Goal: Task Accomplishment & Management: Use online tool/utility

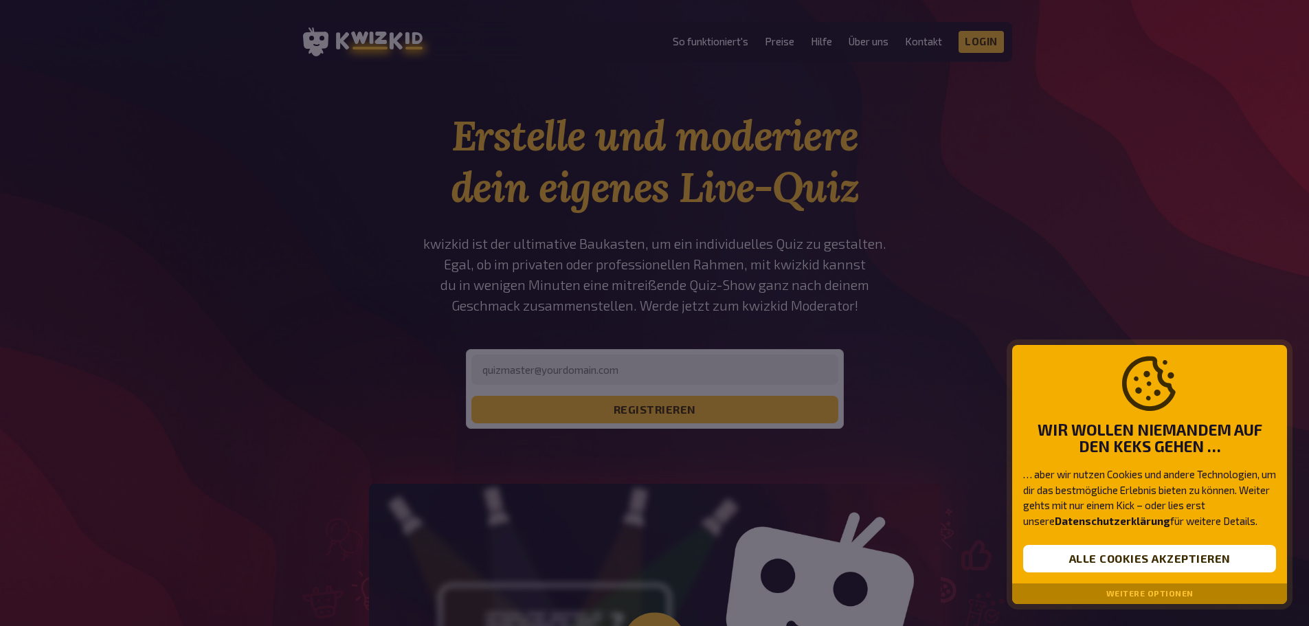
click at [779, 494] on div at bounding box center [654, 313] width 1309 height 626
click at [1146, 568] on button "Alle Cookies akzeptieren" at bounding box center [1149, 558] width 253 height 27
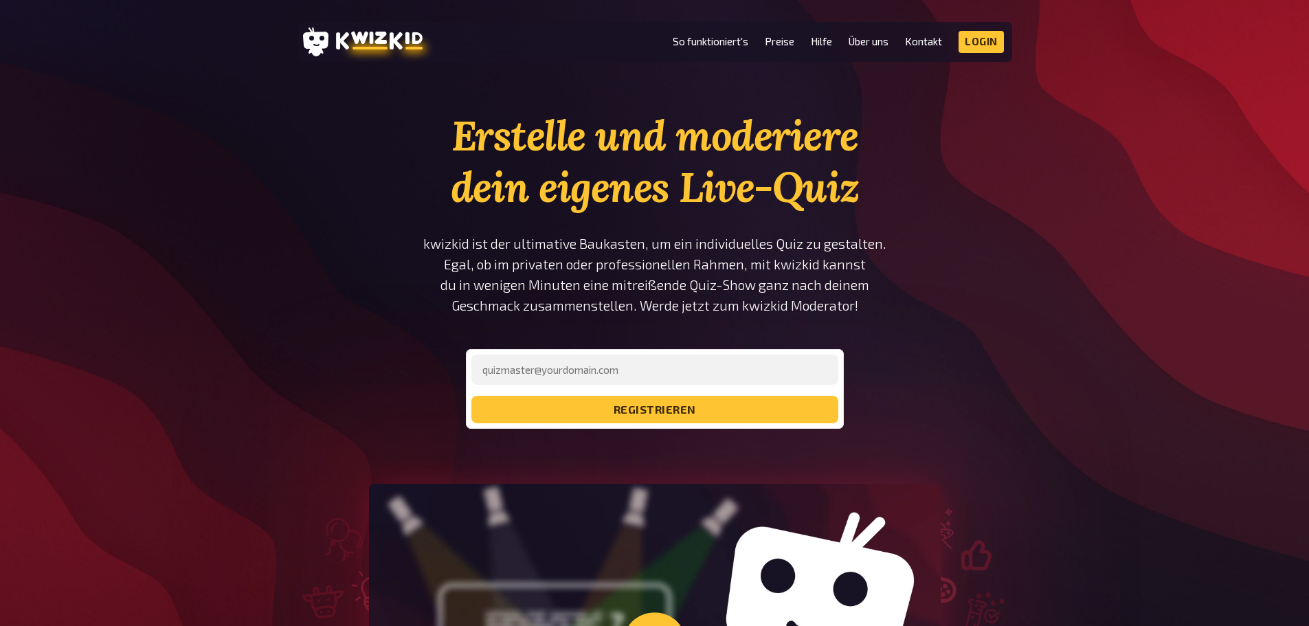
click at [786, 48] on li "Preise" at bounding box center [780, 42] width 30 height 22
click at [784, 38] on link "Preise" at bounding box center [780, 42] width 30 height 12
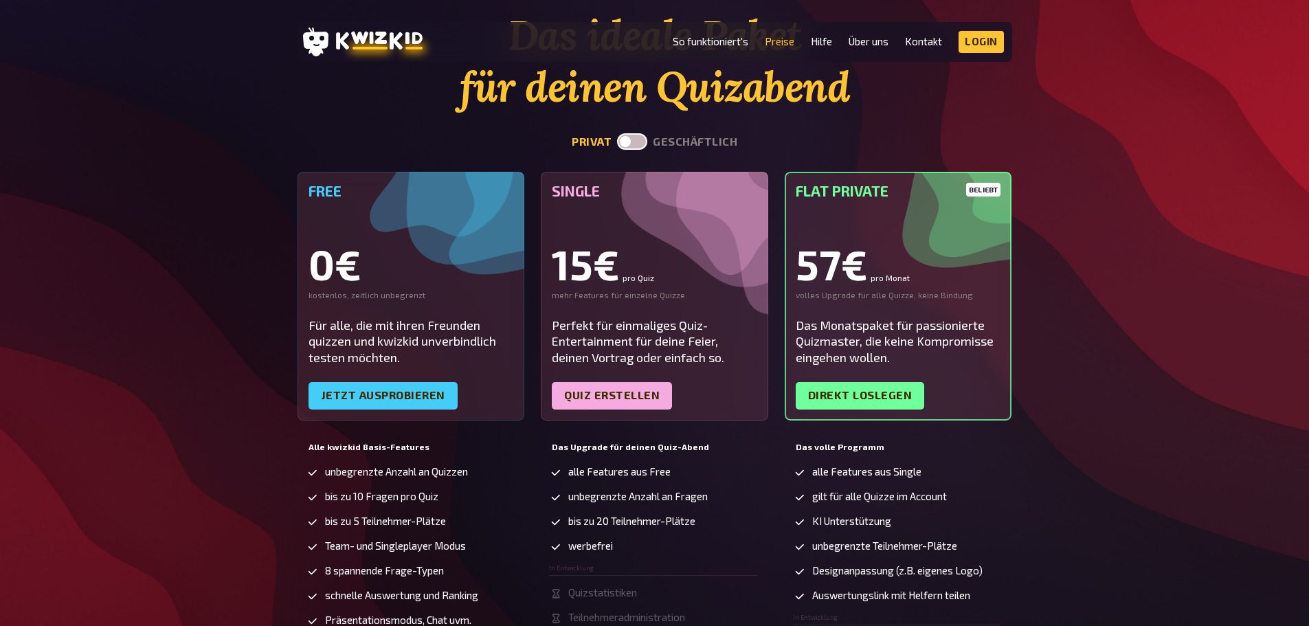
scroll to position [95, 0]
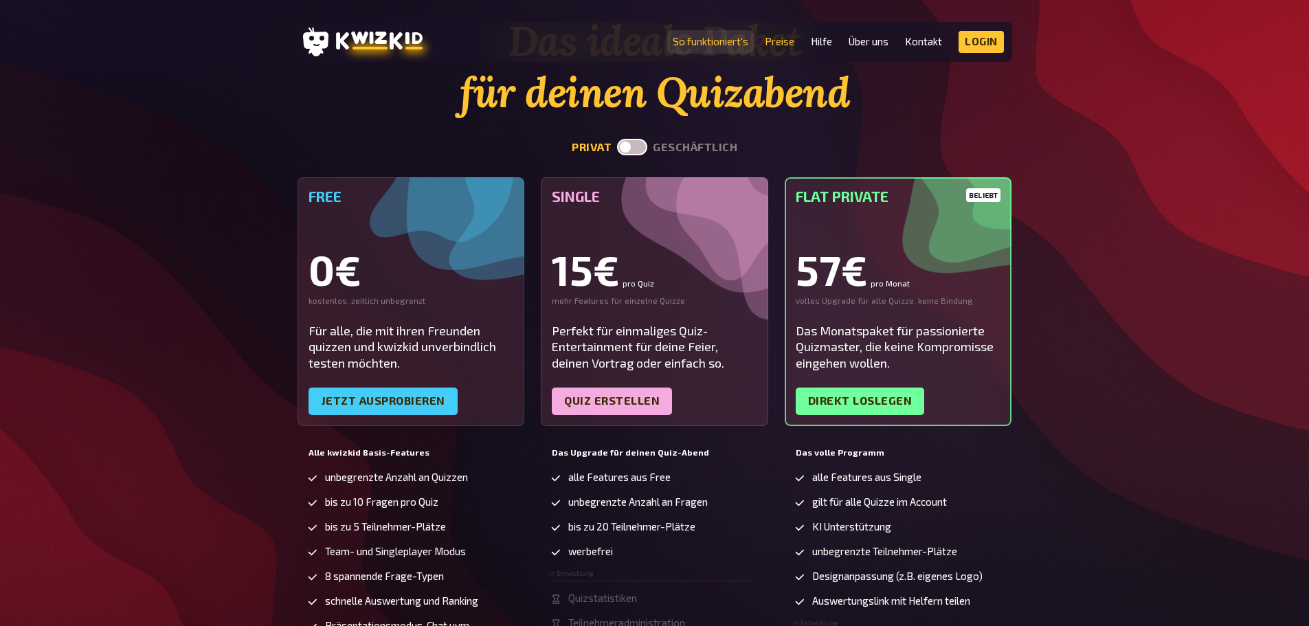
click at [699, 42] on link "So funktioniert's" at bounding box center [711, 42] width 76 height 12
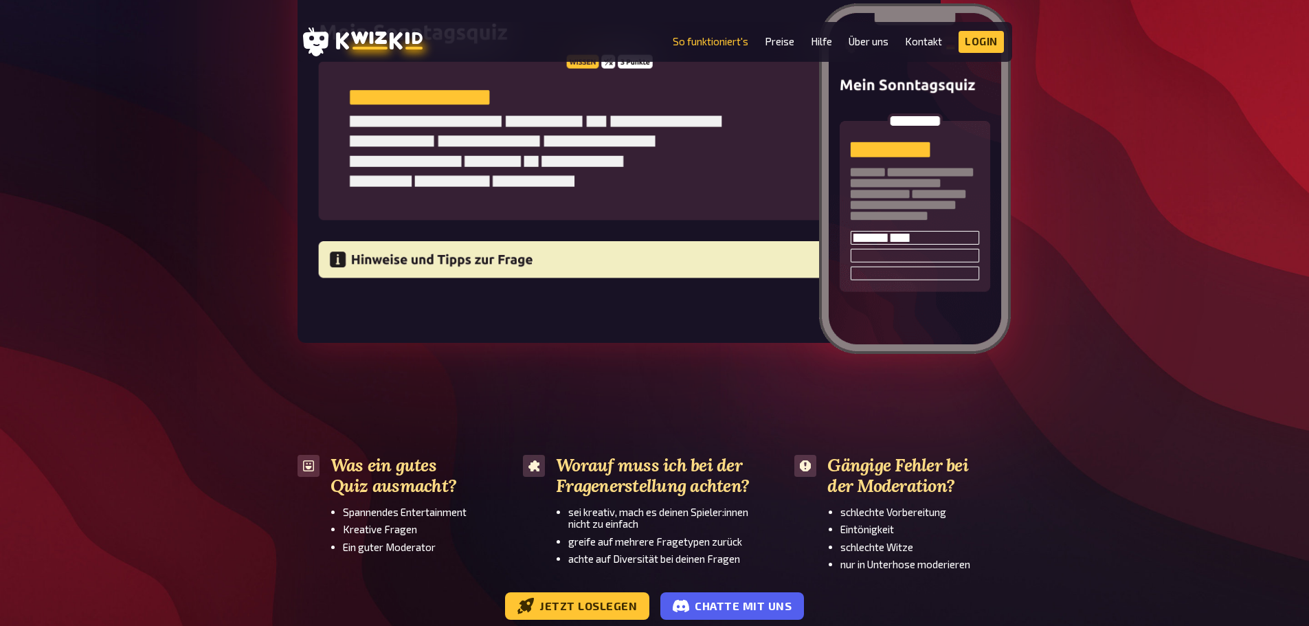
scroll to position [2086, 0]
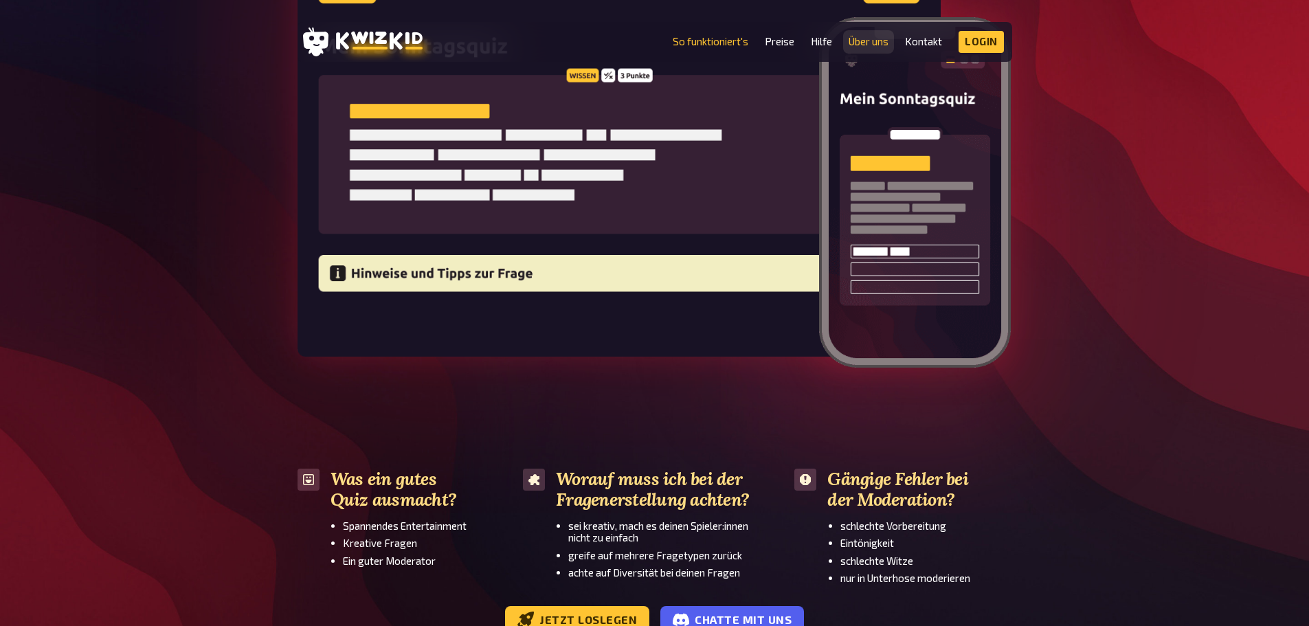
click at [881, 41] on link "Über uns" at bounding box center [869, 42] width 40 height 12
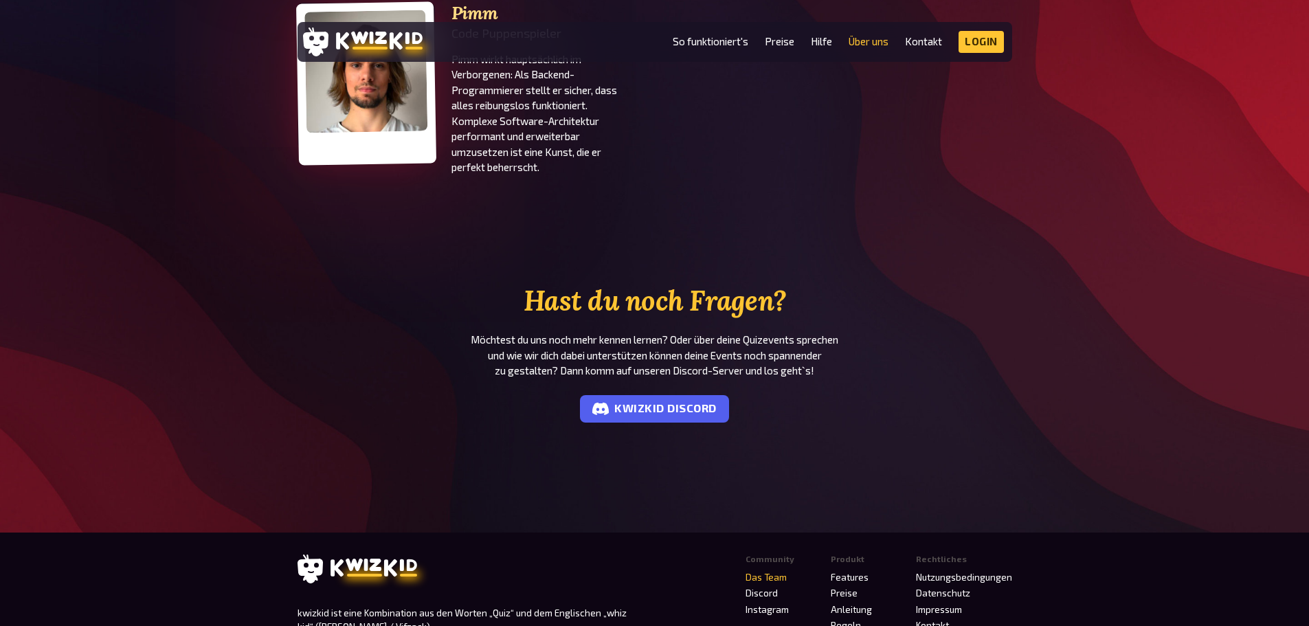
scroll to position [1084, 0]
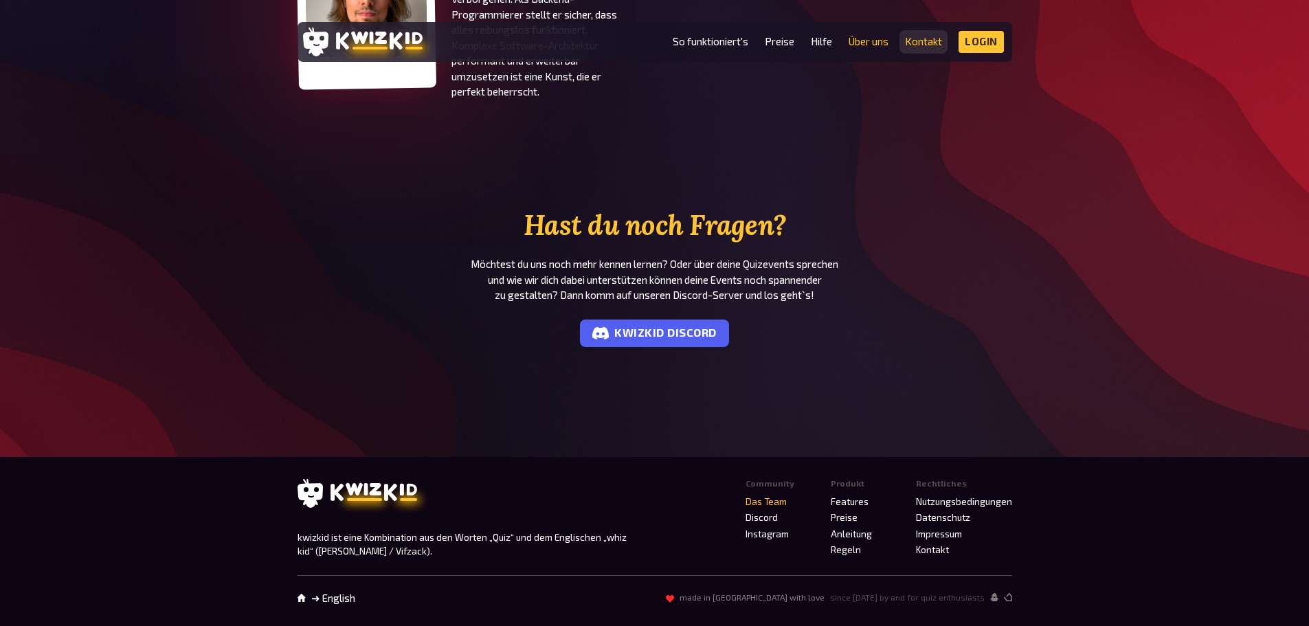
click at [934, 40] on link "Kontakt" at bounding box center [923, 42] width 37 height 12
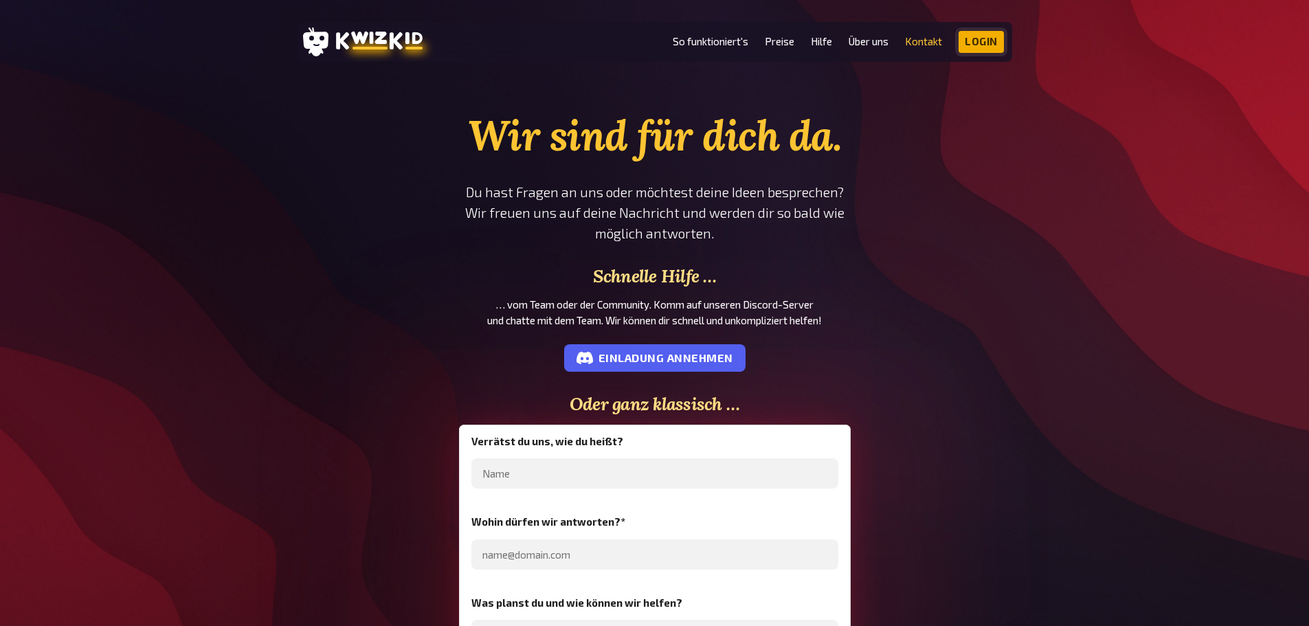
click at [975, 36] on link "Login" at bounding box center [981, 42] width 45 height 22
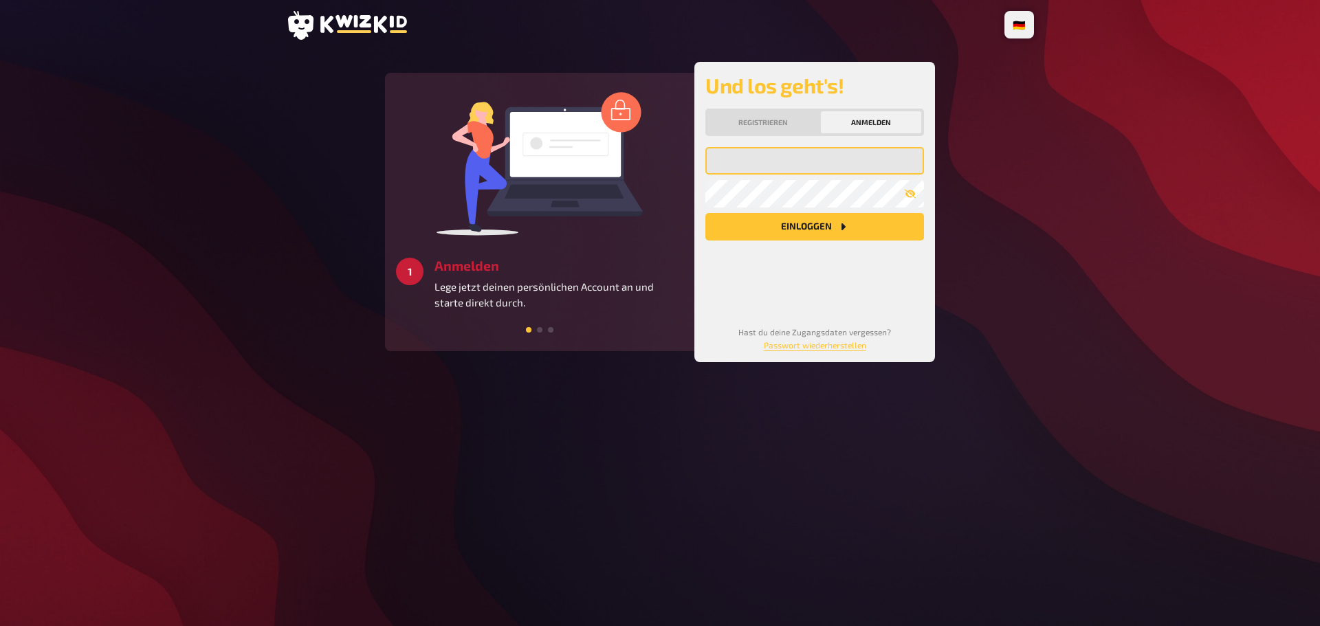
click at [784, 170] on input "email" at bounding box center [814, 160] width 219 height 27
type input "nina-steiner@hotmail.com"
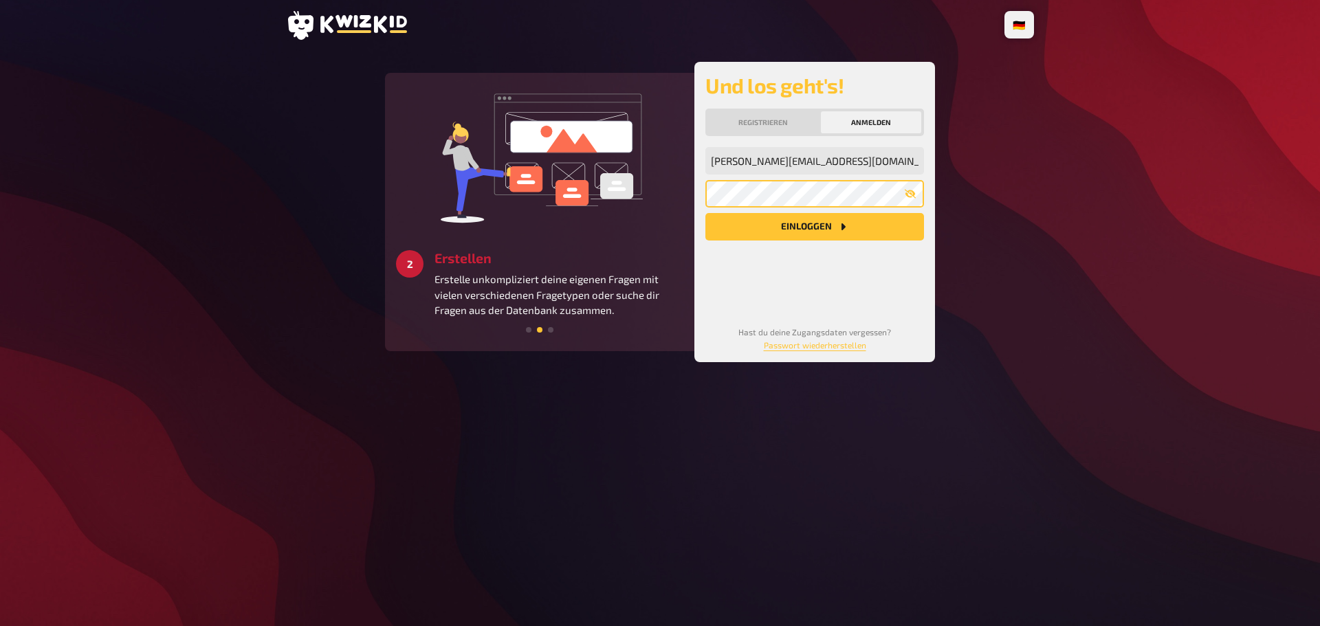
click at [705, 213] on button "Einloggen" at bounding box center [814, 226] width 219 height 27
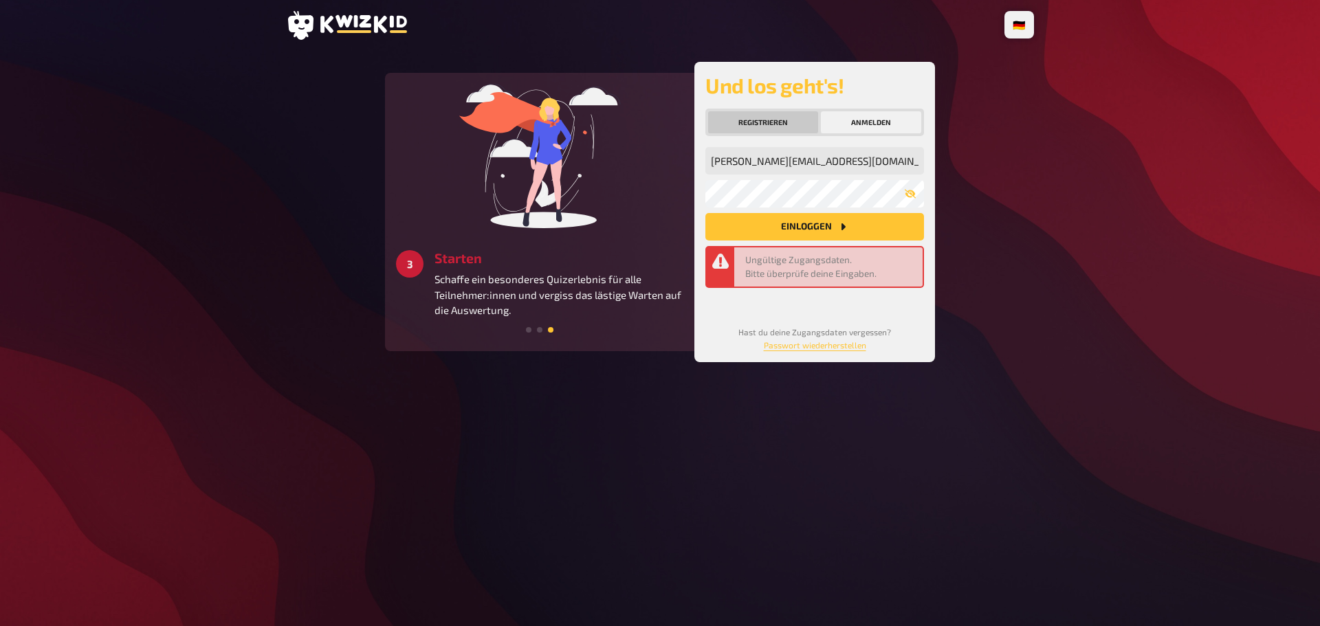
click at [788, 122] on button "Registrieren" at bounding box center [763, 122] width 110 height 22
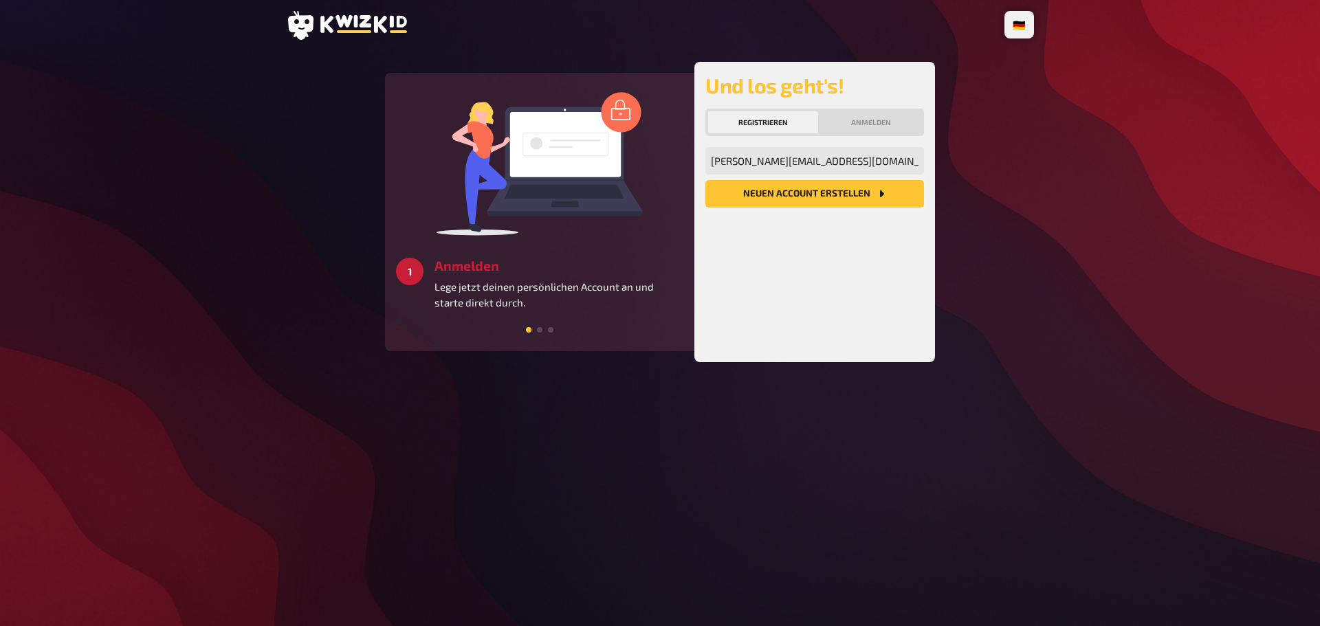
click at [801, 182] on button "Neuen Account Erstellen" at bounding box center [814, 193] width 219 height 27
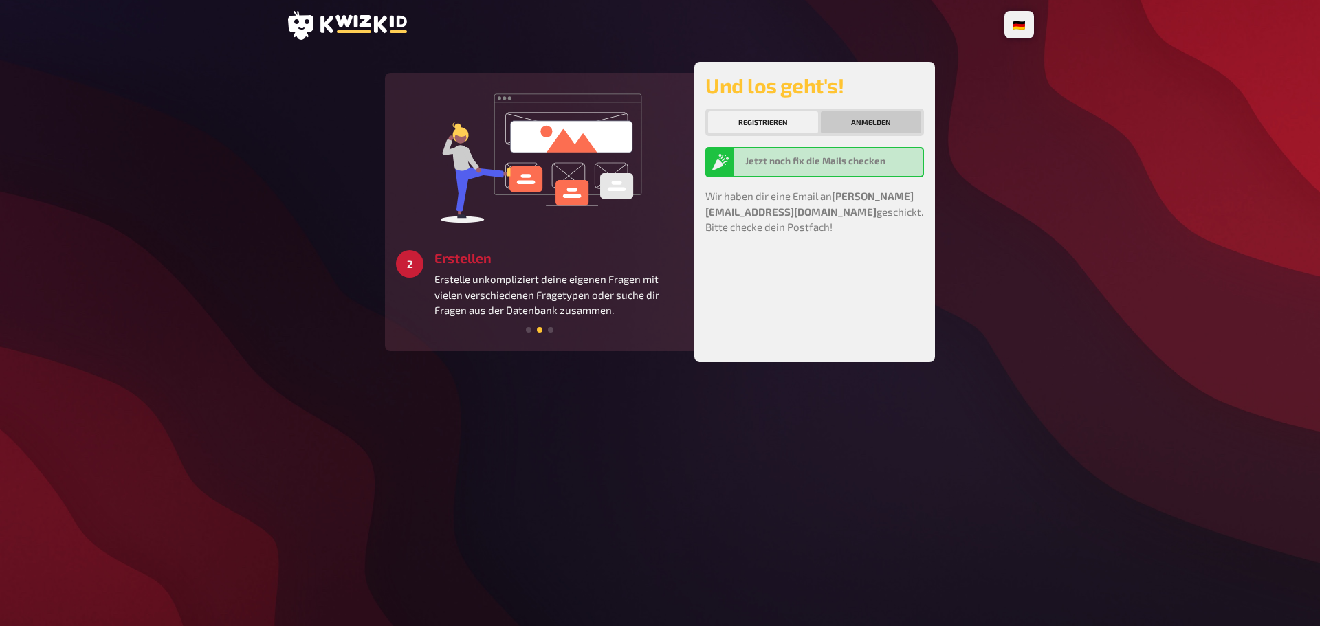
click at [866, 131] on button "Anmelden" at bounding box center [871, 122] width 100 height 22
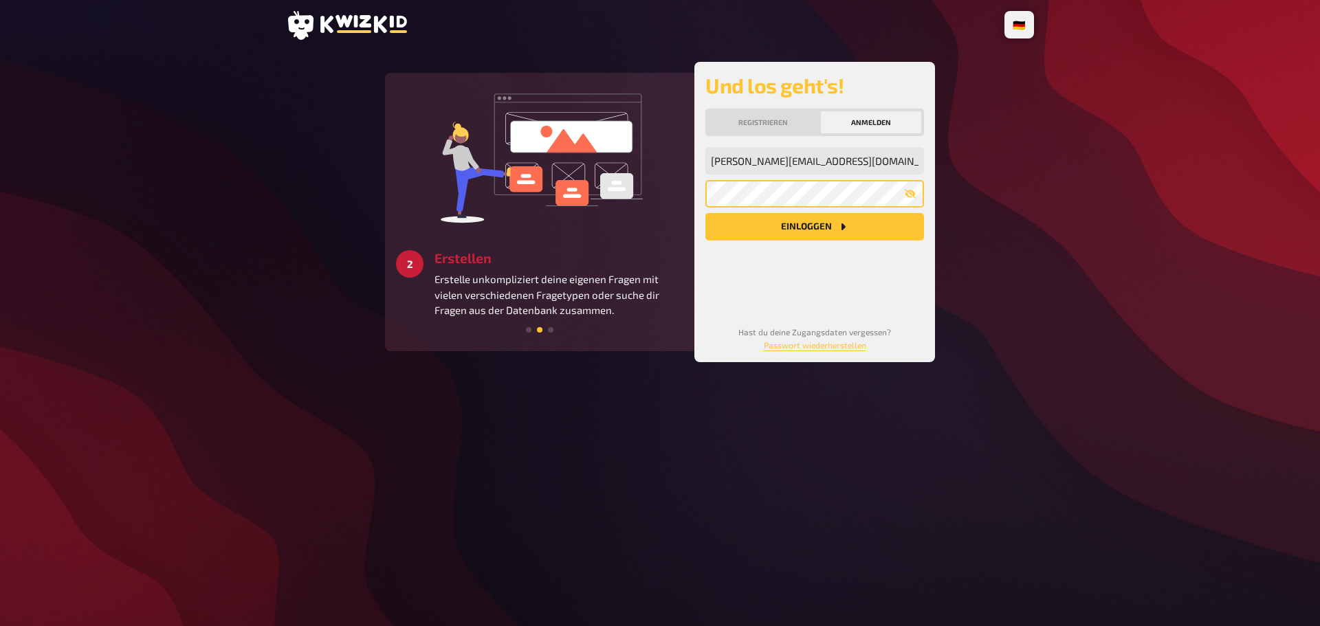
click at [705, 213] on button "Einloggen" at bounding box center [814, 226] width 219 height 27
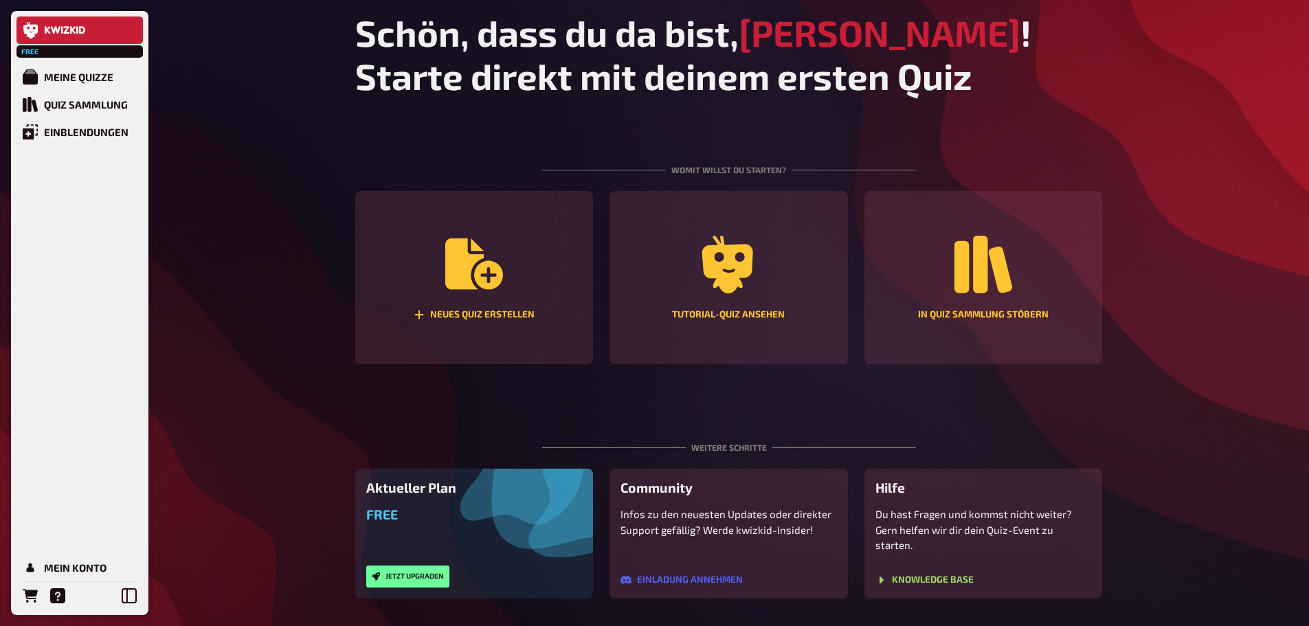
click at [119, 25] on link at bounding box center [79, 29] width 126 height 27
click at [109, 45] on div "Free" at bounding box center [79, 36] width 126 height 41
click at [67, 564] on div "Mein Konto" at bounding box center [75, 568] width 63 height 12
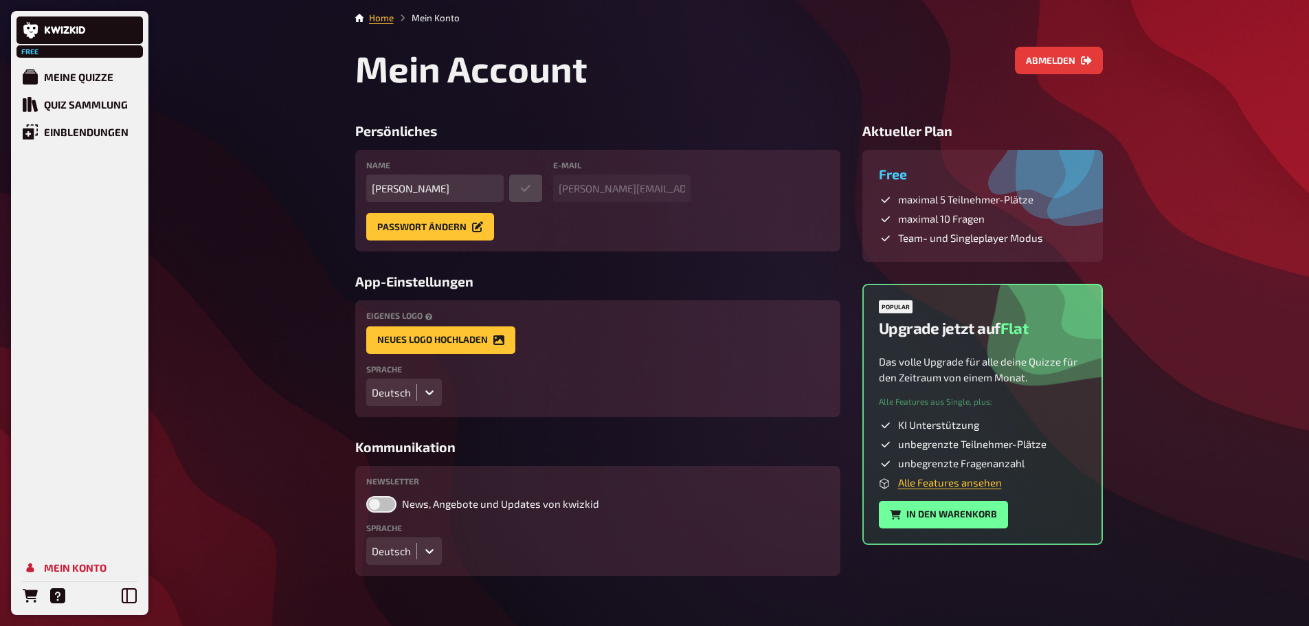
scroll to position [16, 0]
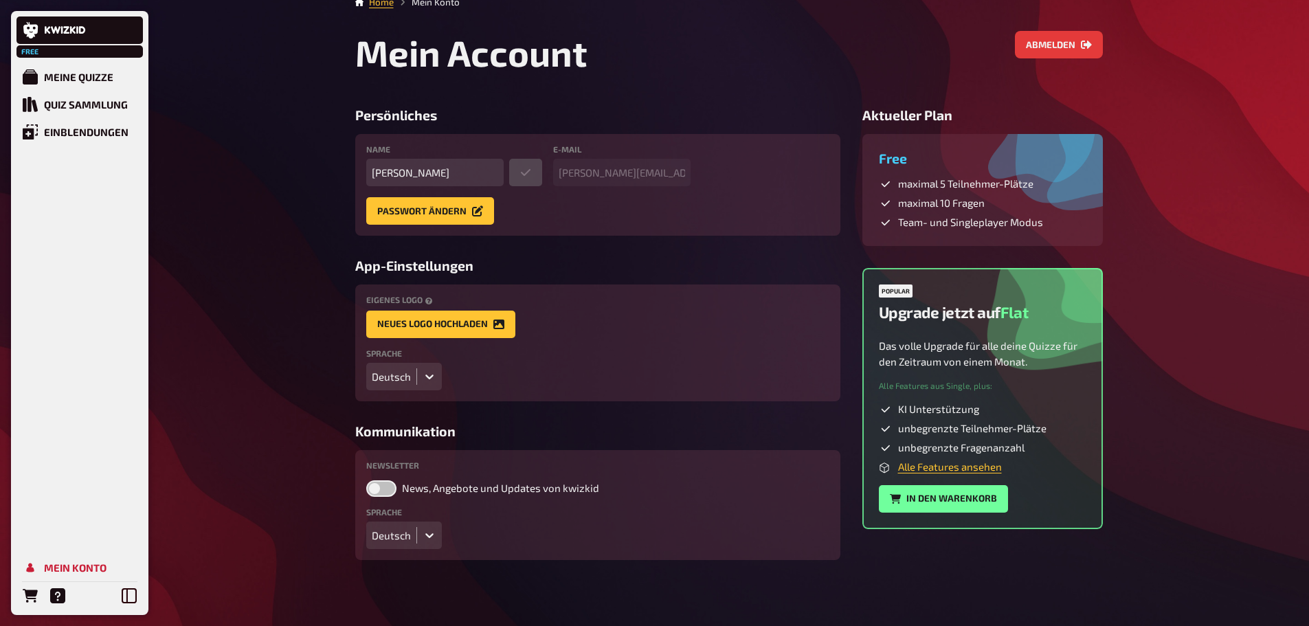
click at [1019, 159] on h3 "Free" at bounding box center [983, 159] width 208 height 16
click at [1028, 171] on div "Free maximal 5 Teilnehmer-Plätze maximal 10 Fragen Team- und Singleplayer Modus" at bounding box center [983, 190] width 241 height 112
click at [932, 325] on div "Upgrade jetzt auf Flat Popular" at bounding box center [983, 312] width 208 height 54
click at [63, 573] on div "Mein Konto" at bounding box center [75, 568] width 63 height 12
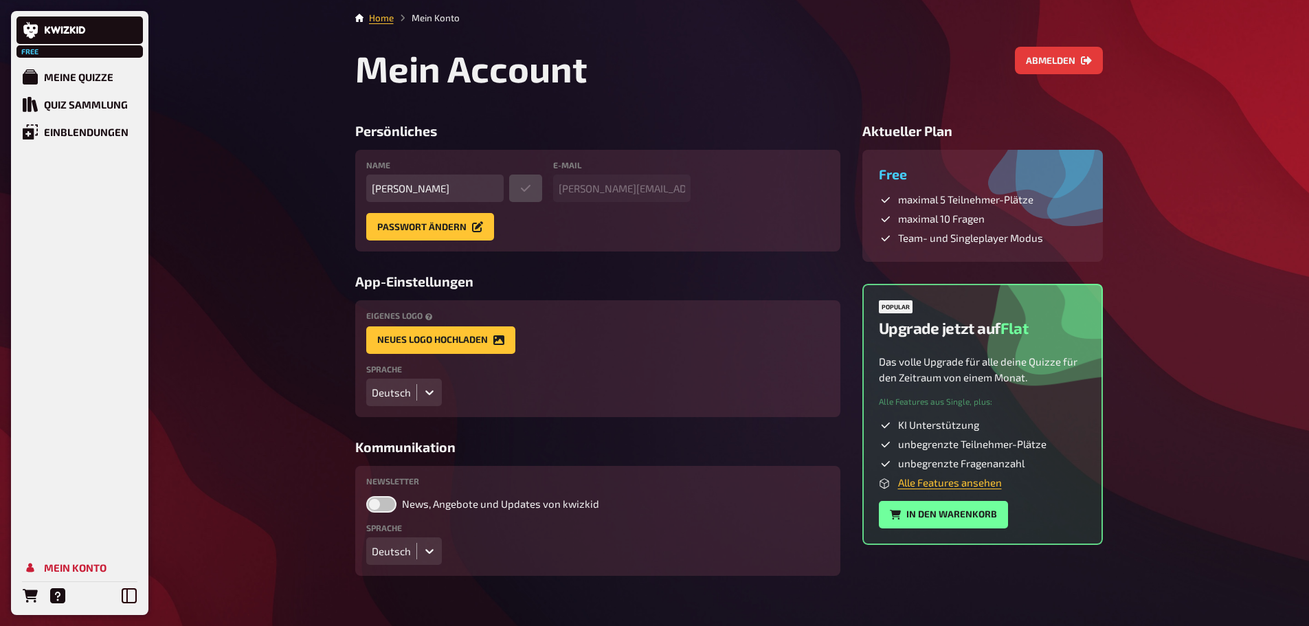
click at [1005, 156] on div "Free maximal 5 Teilnehmer-Plätze maximal 10 Fragen Team- und Singleplayer Modus" at bounding box center [983, 206] width 241 height 112
click at [955, 333] on h2 "Upgrade jetzt auf Flat" at bounding box center [954, 328] width 150 height 19
click at [931, 513] on button "In den Warenkorb" at bounding box center [943, 514] width 129 height 27
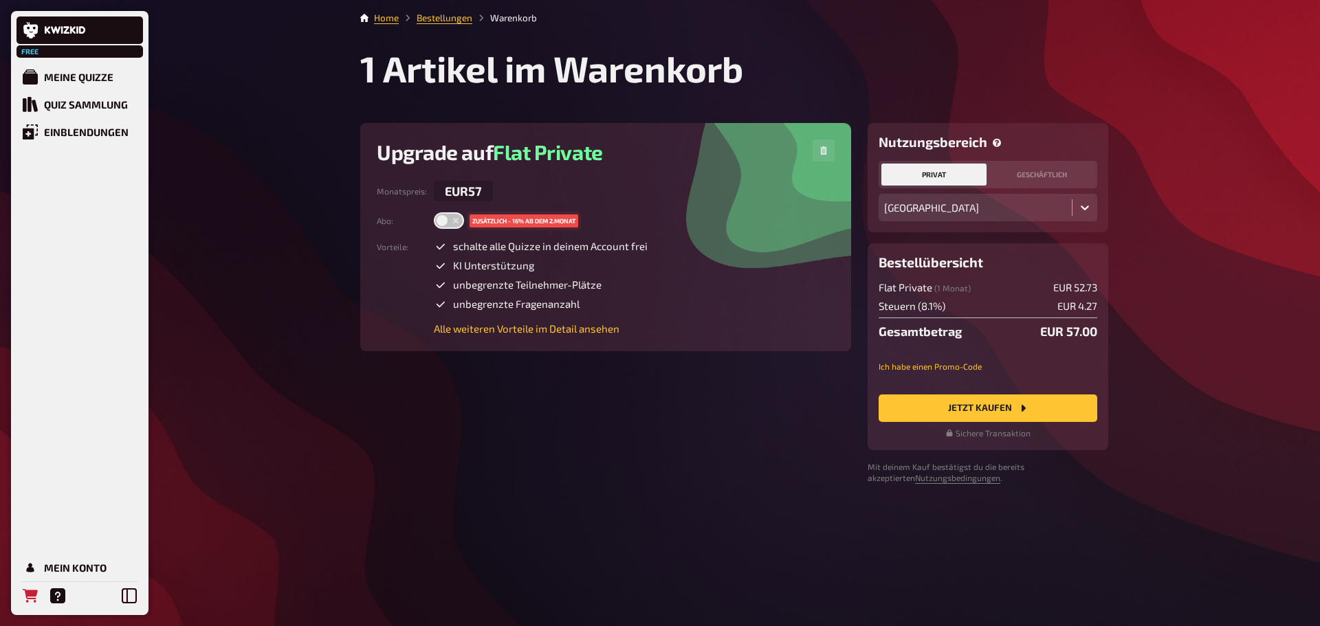
click at [952, 174] on button "privat" at bounding box center [933, 175] width 105 height 22
click at [935, 181] on button "privat" at bounding box center [933, 175] width 105 height 22
click at [491, 153] on h2 "Upgrade auf Flat Private" at bounding box center [490, 152] width 226 height 25
click at [445, 22] on link "Bestellungen" at bounding box center [445, 17] width 56 height 11
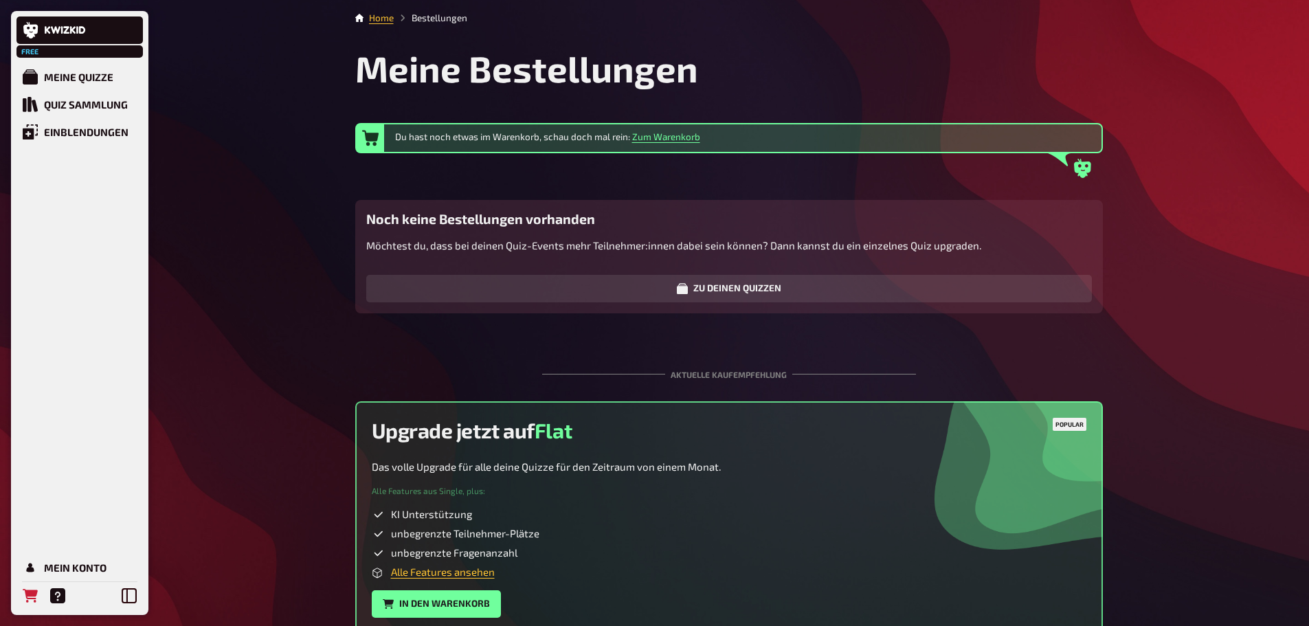
scroll to position [74, 0]
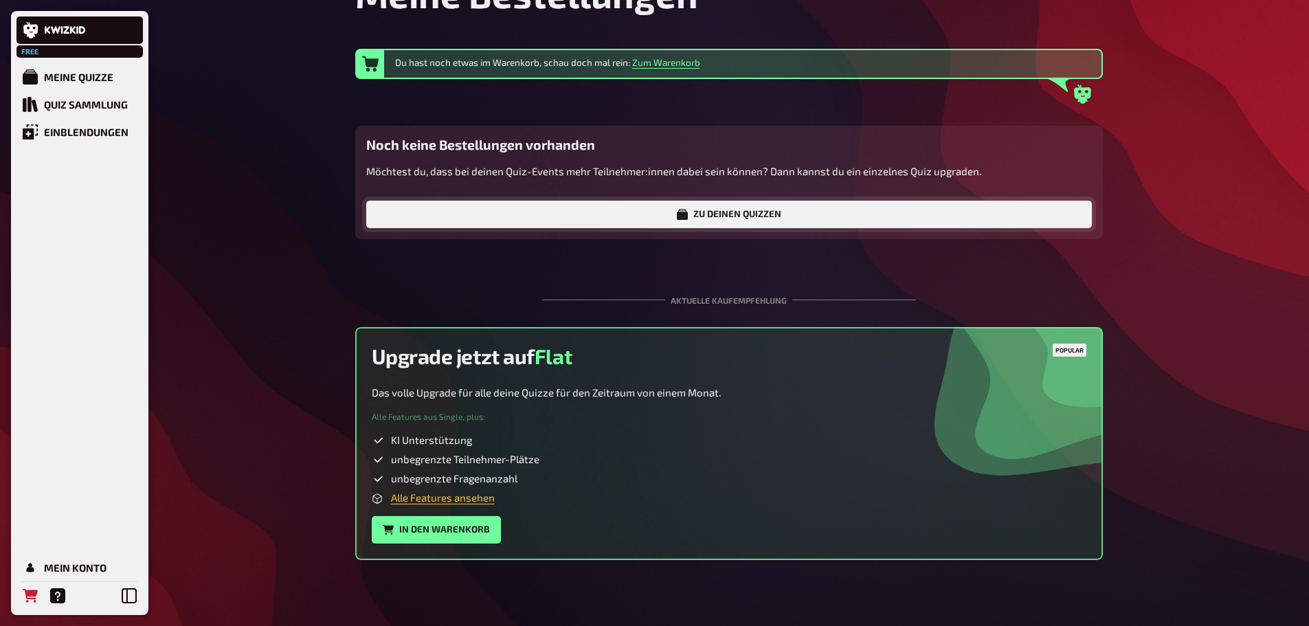
click at [744, 218] on link "Zu deinen Quizzen" at bounding box center [729, 214] width 726 height 27
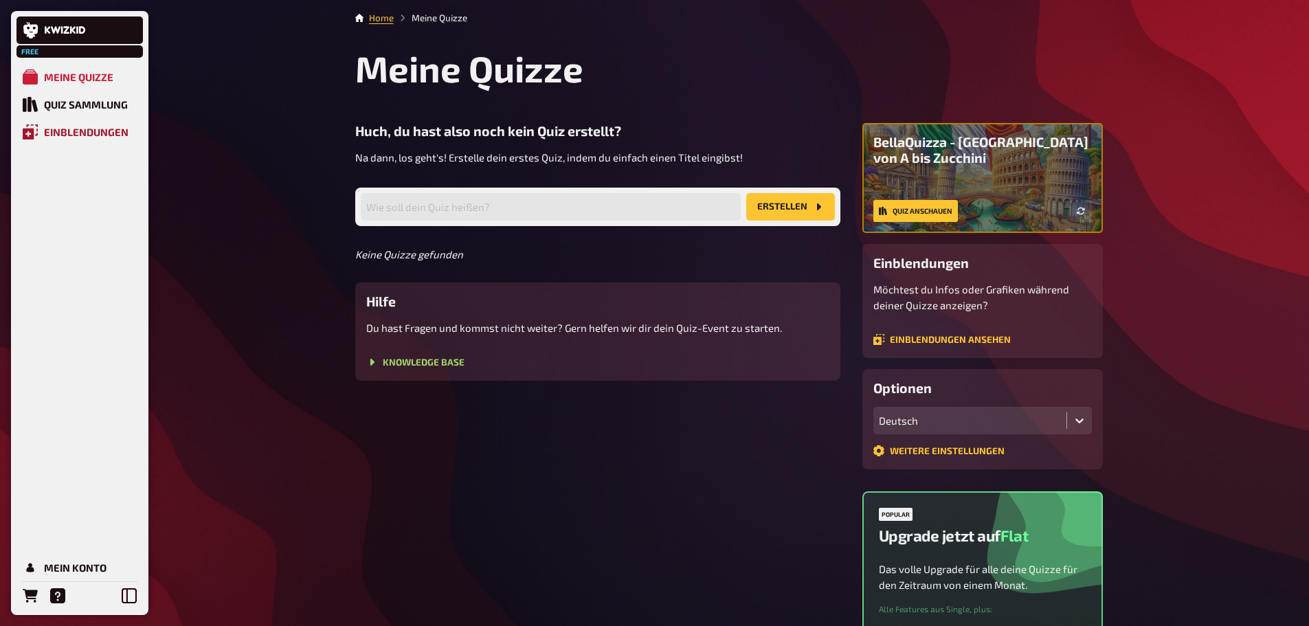
click at [93, 135] on div "Einblendungen" at bounding box center [86, 132] width 85 height 12
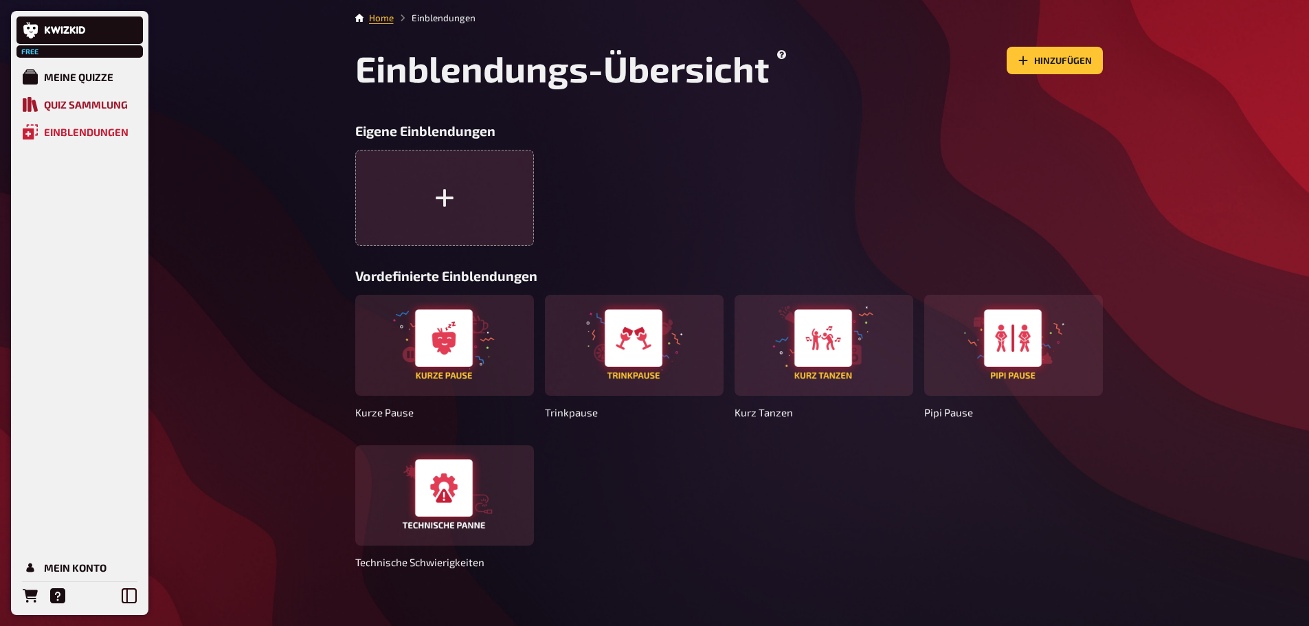
click at [109, 102] on div "Quiz Sammlung" at bounding box center [86, 104] width 84 height 12
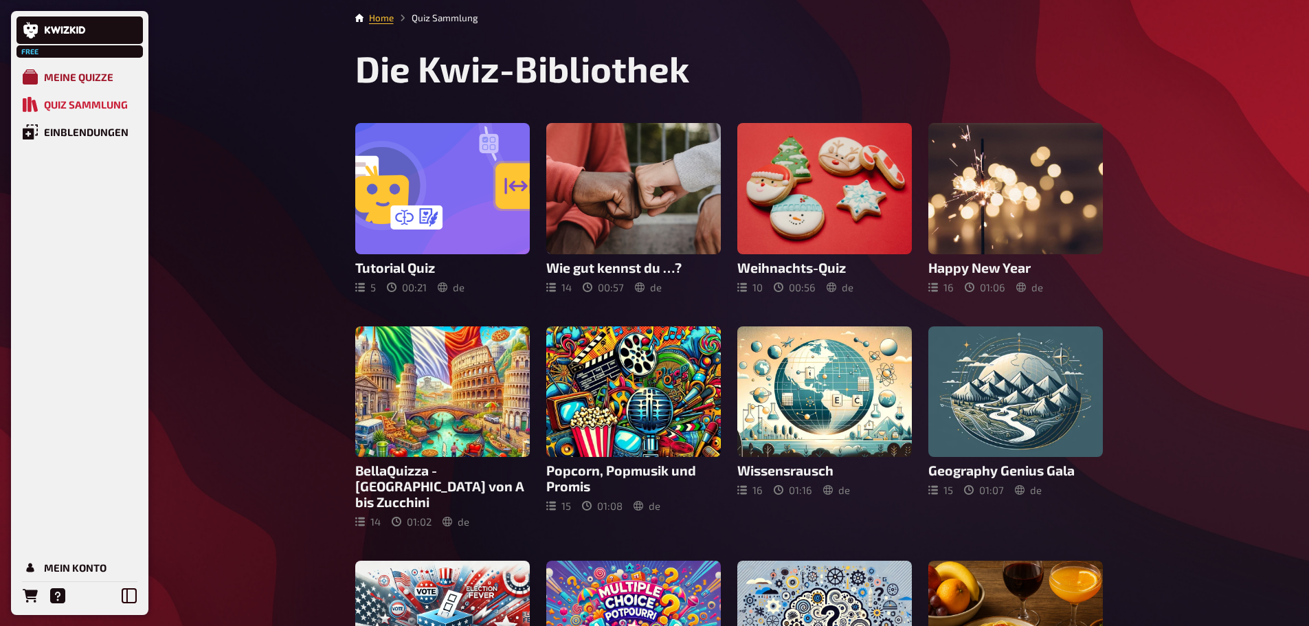
click at [104, 73] on div "Meine Quizze" at bounding box center [78, 77] width 69 height 12
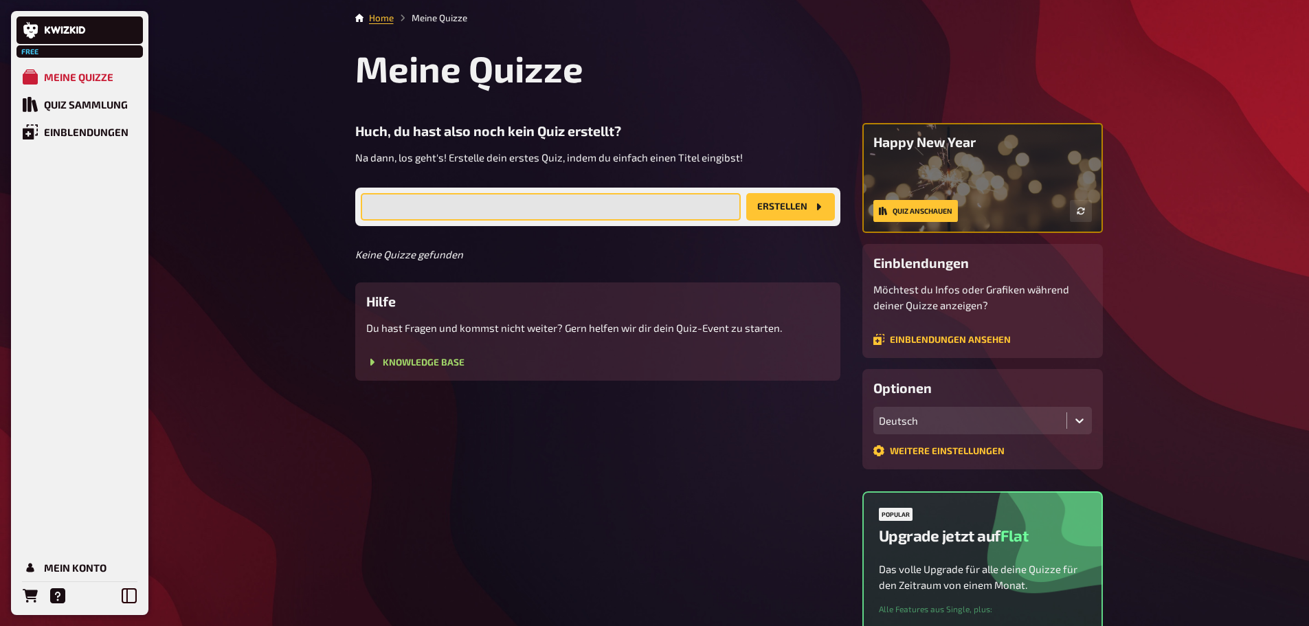
click at [463, 211] on input "text" at bounding box center [551, 206] width 380 height 27
click at [582, 141] on div "Huch, du hast also noch kein Quiz erstellt? Na dann, los geht's! Erstelle dein …" at bounding box center [597, 144] width 485 height 43
drag, startPoint x: 540, startPoint y: 221, endPoint x: 530, endPoint y: 211, distance: 13.6
click at [530, 211] on div "Wie soll dein Quiz heißen? Erstellen" at bounding box center [597, 207] width 485 height 38
click at [530, 211] on input "text" at bounding box center [551, 206] width 380 height 27
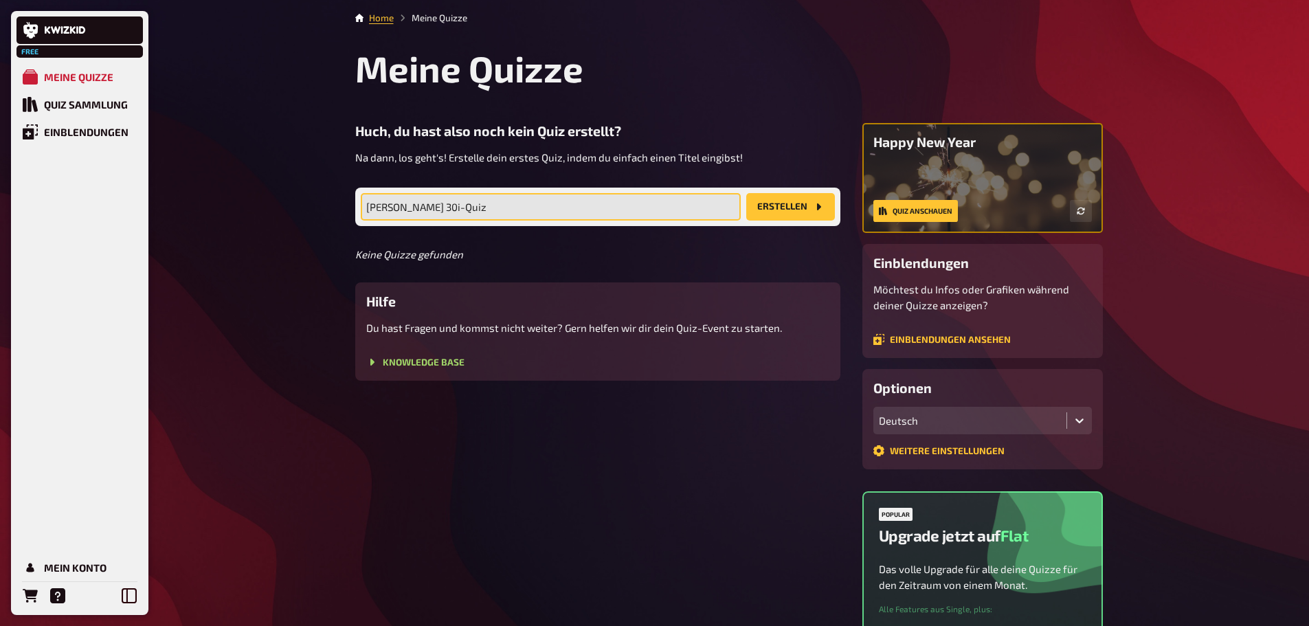
type input "Lea's 30i-Quiz"
click at [793, 213] on button "Erstellen" at bounding box center [790, 206] width 89 height 27
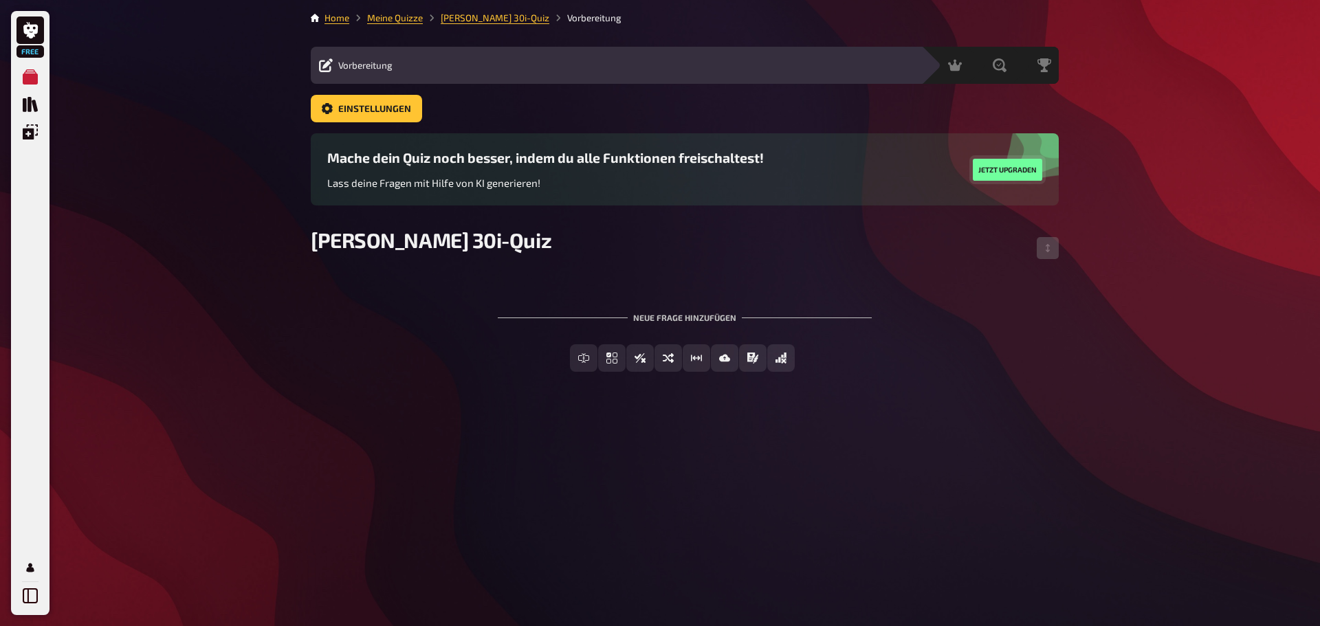
click at [1026, 169] on button "Jetzt upgraden" at bounding box center [1007, 170] width 69 height 22
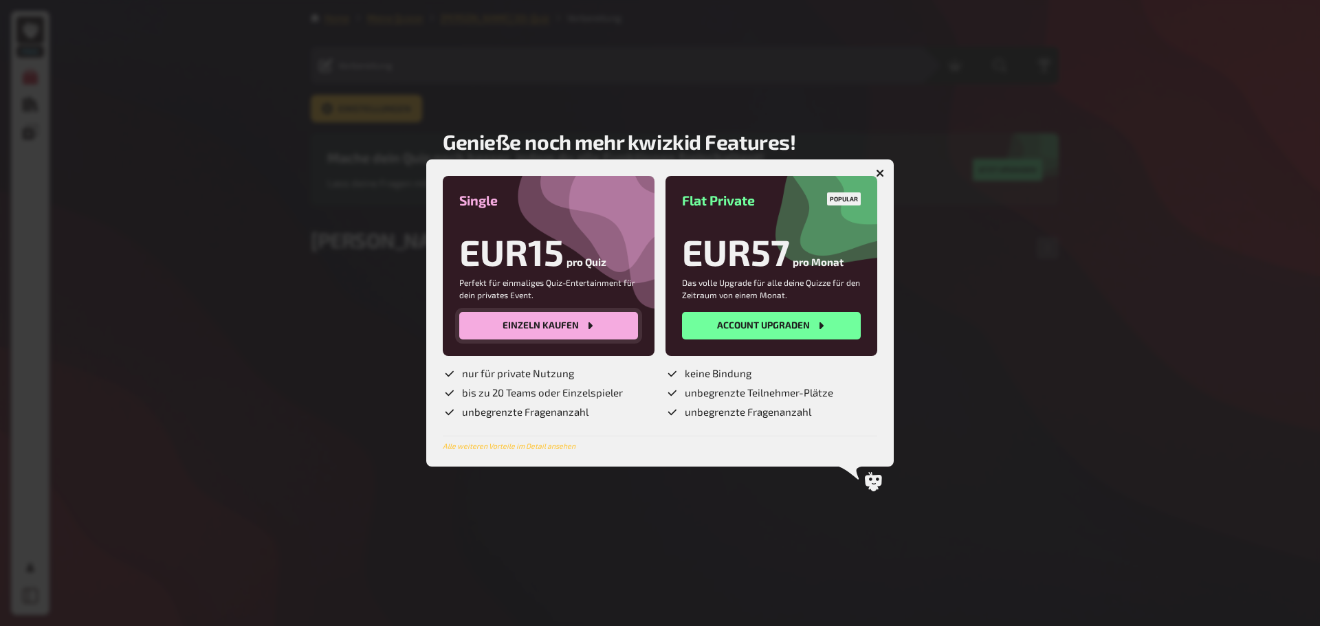
click at [576, 325] on button "Einzeln kaufen" at bounding box center [548, 325] width 179 height 27
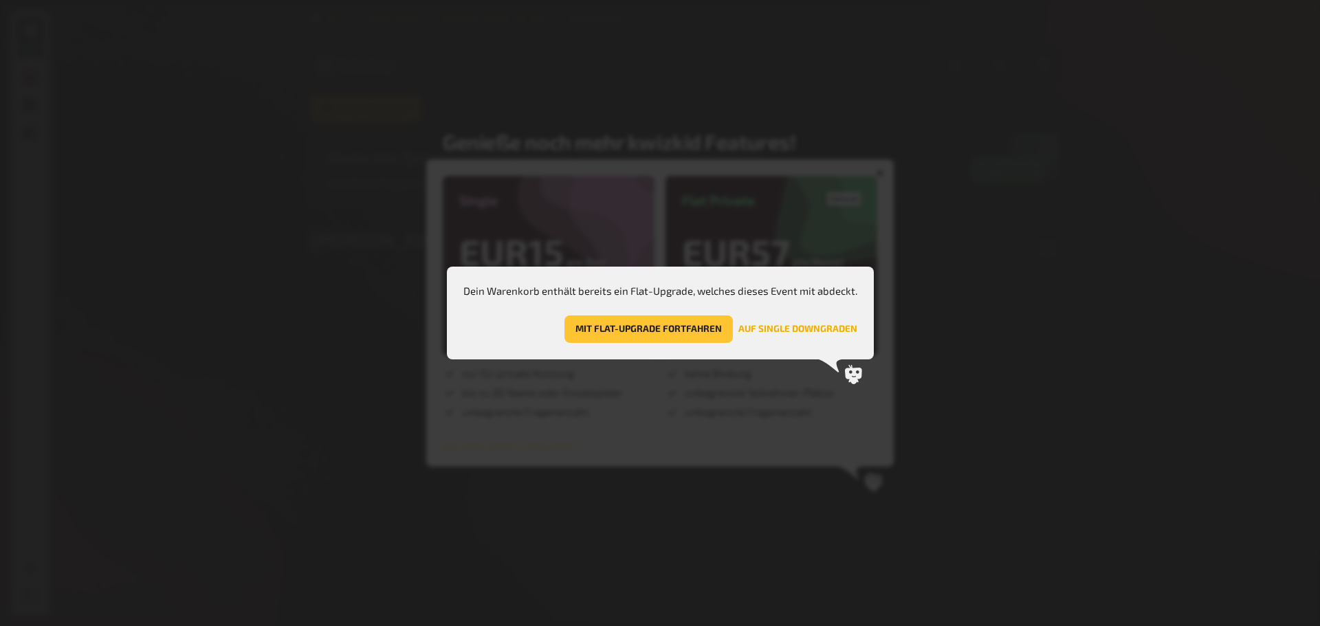
click at [815, 327] on button "Auf Single downgraden" at bounding box center [797, 329] width 119 height 27
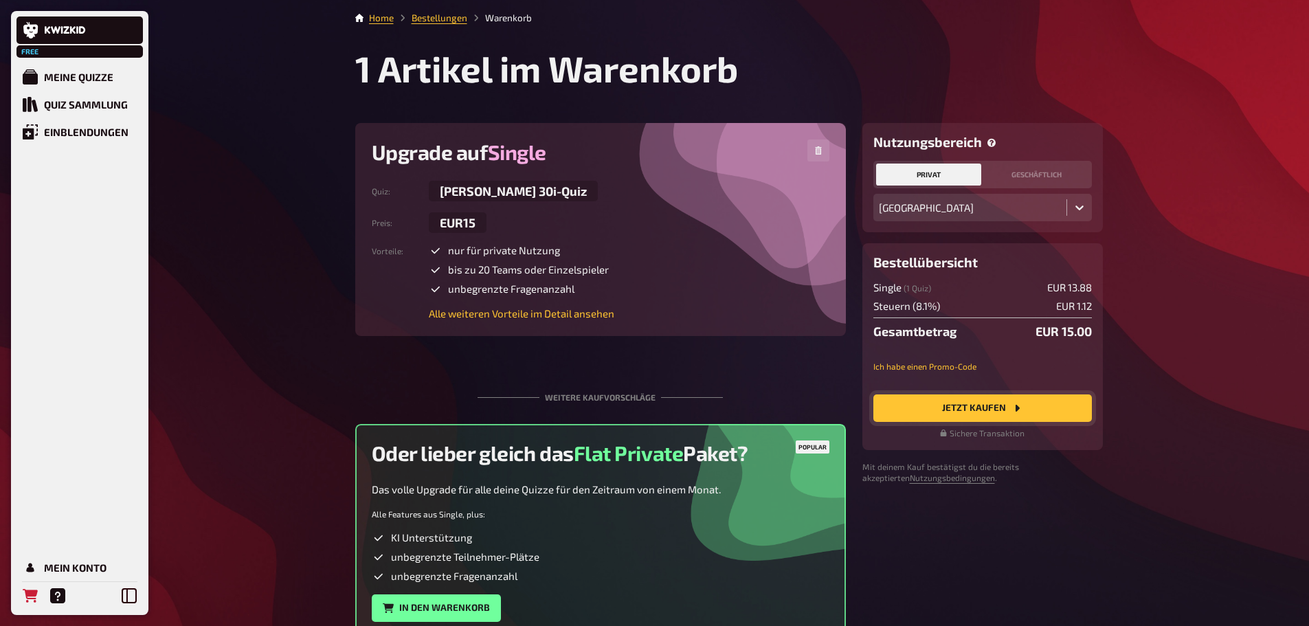
click at [993, 403] on button "Jetzt Kaufen" at bounding box center [983, 408] width 219 height 27
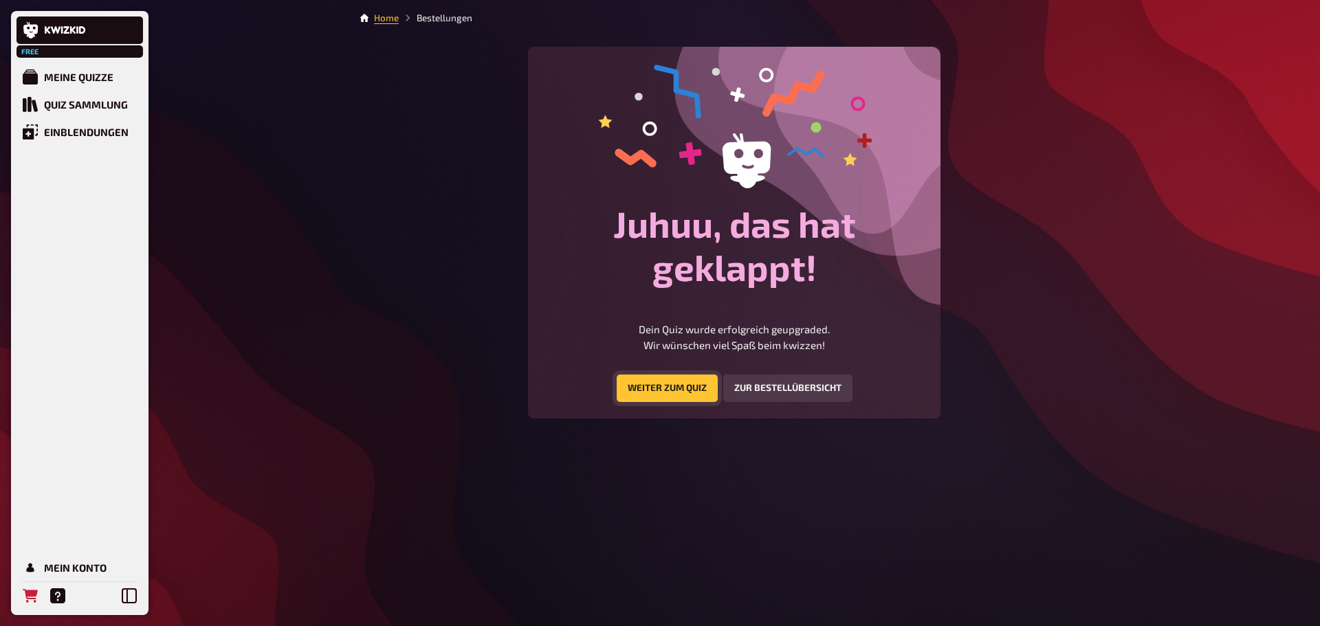
click at [688, 386] on link "Weiter zum Quiz" at bounding box center [667, 388] width 101 height 27
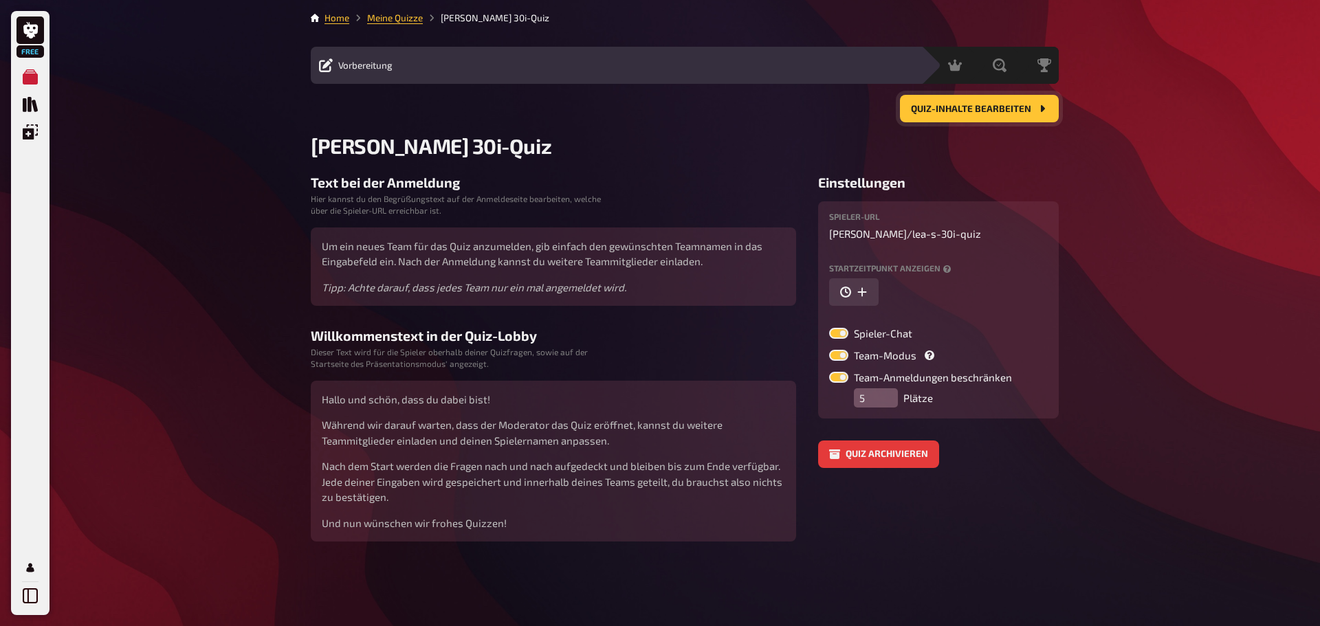
click at [1015, 107] on span "Quiz-Inhalte bearbeiten" at bounding box center [971, 109] width 120 height 10
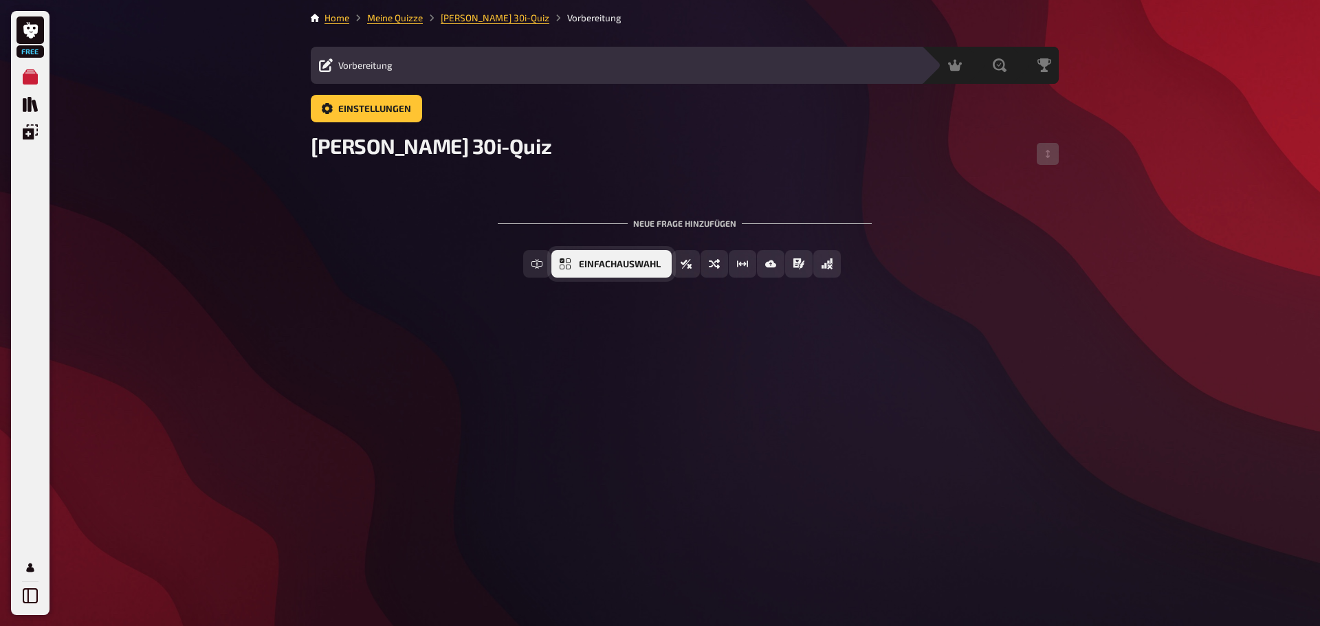
click at [617, 263] on span "Einfachauswahl" at bounding box center [620, 265] width 82 height 10
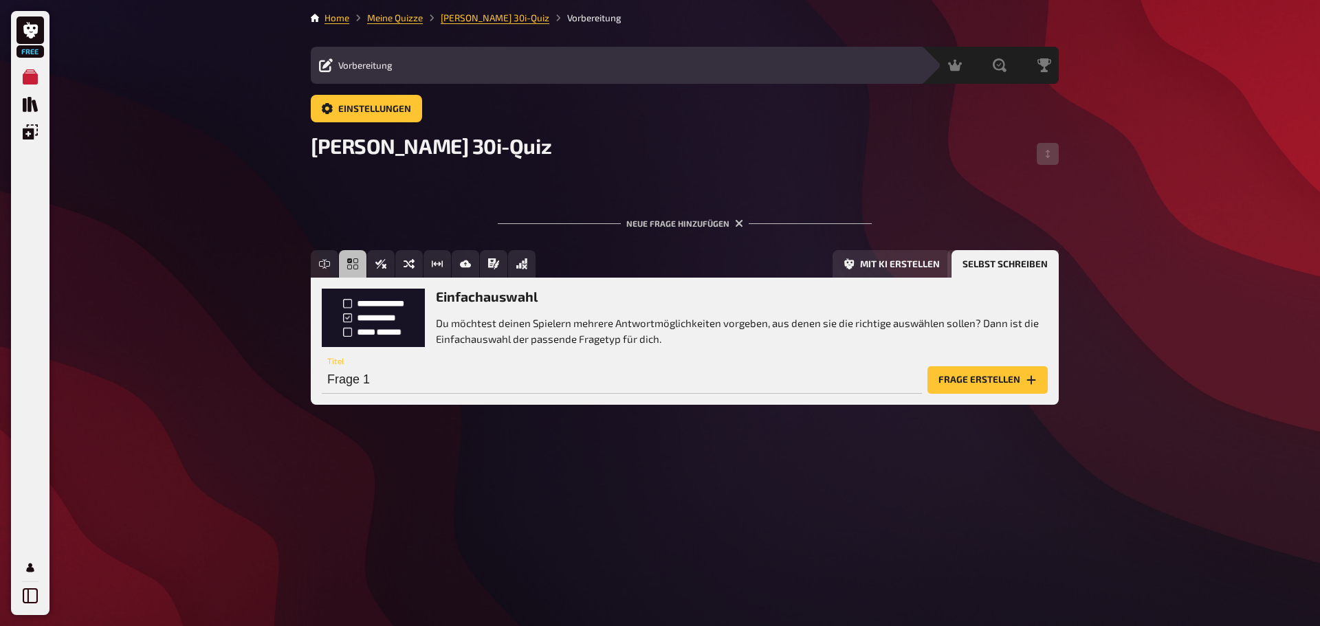
click at [984, 270] on button "Selbst schreiben" at bounding box center [1004, 263] width 107 height 27
click at [893, 63] on div "Moderation" at bounding box center [913, 65] width 68 height 14
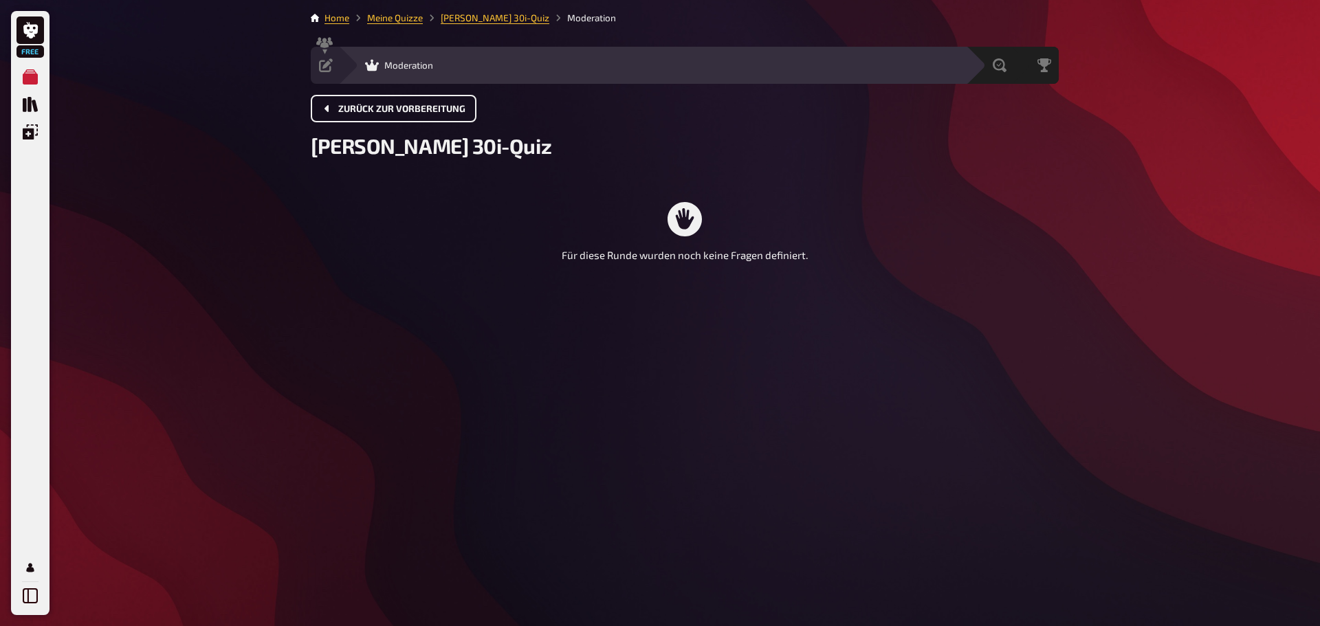
click at [388, 99] on button "Zurück zur Vorbereitung" at bounding box center [394, 108] width 166 height 27
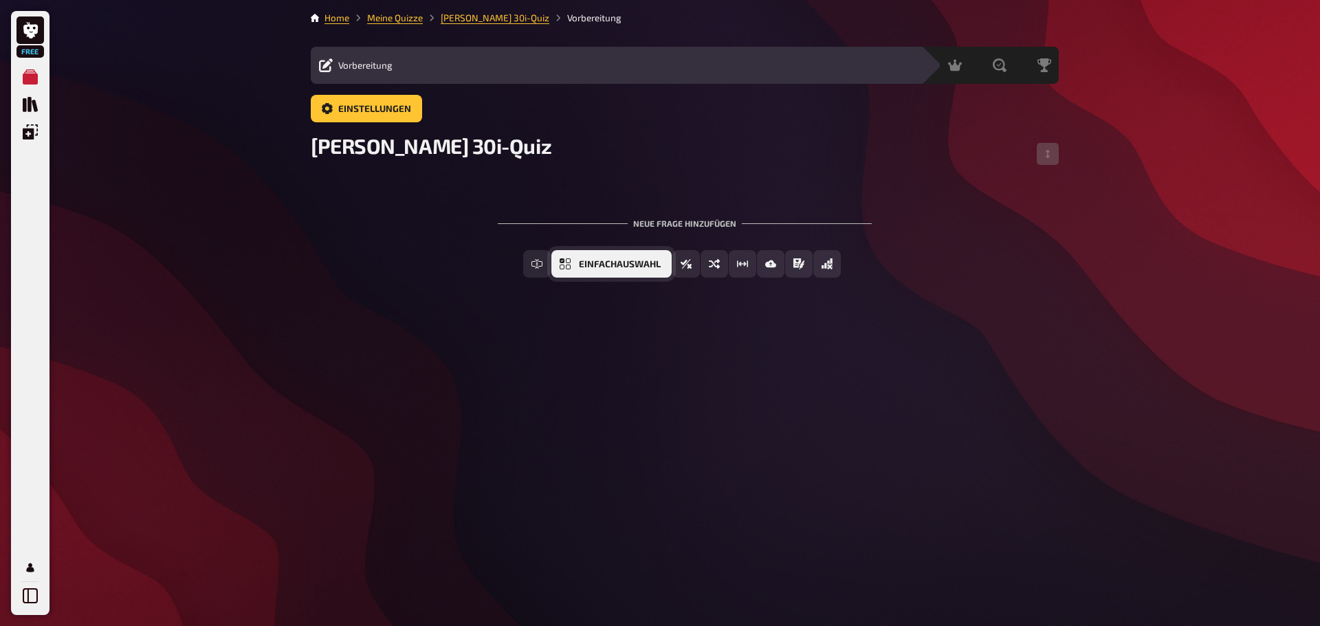
click at [637, 267] on span "Einfachauswahl" at bounding box center [620, 265] width 82 height 10
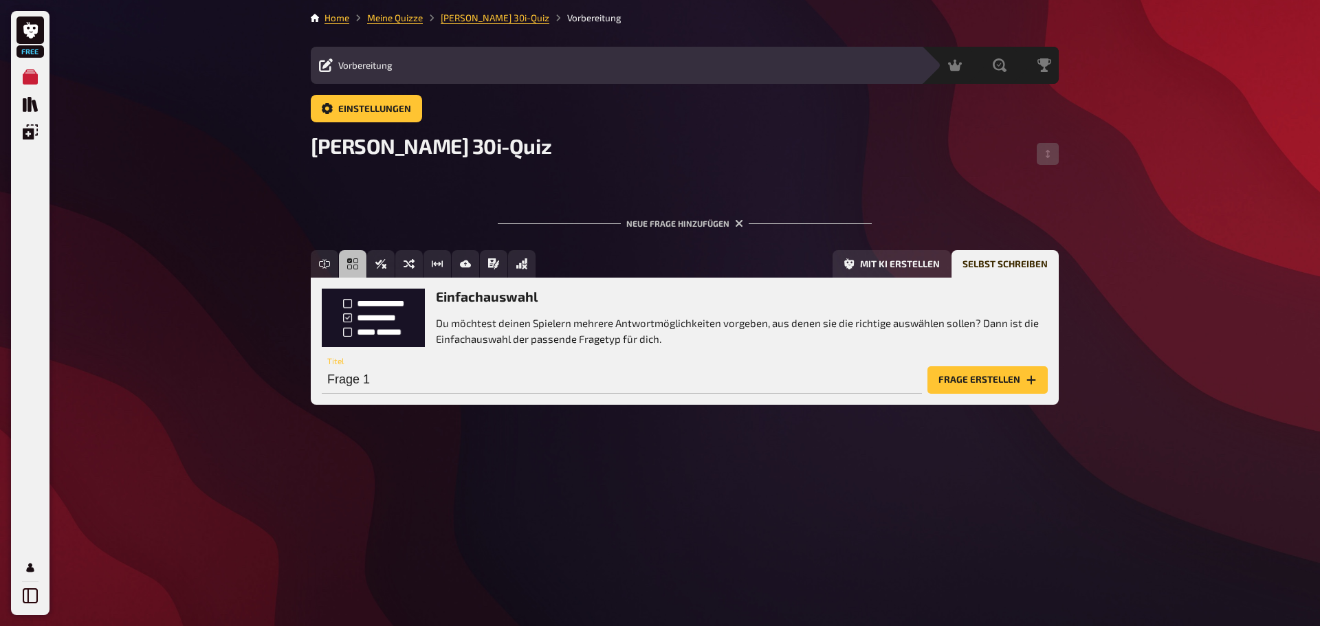
click at [512, 329] on p "Du möchtest deinen Spielern mehrere Antwortmöglichkeiten vorgeben, aus denen si…" at bounding box center [742, 331] width 612 height 31
click at [458, 324] on p "Du möchtest deinen Spielern mehrere Antwortmöglichkeiten vorgeben, aus denen si…" at bounding box center [742, 331] width 612 height 31
click at [407, 392] on input "Frage 1" at bounding box center [622, 379] width 600 height 27
type input "Text blabla"
click at [945, 394] on div "Einfachauswahl Du möchtest deinen Spielern mehrere Antwortmöglichkeiten vorgebe…" at bounding box center [685, 341] width 748 height 126
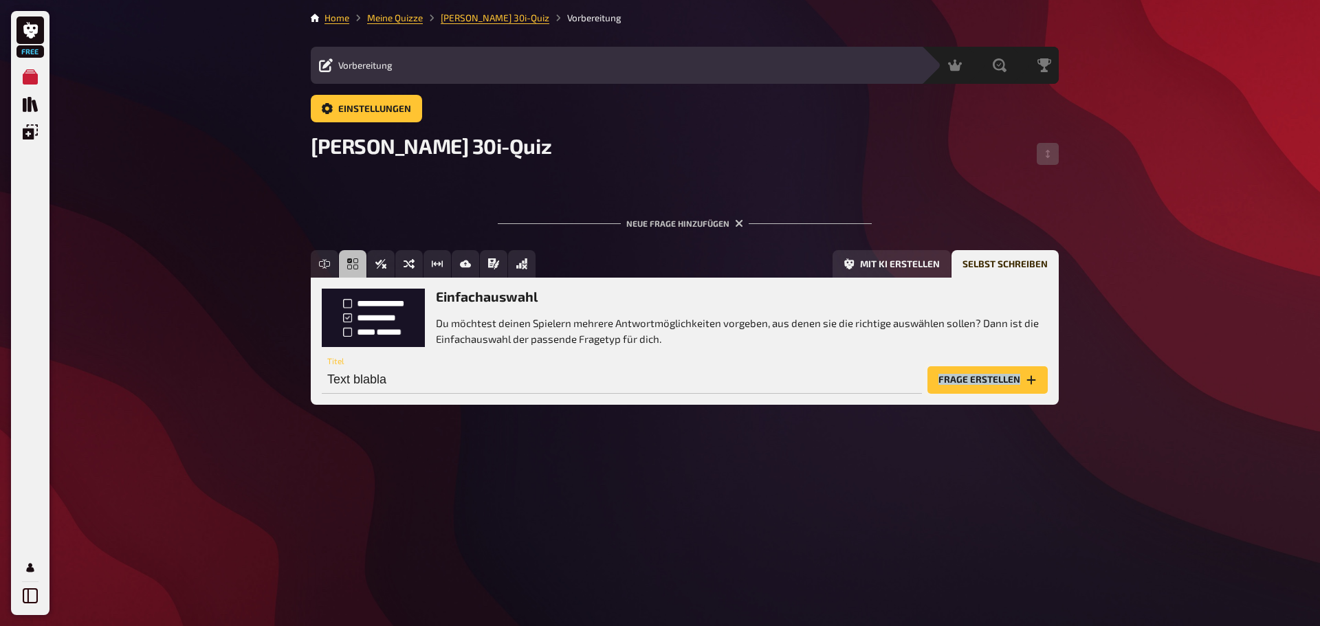
drag, startPoint x: 945, startPoint y: 394, endPoint x: 964, endPoint y: 383, distance: 22.2
click at [964, 383] on div "Einfachauswahl Du möchtest deinen Spielern mehrere Antwortmöglichkeiten vorgebe…" at bounding box center [685, 341] width 748 height 126
click at [964, 383] on button "Frage erstellen" at bounding box center [987, 379] width 120 height 27
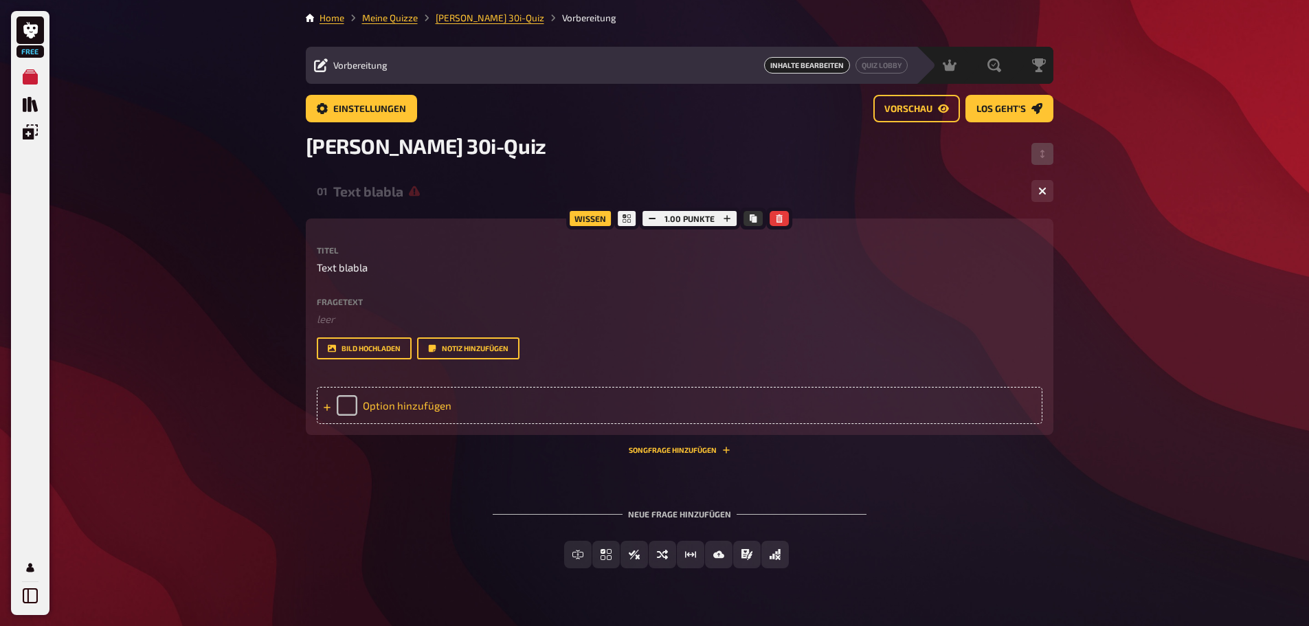
click at [503, 410] on div "Option hinzufügen" at bounding box center [680, 405] width 726 height 37
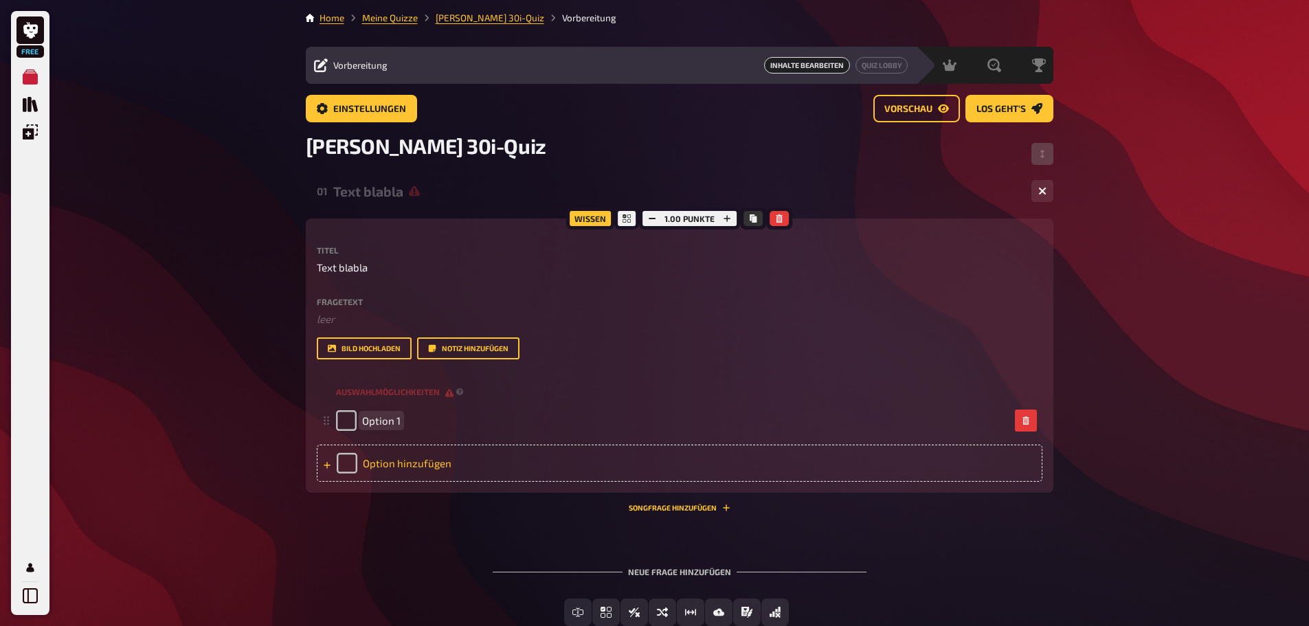
click at [503, 410] on div "Option 1" at bounding box center [673, 420] width 674 height 21
click at [444, 464] on div "Option hinzufügen" at bounding box center [680, 463] width 726 height 37
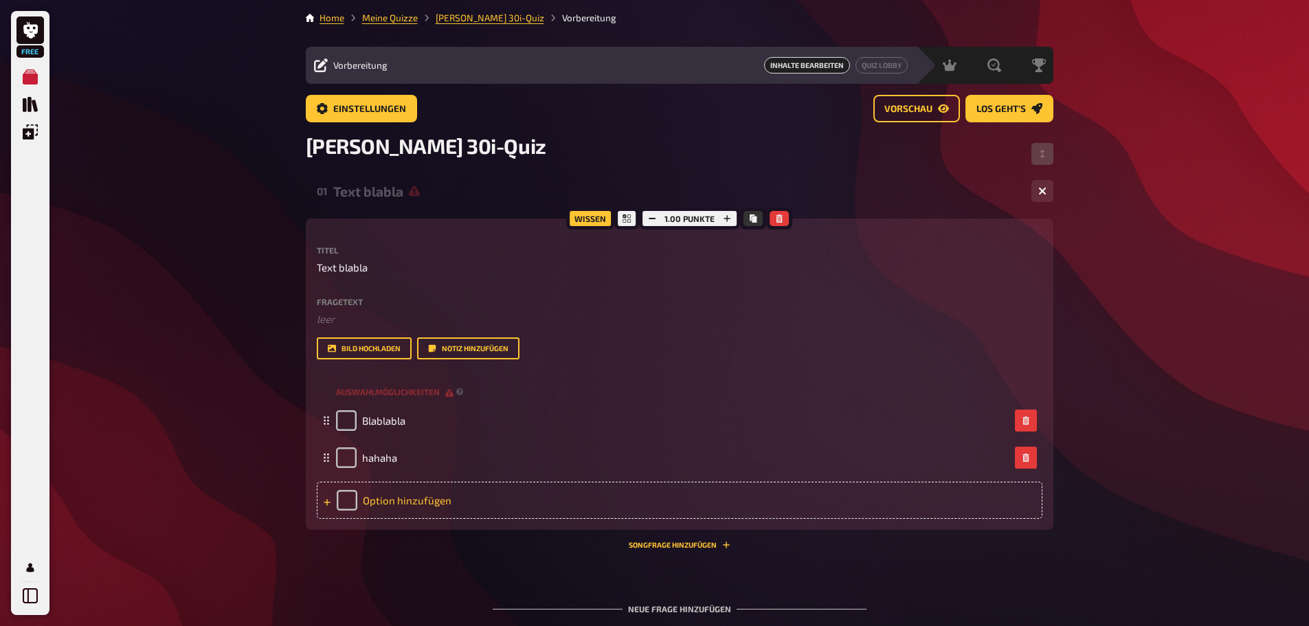
click at [416, 515] on div "Option hinzufügen" at bounding box center [680, 500] width 726 height 37
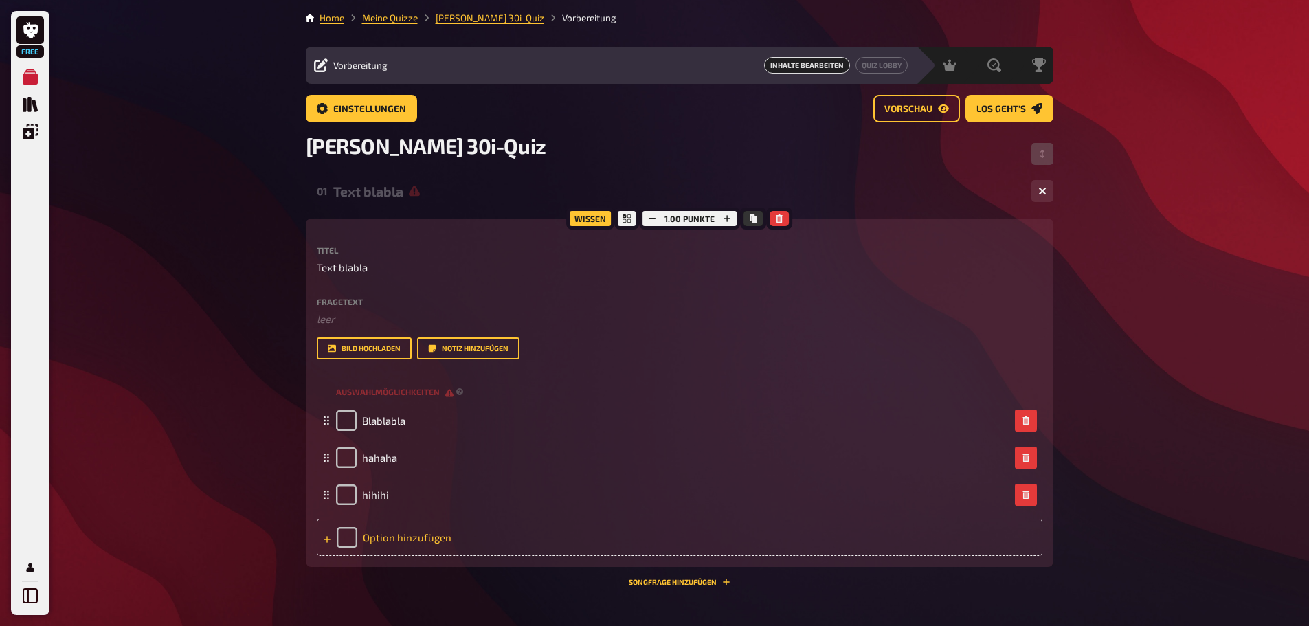
click at [441, 528] on div "Option hinzufügen" at bounding box center [680, 537] width 726 height 37
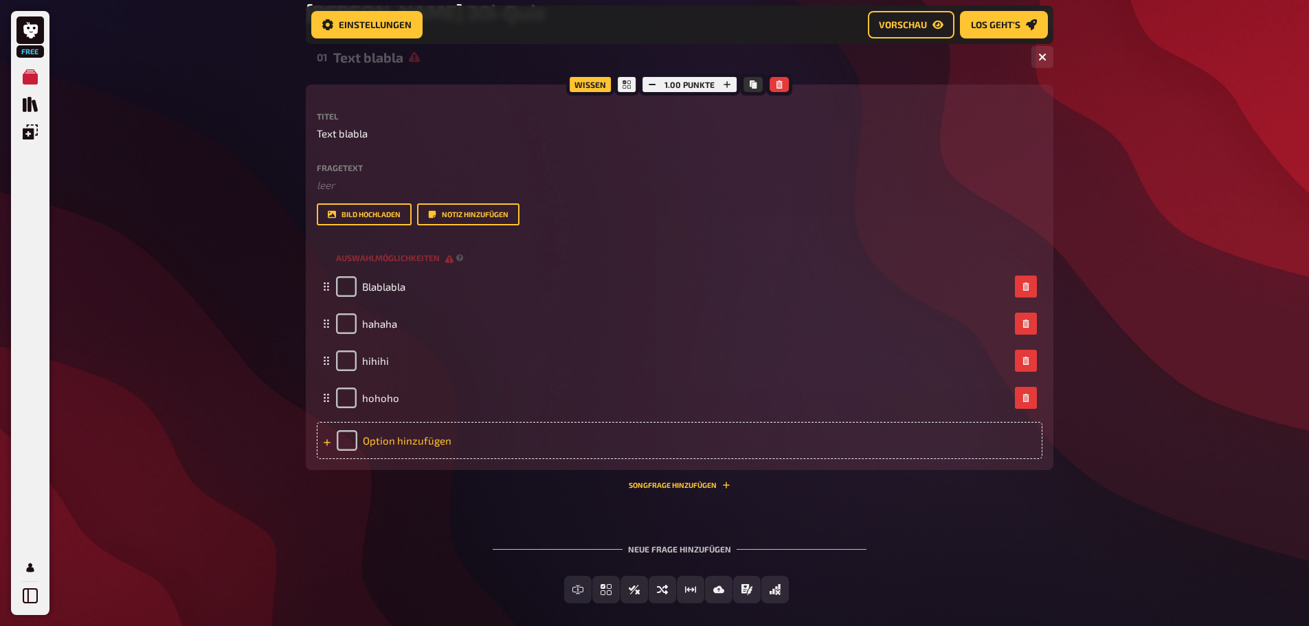
scroll to position [165, 0]
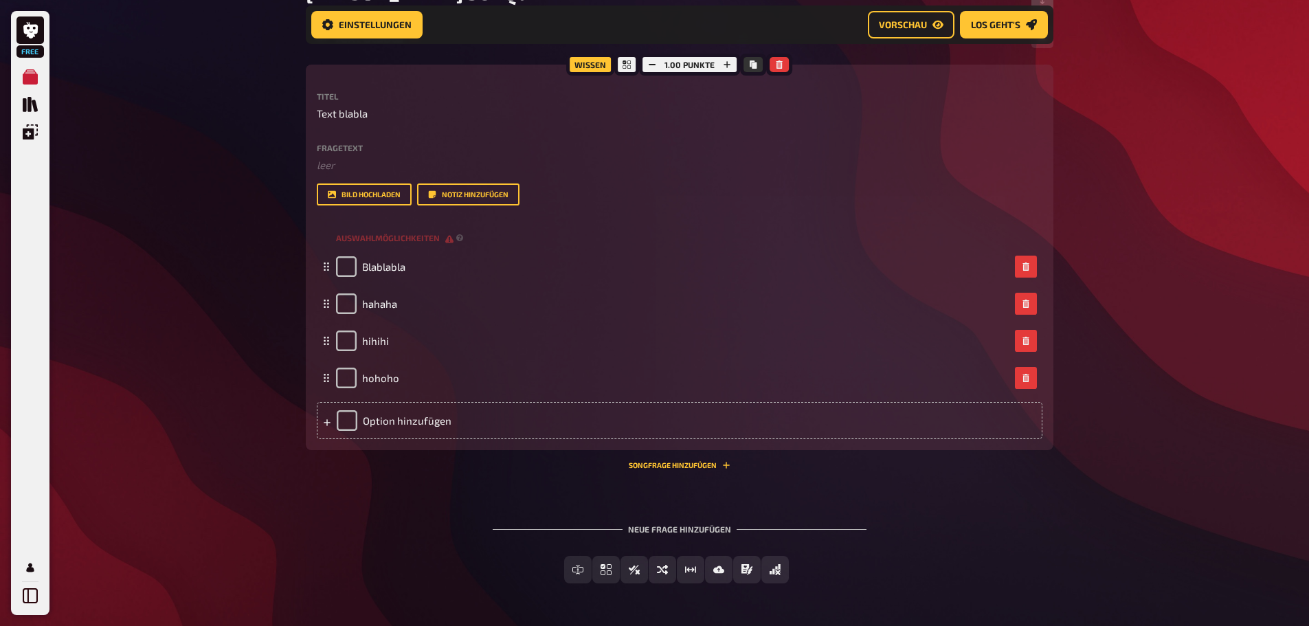
click at [687, 527] on div "Neue Frage hinzufügen" at bounding box center [680, 523] width 374 height 43
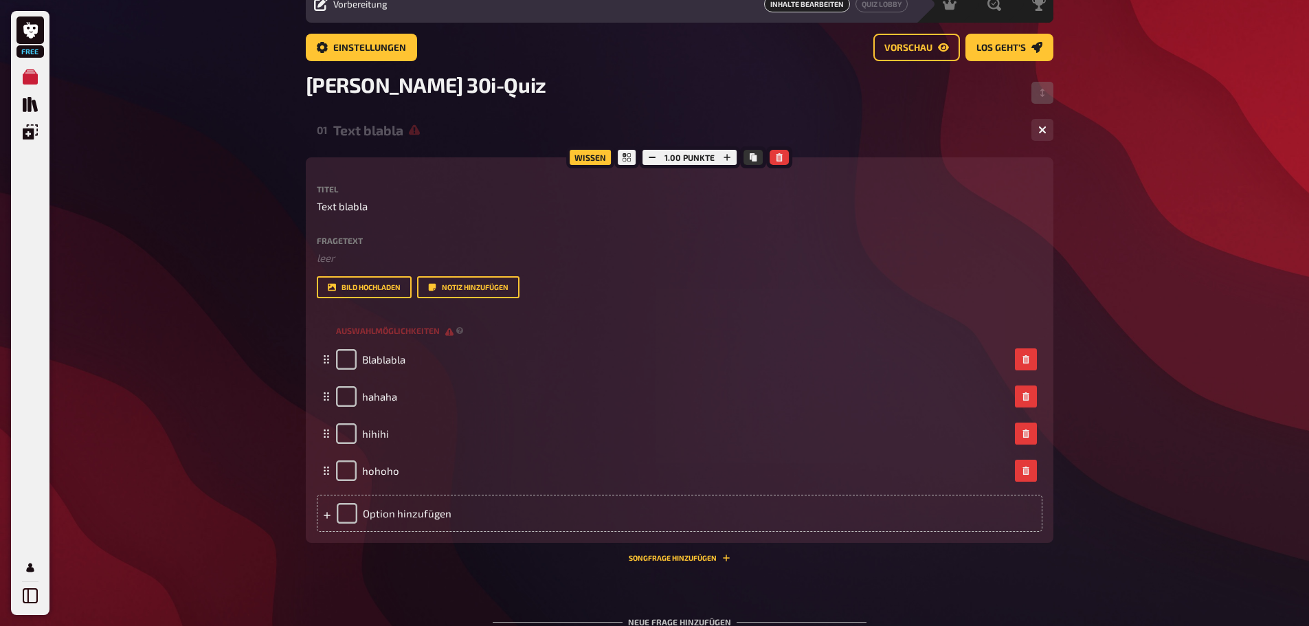
scroll to position [60, 0]
click at [749, 162] on icon "Kopieren" at bounding box center [753, 159] width 8 height 8
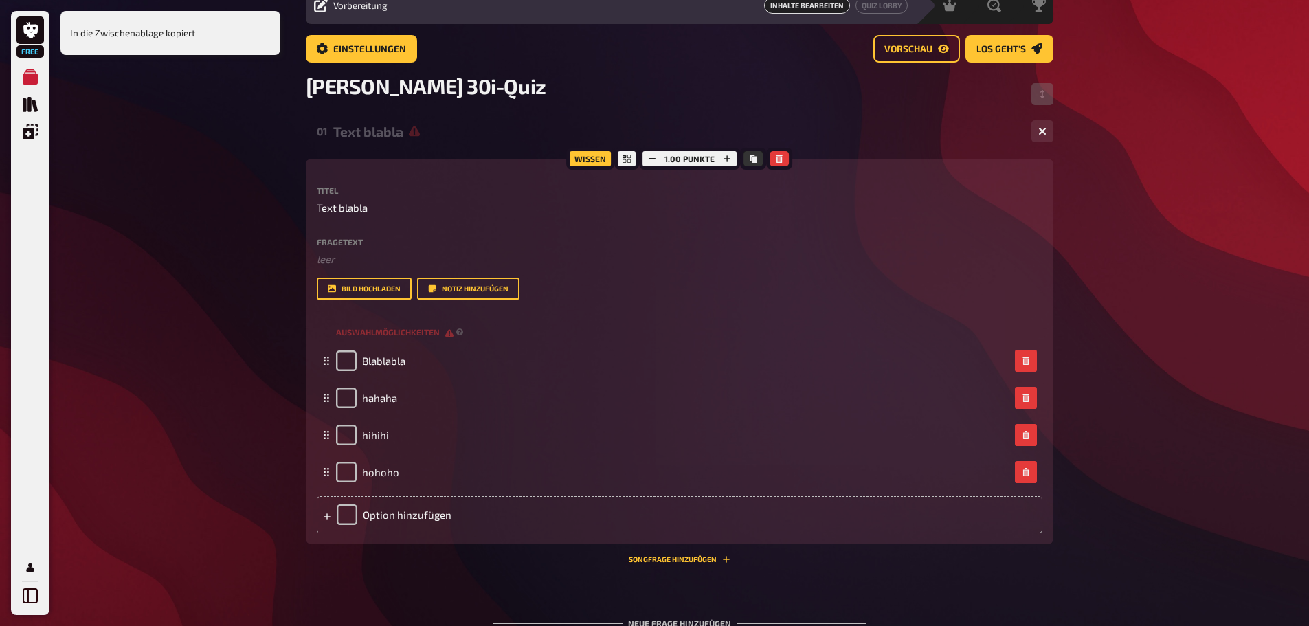
click at [588, 164] on div "Wissen" at bounding box center [590, 159] width 48 height 22
click at [358, 280] on button "Bild hochladen" at bounding box center [364, 289] width 95 height 22
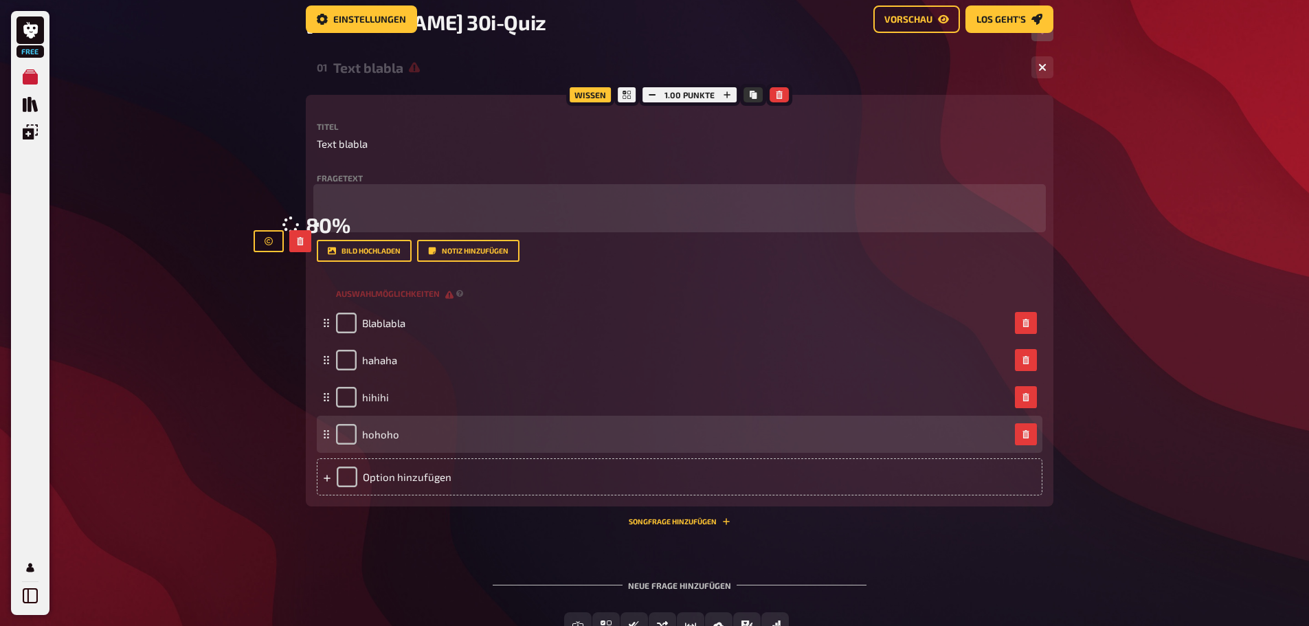
scroll to position [0, 0]
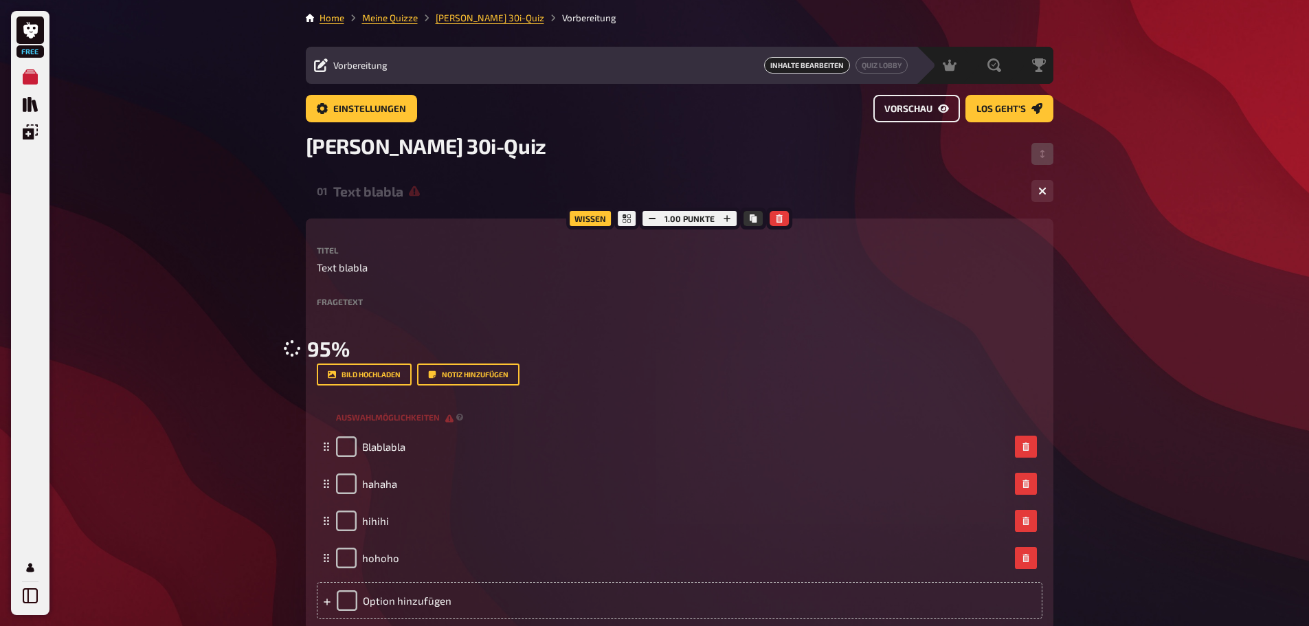
click at [942, 105] on icon "Vorschau" at bounding box center [943, 108] width 11 height 8
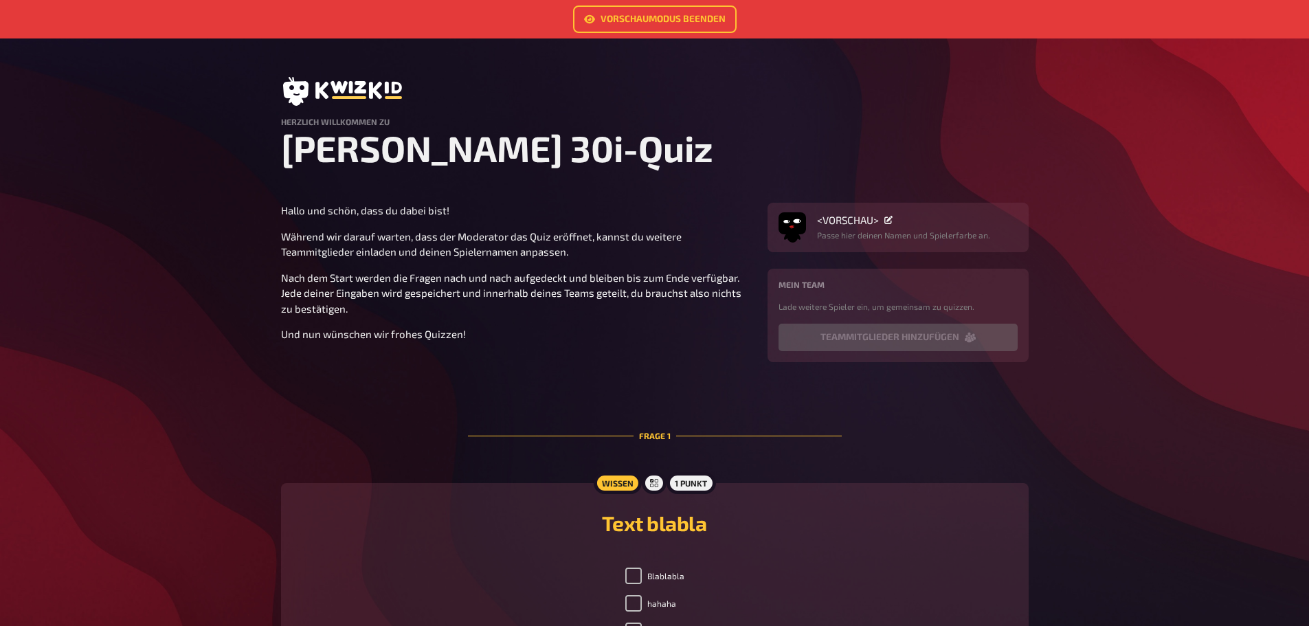
click at [823, 253] on div "<VORSCHAU> Passe hier deinen Namen und Spielerfarbe an. Mein Team Lade weitere …" at bounding box center [898, 282] width 261 height 159
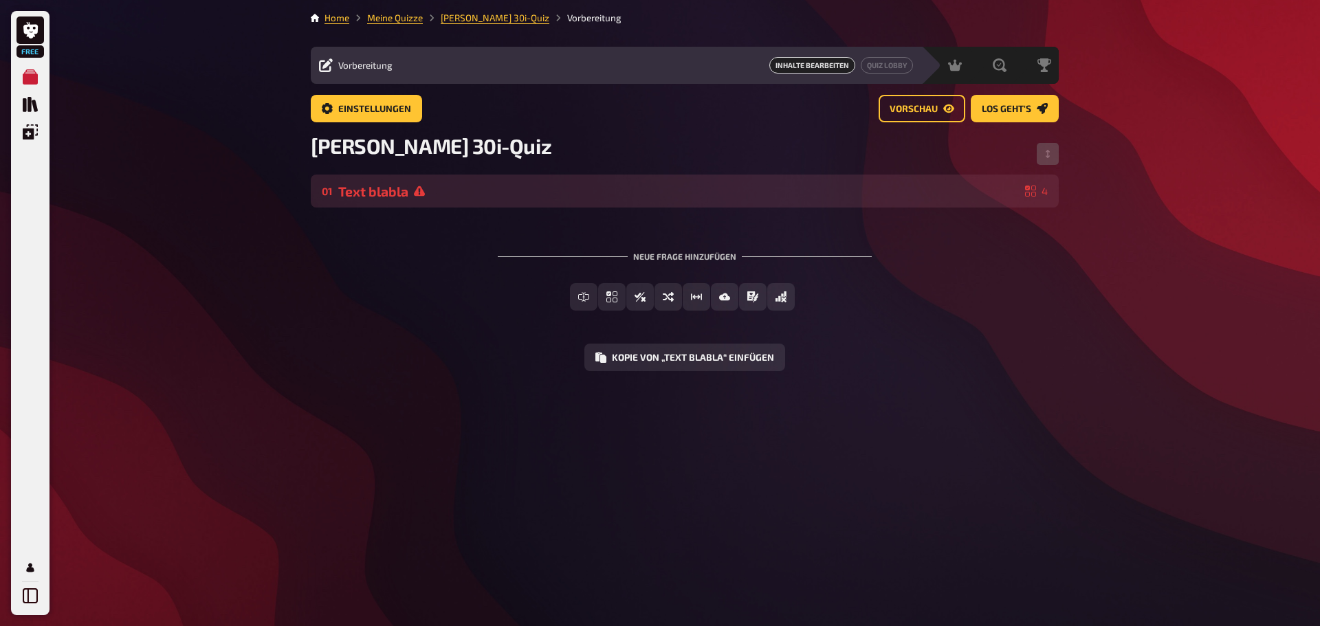
click at [584, 191] on div "Text blabla" at bounding box center [678, 192] width 681 height 16
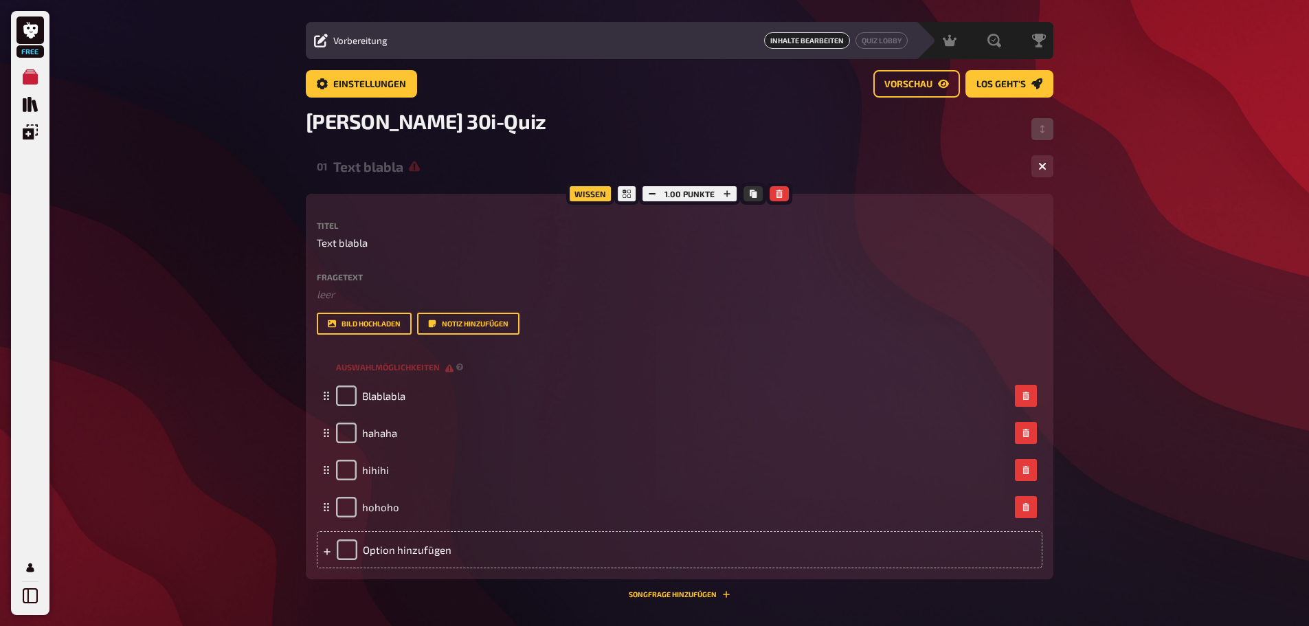
scroll to position [25, 0]
click at [371, 366] on span "Auswahlmöglichkeiten" at bounding box center [395, 367] width 118 height 12
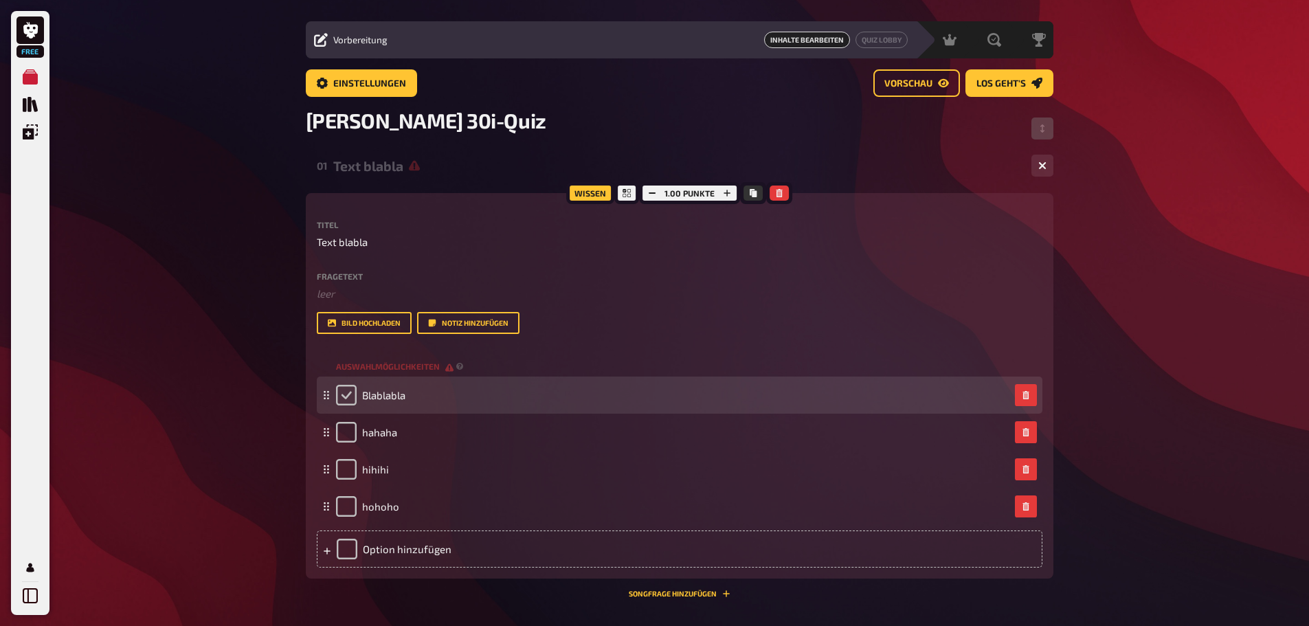
click at [343, 400] on input "checkbox" at bounding box center [346, 395] width 21 height 21
checkbox input "true"
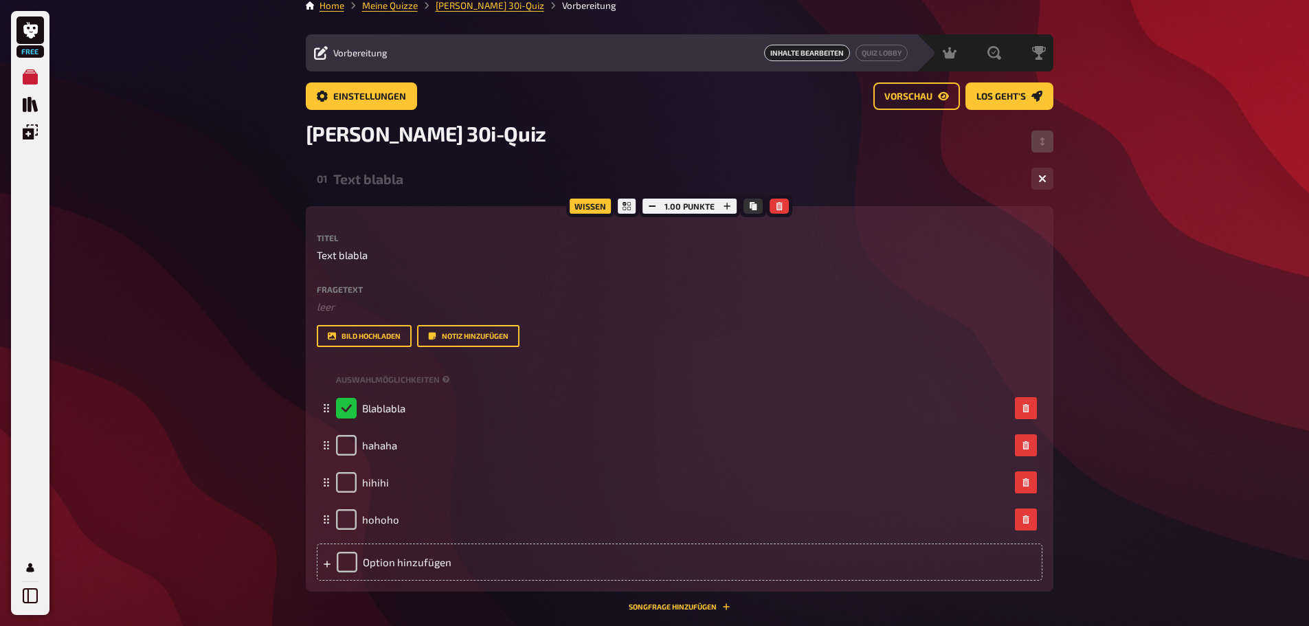
scroll to position [0, 0]
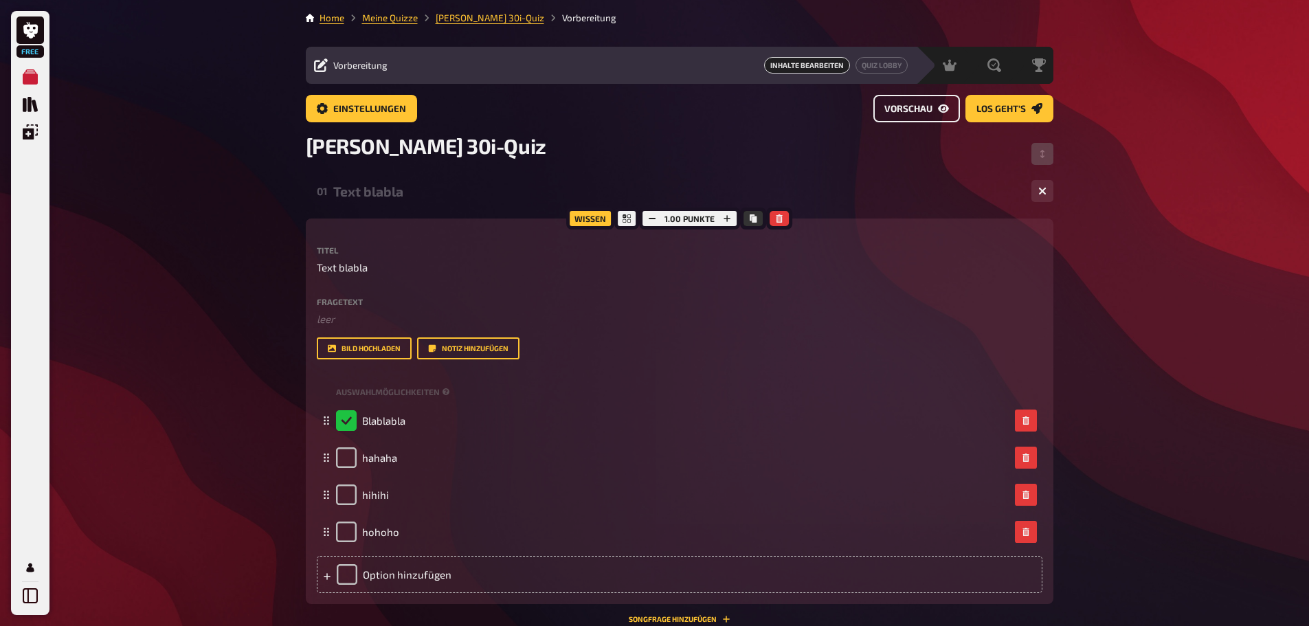
click at [942, 115] on link "Vorschau" at bounding box center [917, 108] width 87 height 27
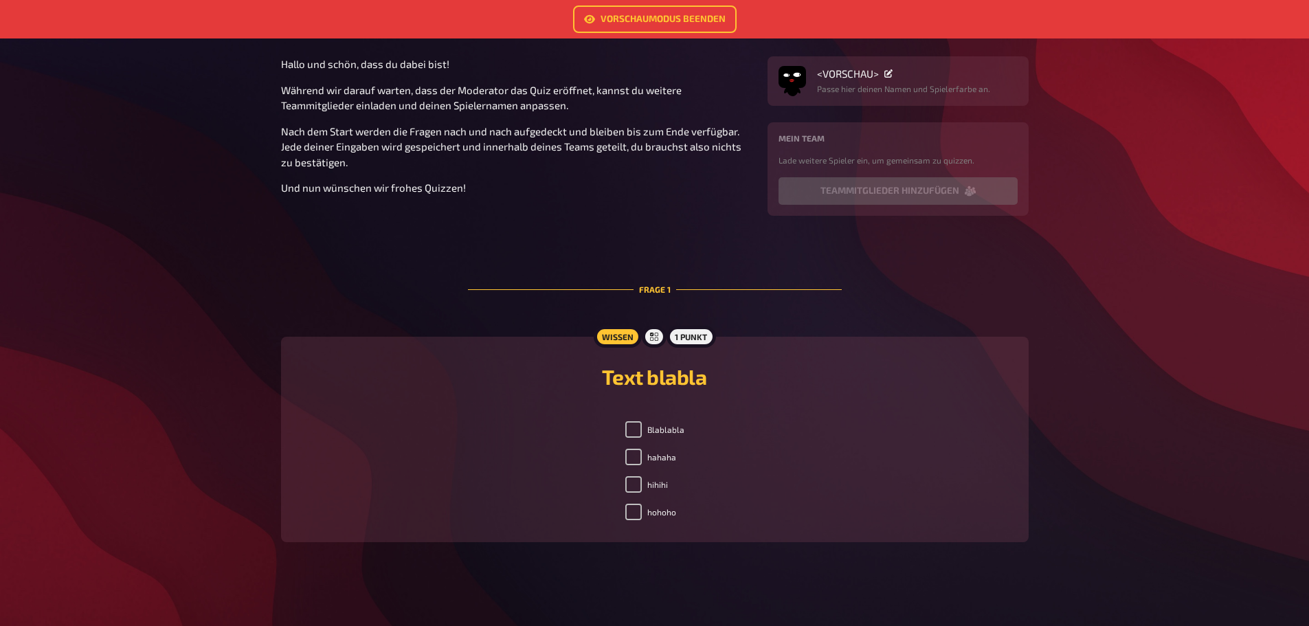
scroll to position [151, 0]
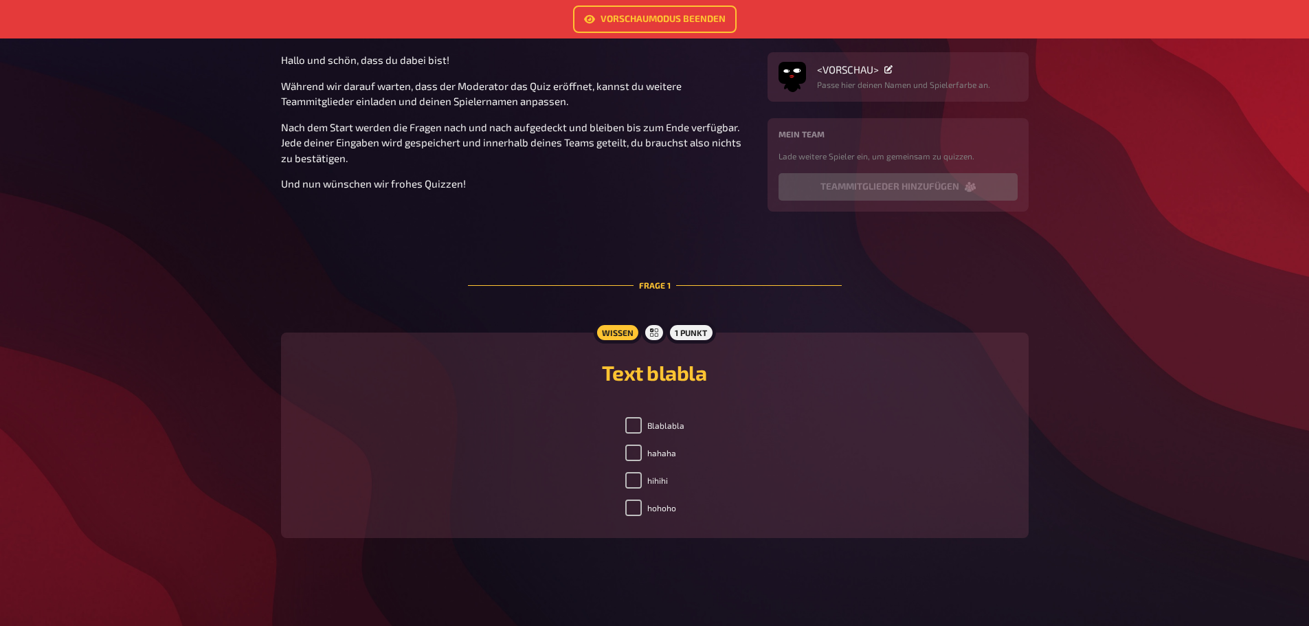
click at [627, 333] on div "Wissen" at bounding box center [617, 333] width 48 height 22
click at [660, 332] on div at bounding box center [654, 333] width 25 height 22
click at [699, 335] on div "1 Punkt" at bounding box center [691, 333] width 49 height 22
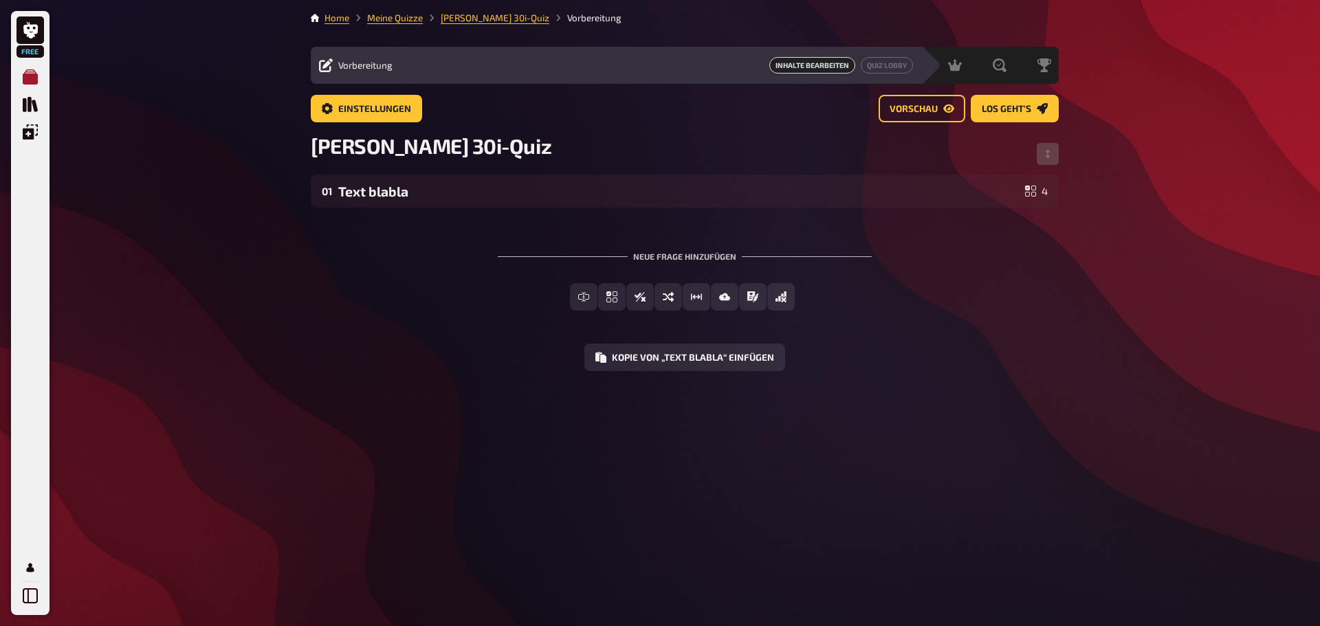
click at [25, 78] on icon "Meine Quizze" at bounding box center [30, 76] width 15 height 15
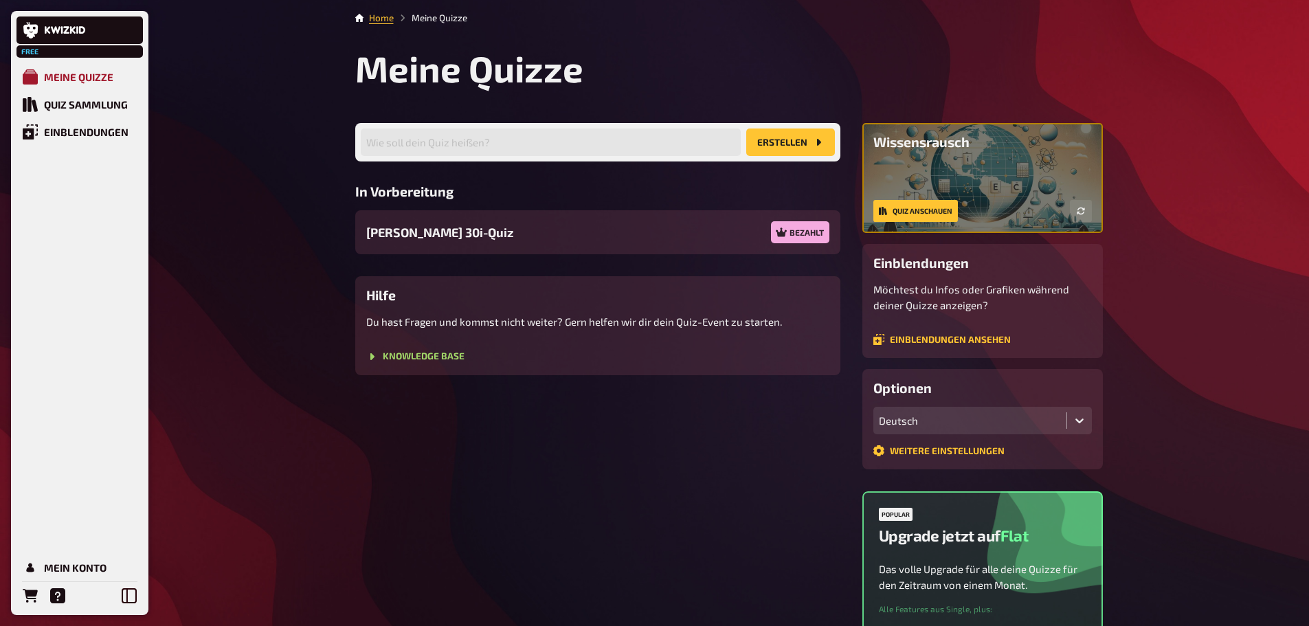
click at [109, 78] on div "Meine Quizze" at bounding box center [78, 77] width 69 height 12
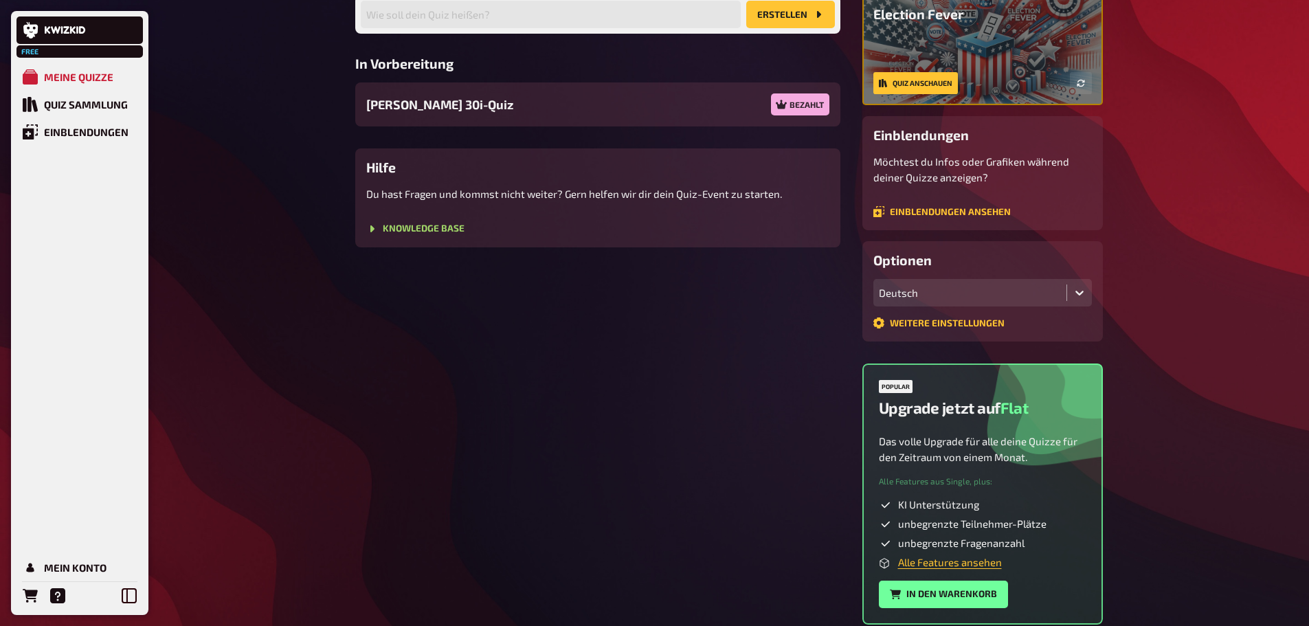
scroll to position [126, 0]
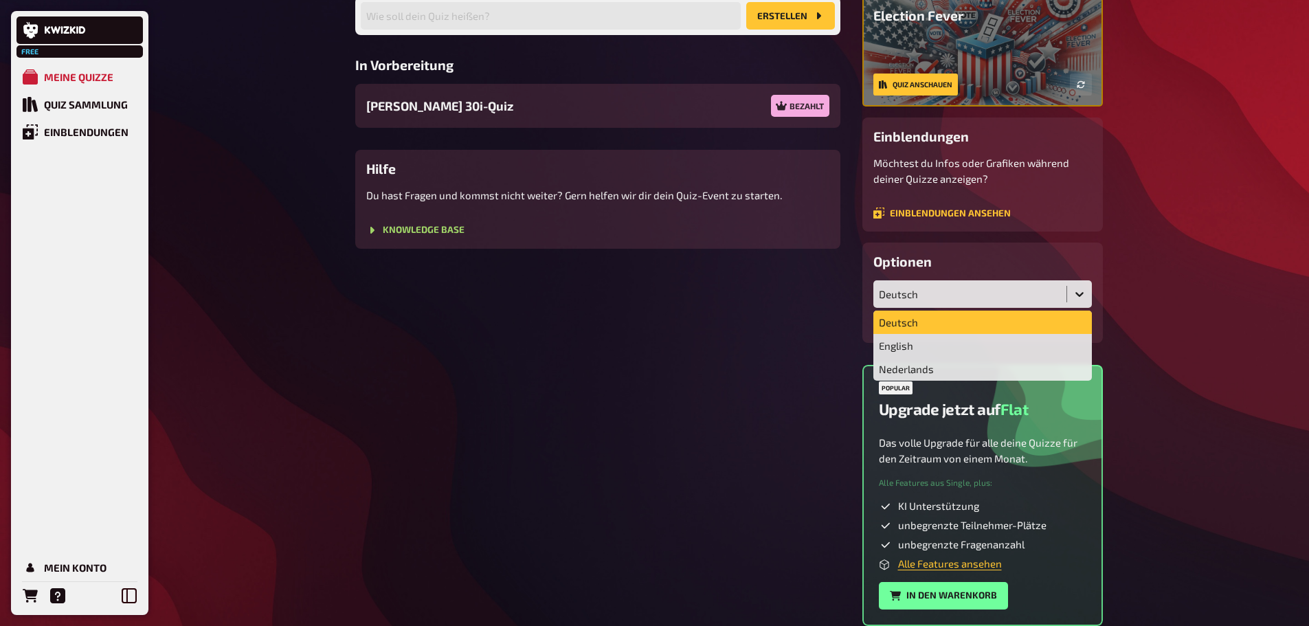
click at [971, 300] on div "Deutsch" at bounding box center [970, 294] width 182 height 12
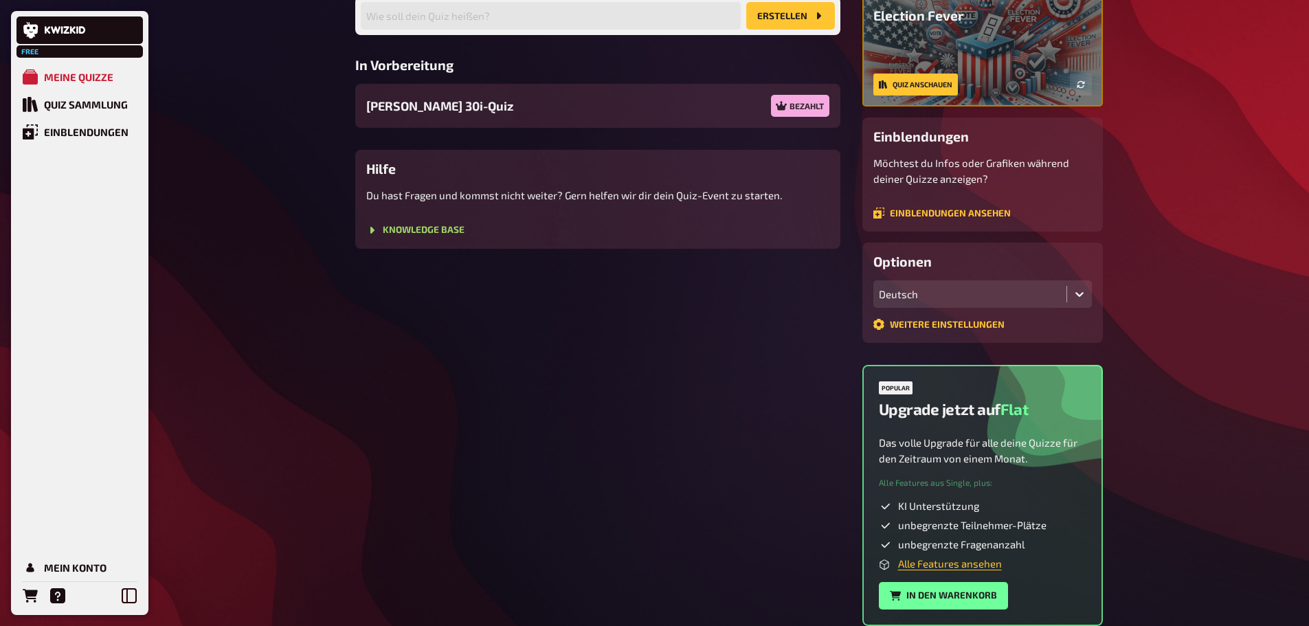
click at [971, 300] on div "Deutsch" at bounding box center [970, 294] width 182 height 12
click at [952, 326] on link "Weitere Einstellungen" at bounding box center [939, 324] width 131 height 11
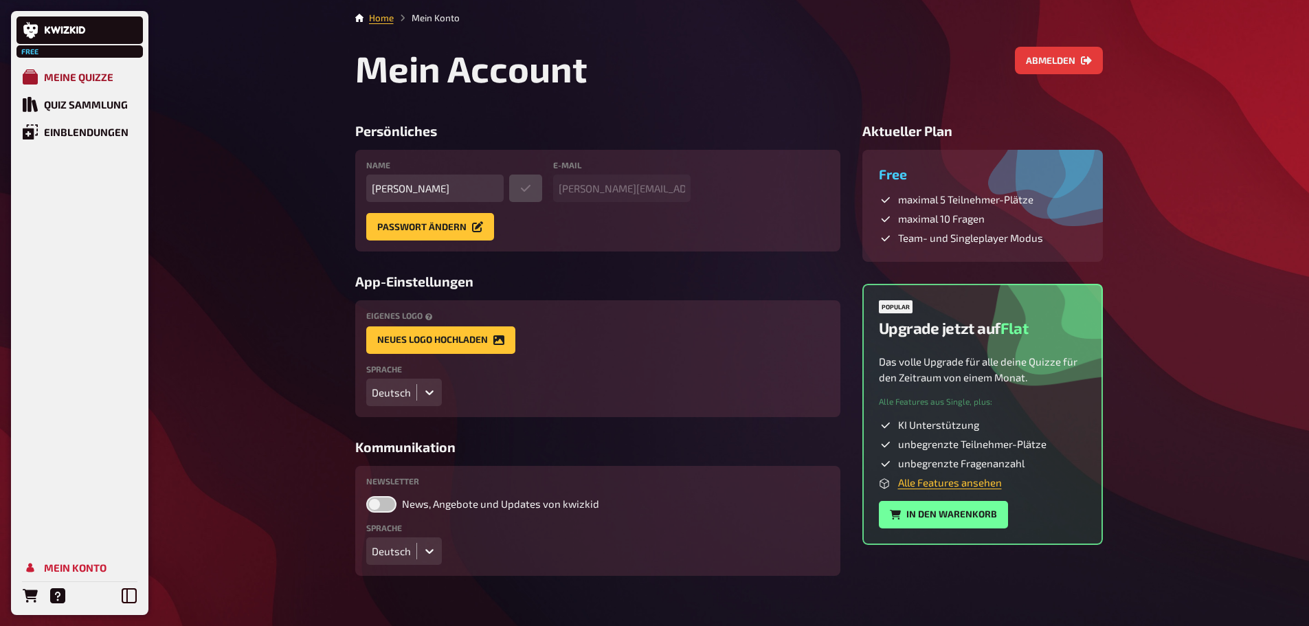
click at [72, 70] on link "Meine Quizze" at bounding box center [79, 76] width 126 height 27
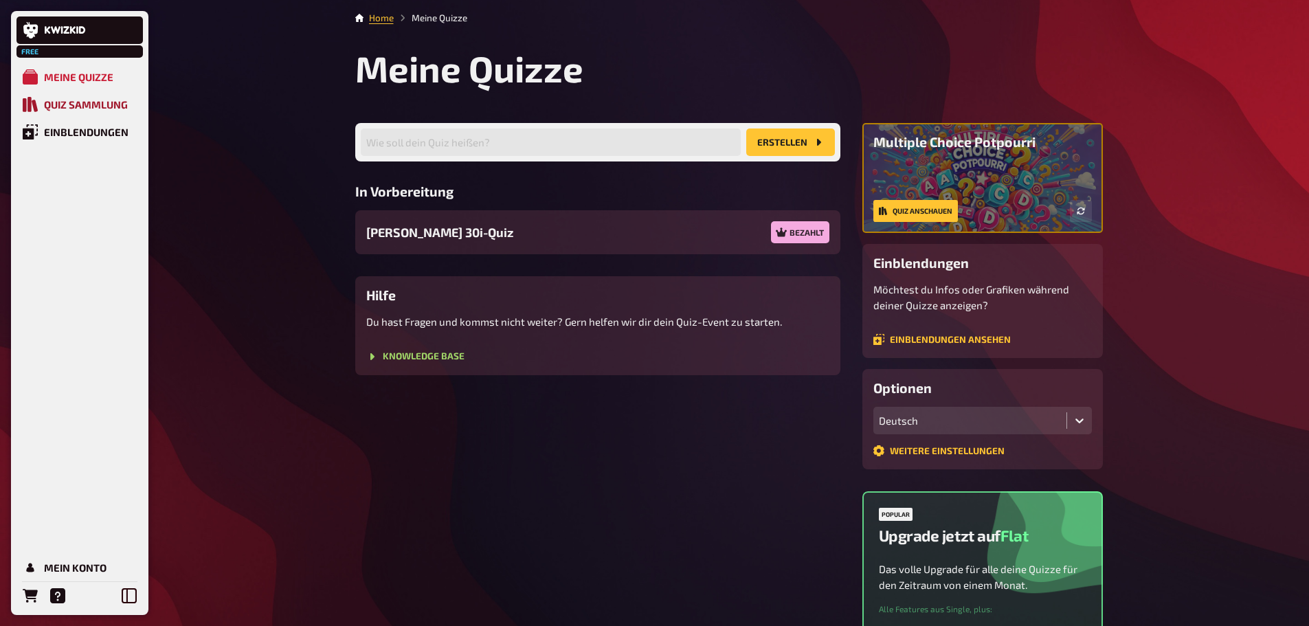
click at [115, 103] on div "Quiz Sammlung" at bounding box center [86, 104] width 84 height 12
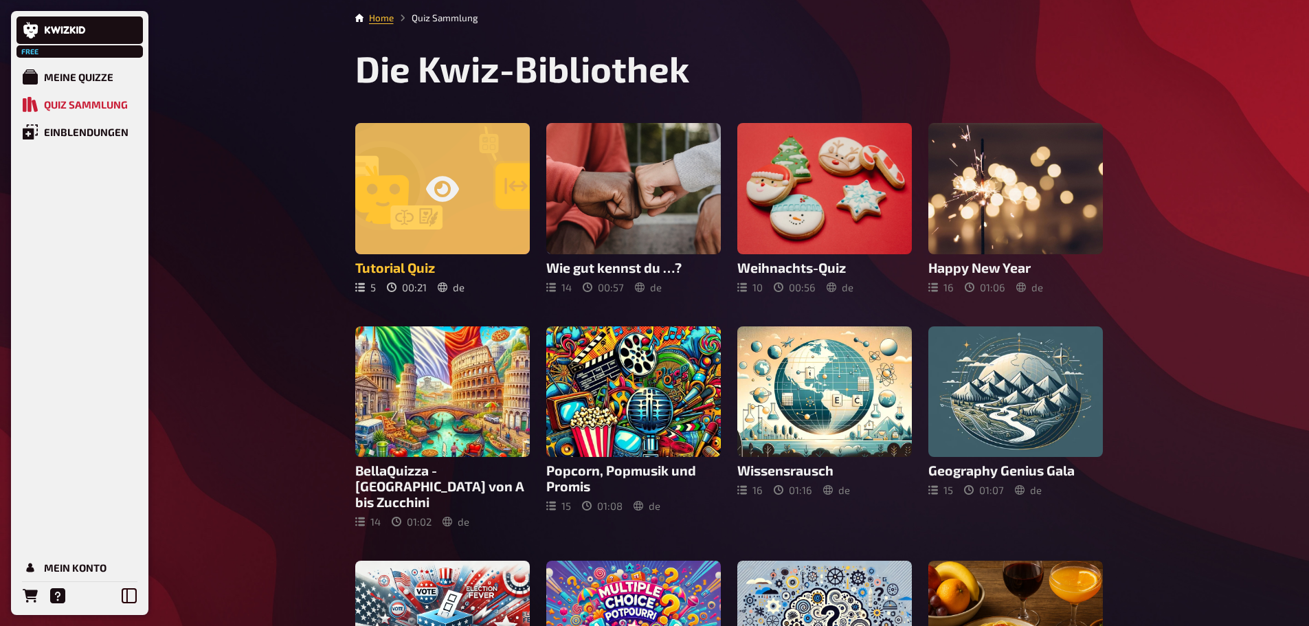
click at [417, 195] on div at bounding box center [442, 188] width 175 height 131
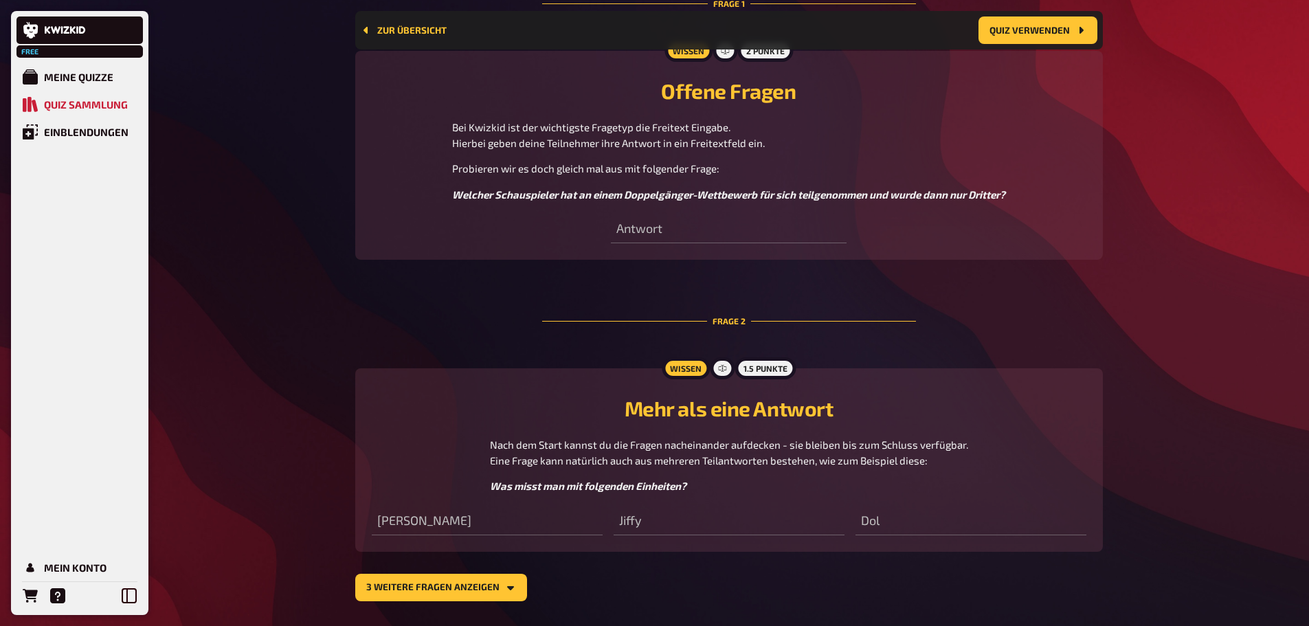
scroll to position [572, 0]
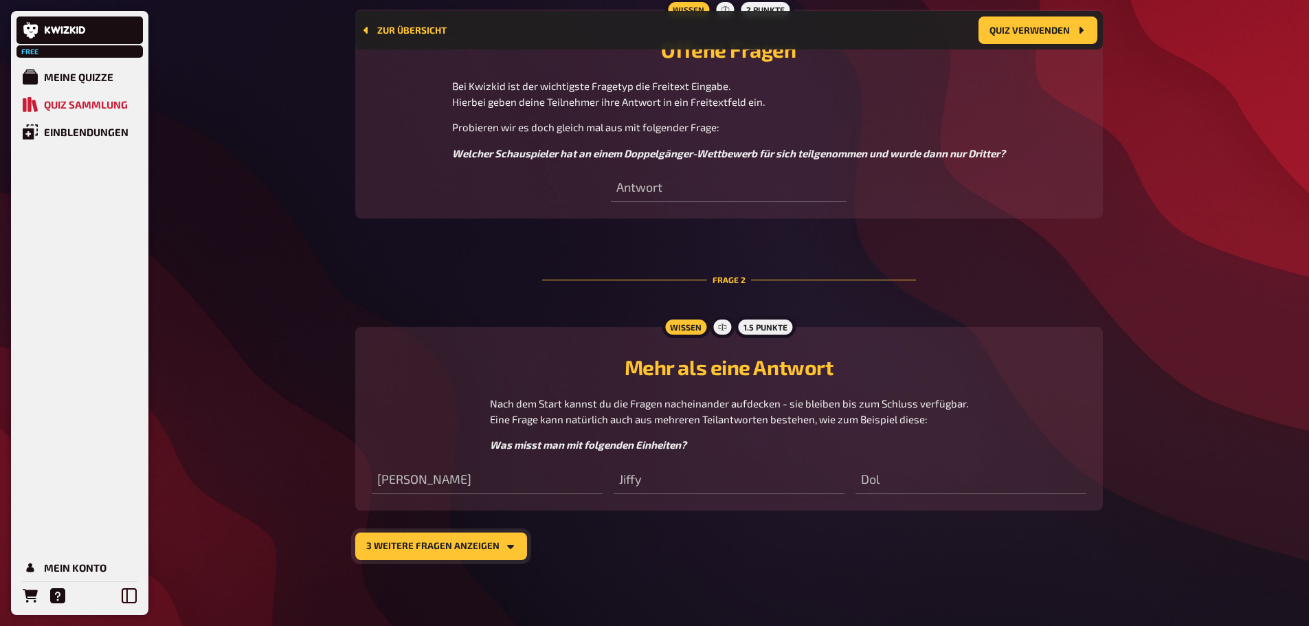
click at [399, 552] on button "3 weitere Fragen anzeigen" at bounding box center [441, 546] width 172 height 27
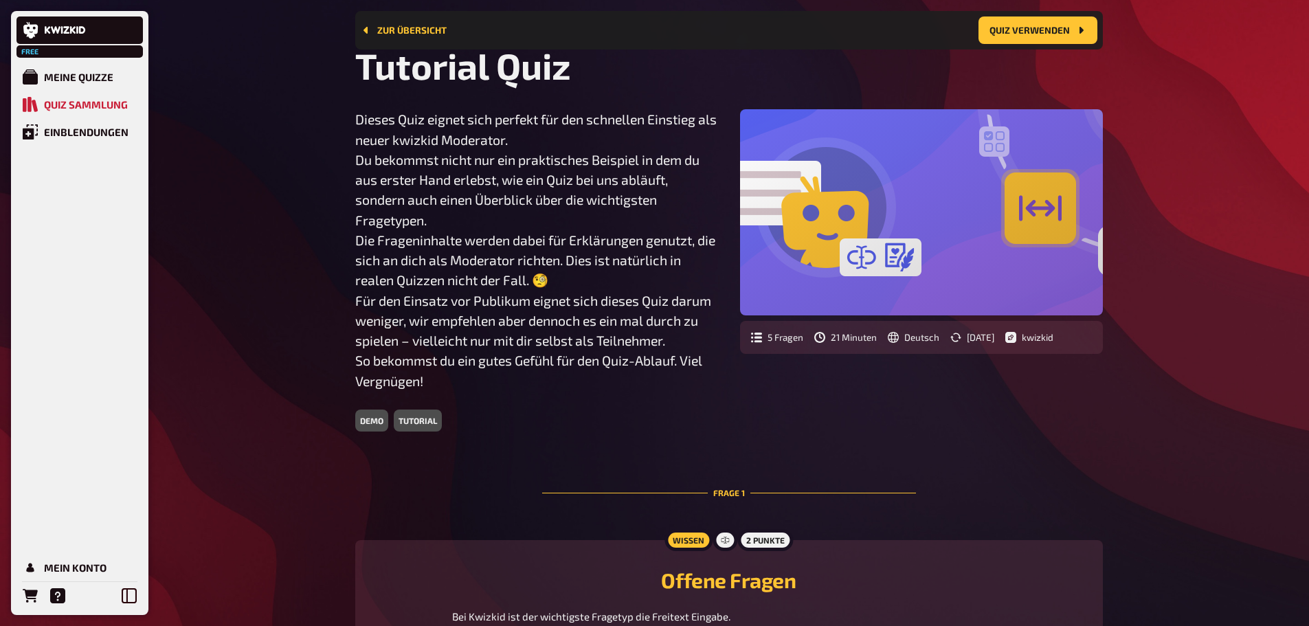
scroll to position [0, 0]
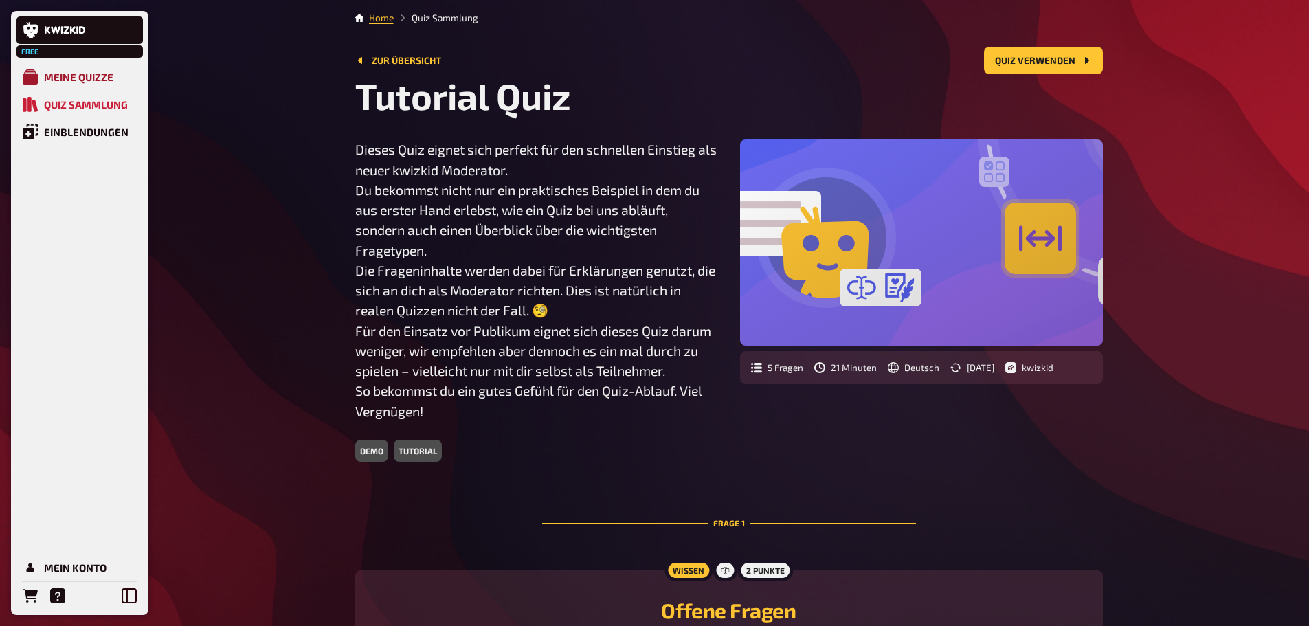
click at [71, 70] on link "Meine Quizze" at bounding box center [79, 76] width 126 height 27
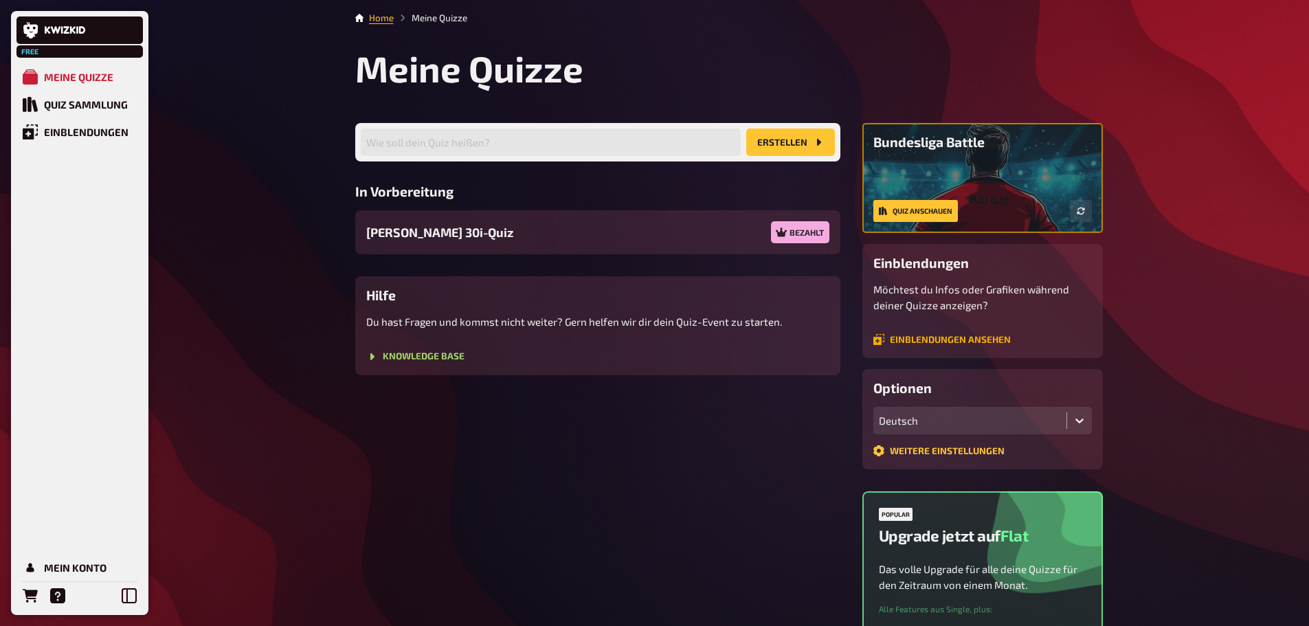
click at [952, 334] on link "Einblendungen ansehen" at bounding box center [942, 339] width 137 height 11
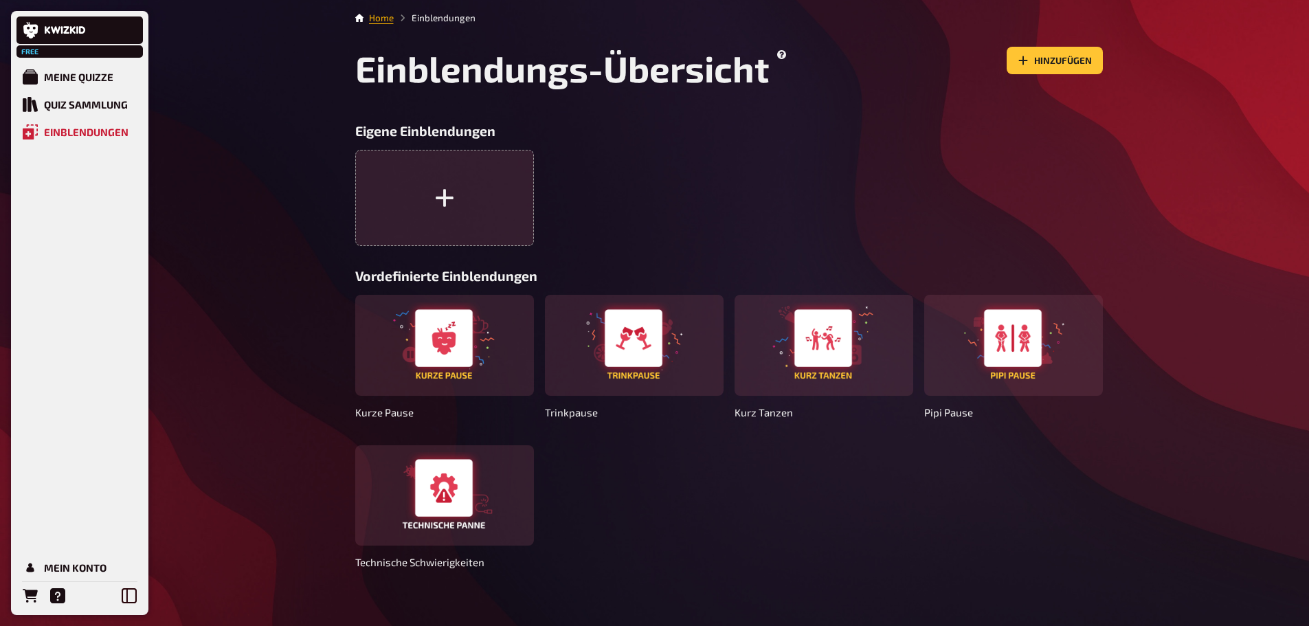
click at [375, 17] on link "Home" at bounding box center [381, 17] width 25 height 11
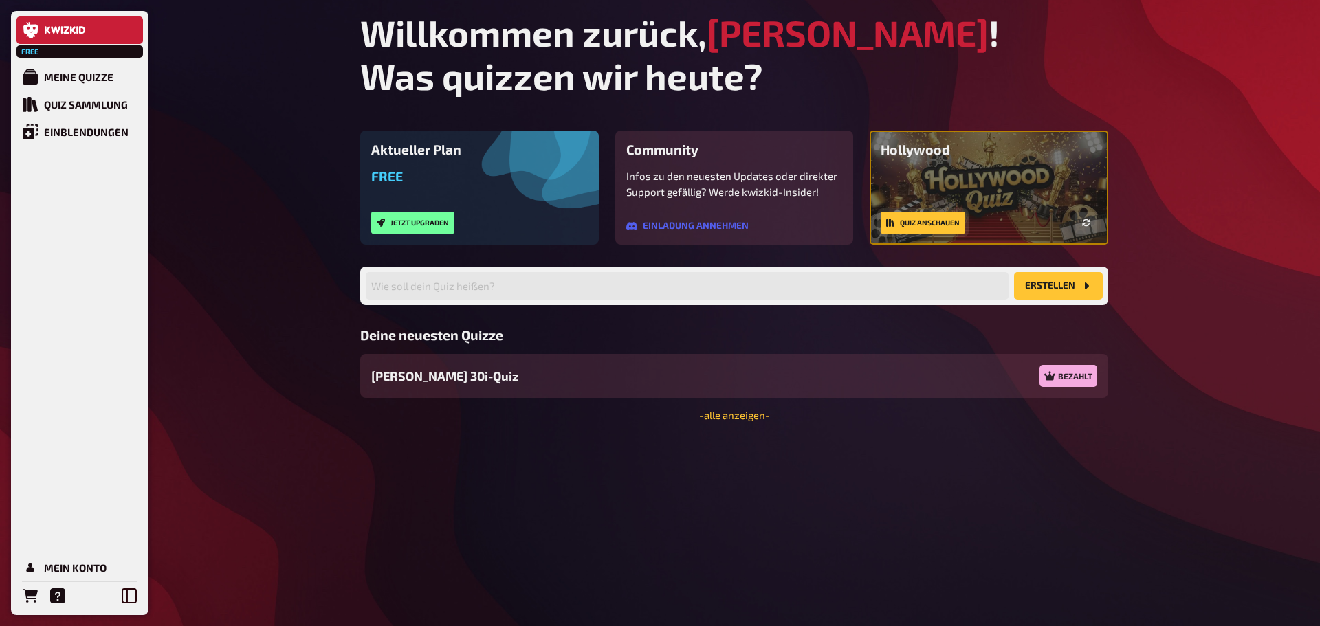
click at [941, 221] on link "Quiz anschauen" at bounding box center [923, 223] width 85 height 22
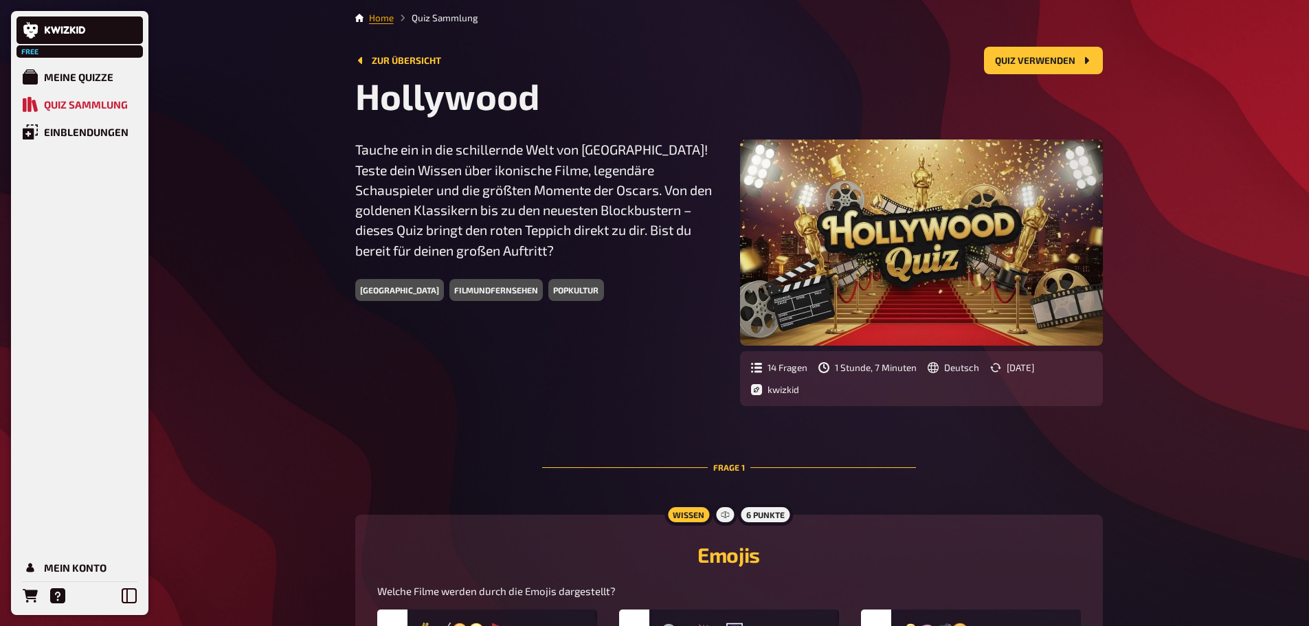
click at [386, 18] on link "Home" at bounding box center [381, 17] width 25 height 11
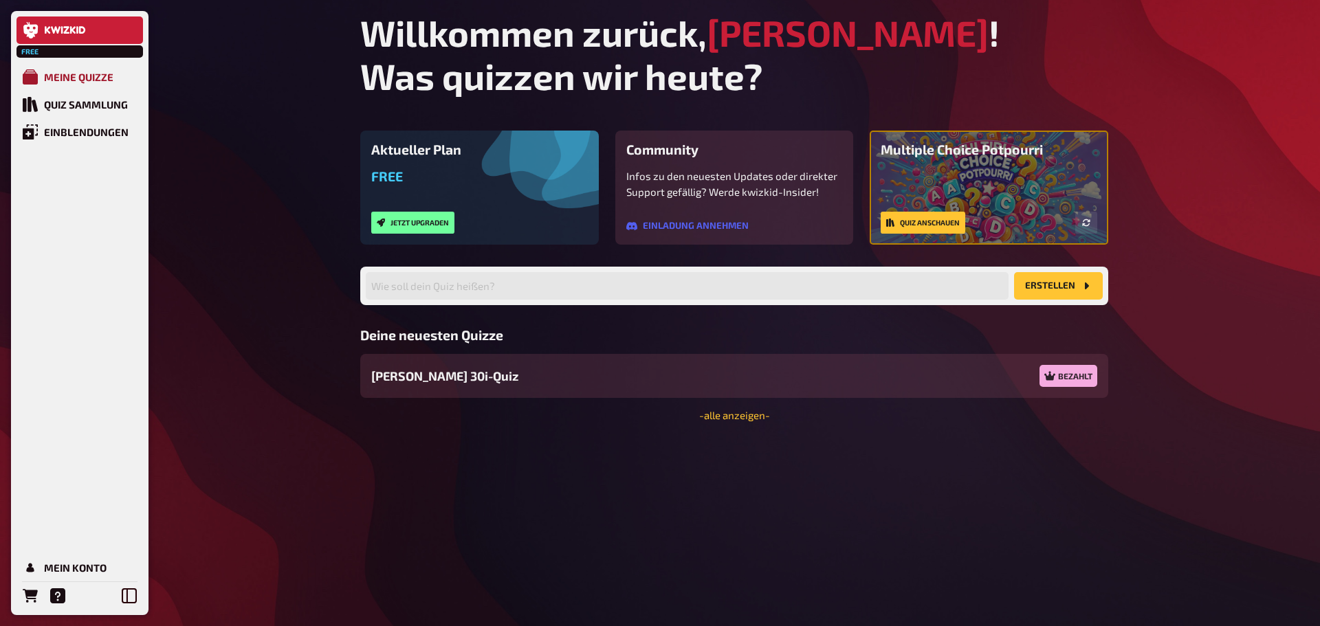
click at [67, 72] on div "Meine Quizze" at bounding box center [78, 77] width 69 height 12
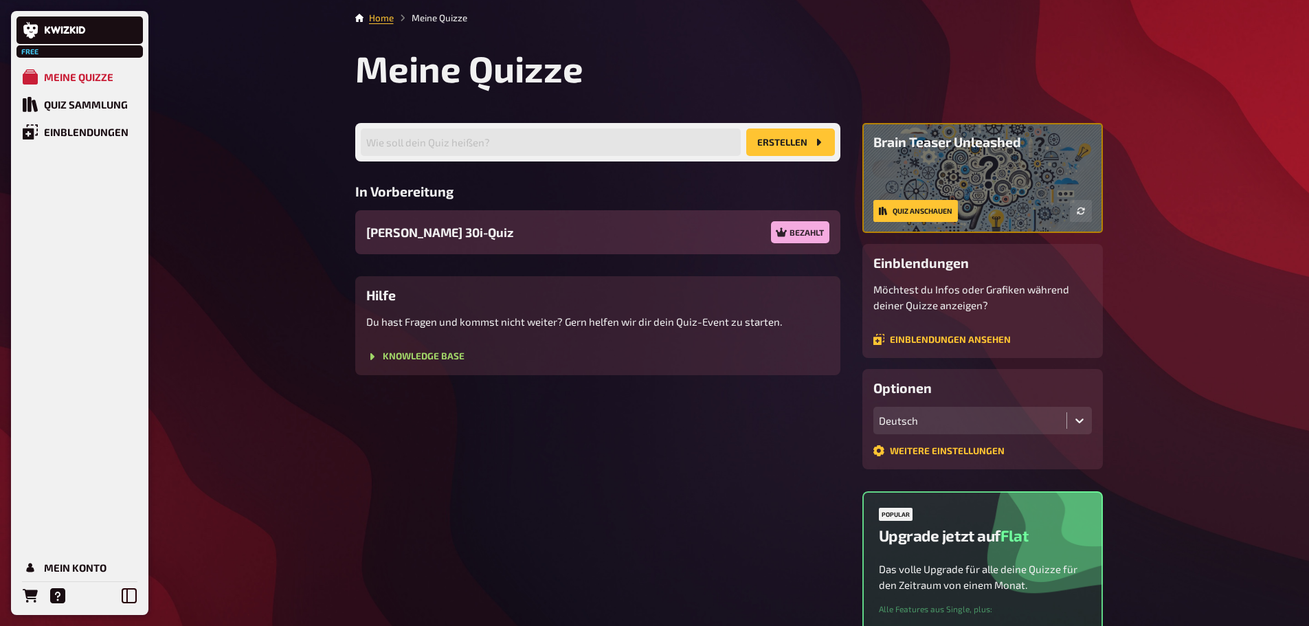
click at [789, 224] on div "Bezahlt" at bounding box center [800, 232] width 58 height 22
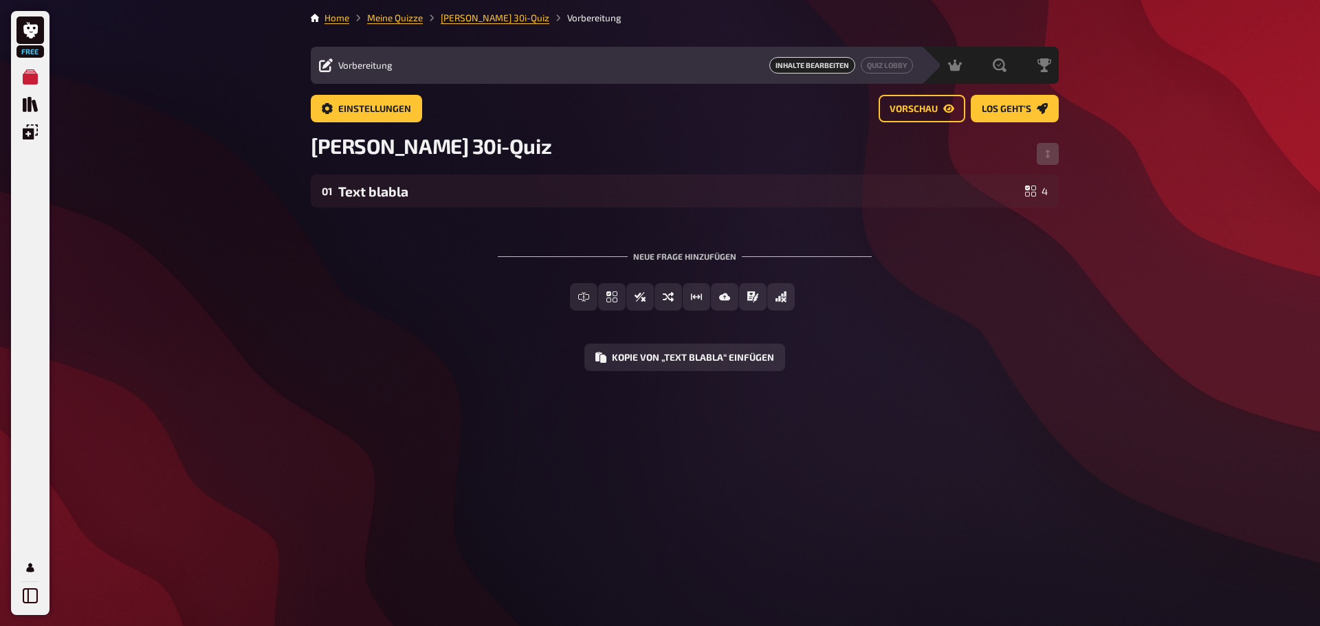
click at [809, 68] on span "Inhalte Bearbeiten" at bounding box center [812, 65] width 86 height 16
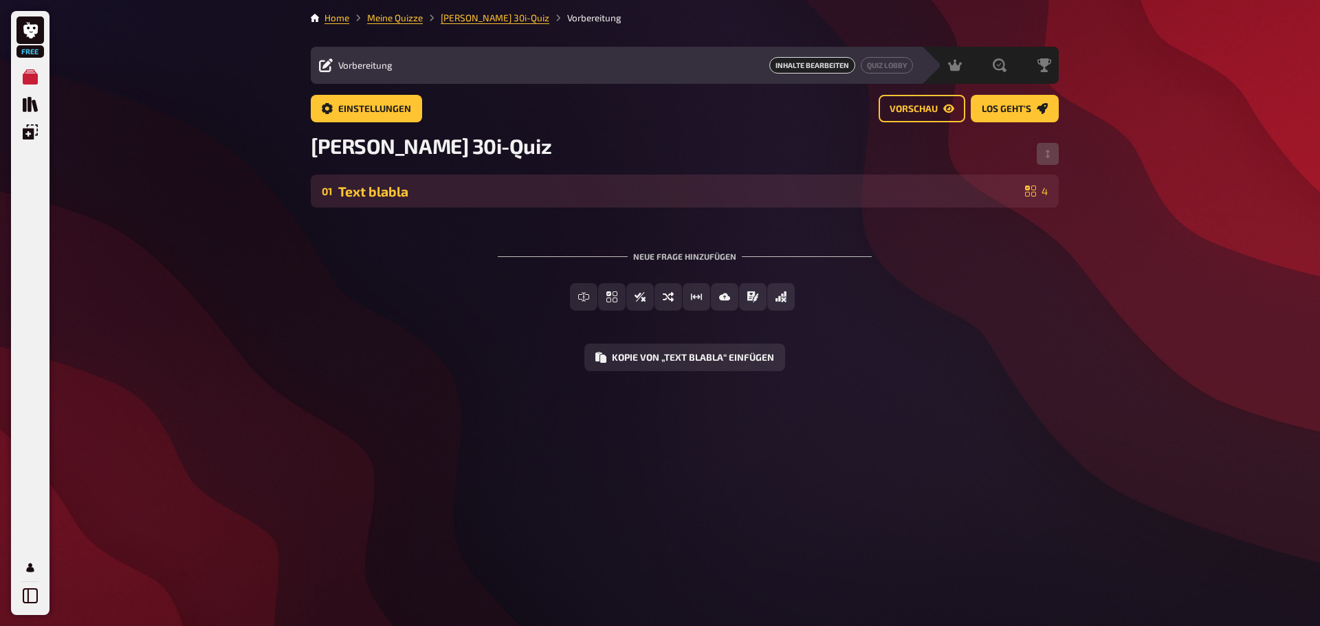
click at [446, 204] on div "01 Text blabla 4" at bounding box center [685, 191] width 748 height 33
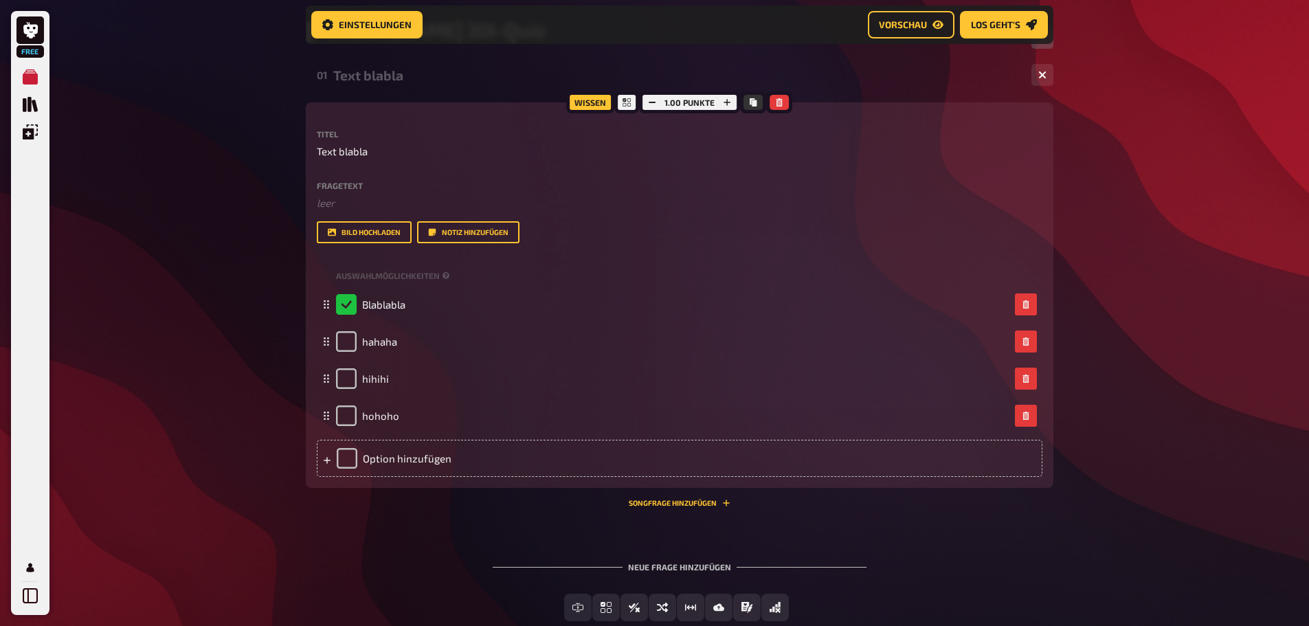
scroll to position [249, 0]
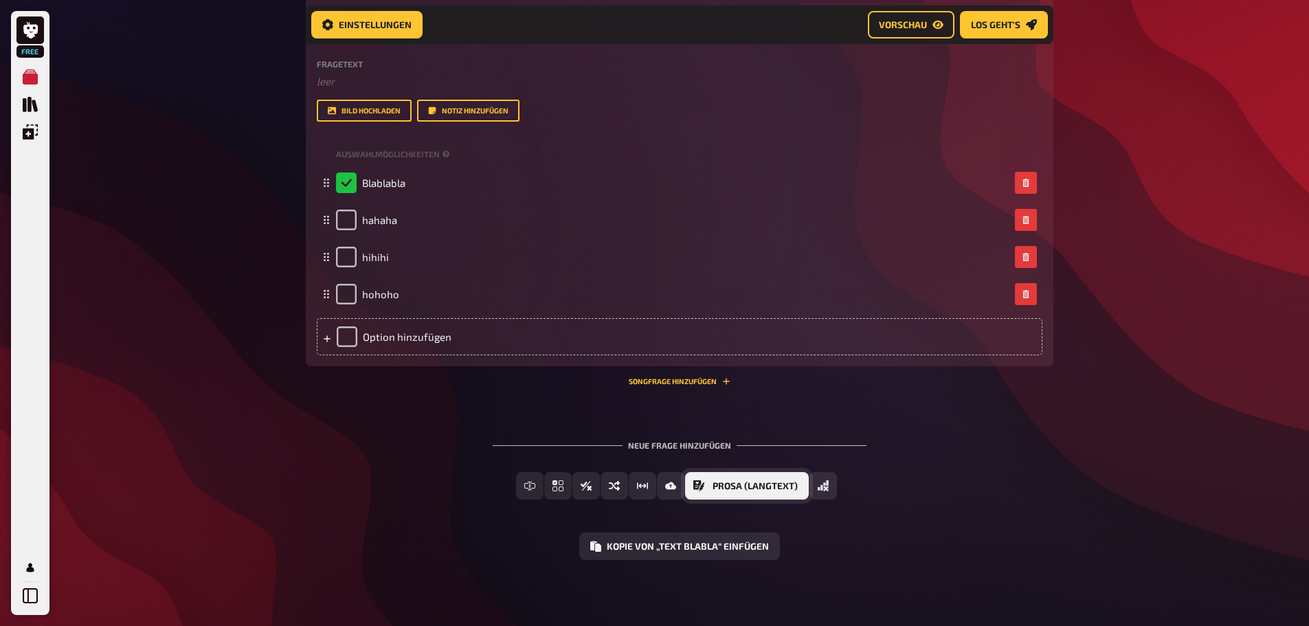
click at [718, 487] on span "Prosa (Langtext)" at bounding box center [755, 487] width 85 height 10
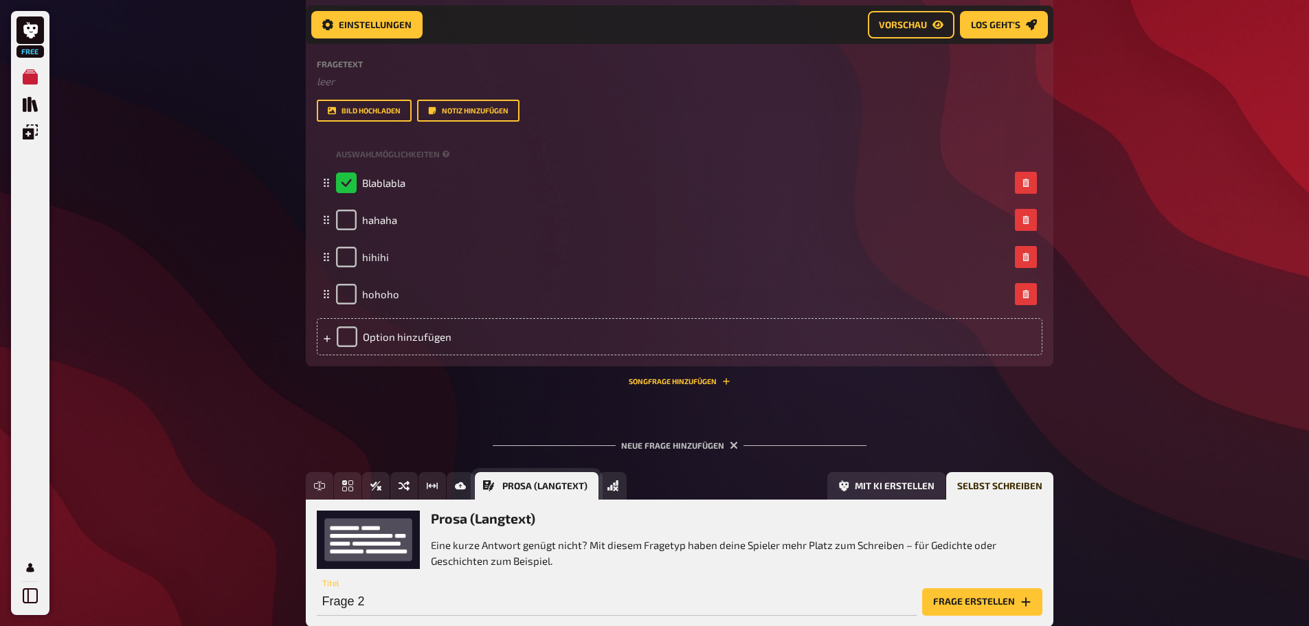
scroll to position [337, 0]
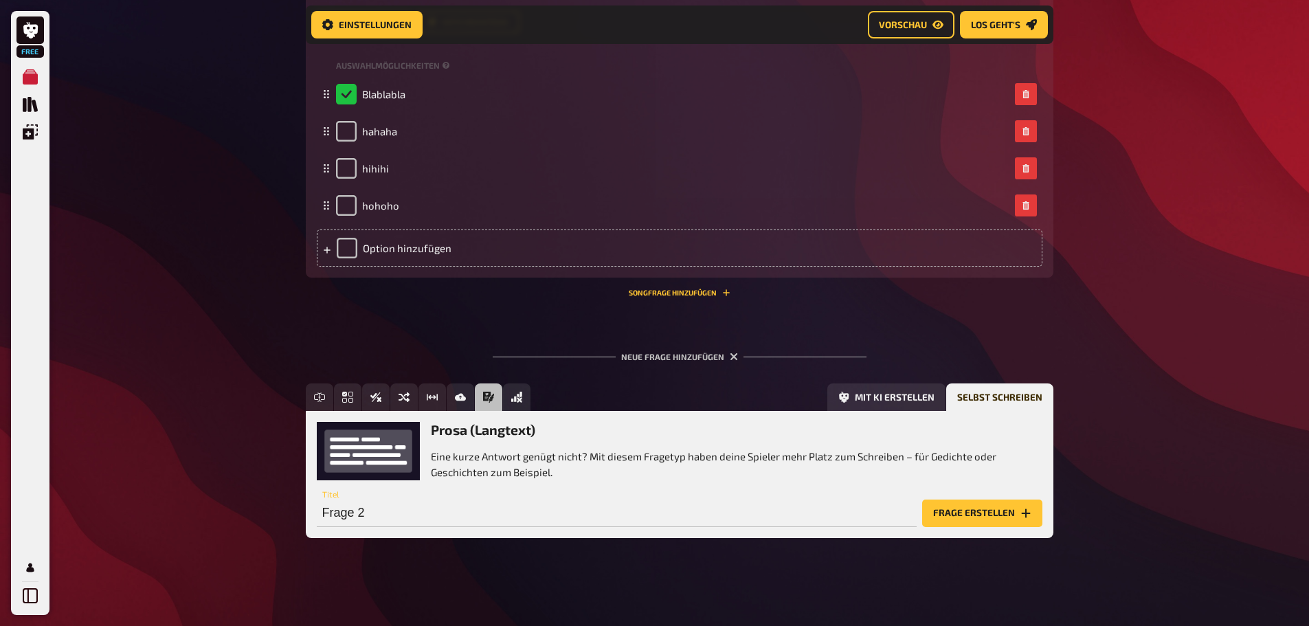
click at [652, 473] on p "Eine kurze Antwort genügt nicht? Mit diesem Fragetyp haben deine Spieler mehr P…" at bounding box center [737, 464] width 612 height 31
click at [685, 293] on button "Songfrage hinzufügen" at bounding box center [680, 293] width 102 height 8
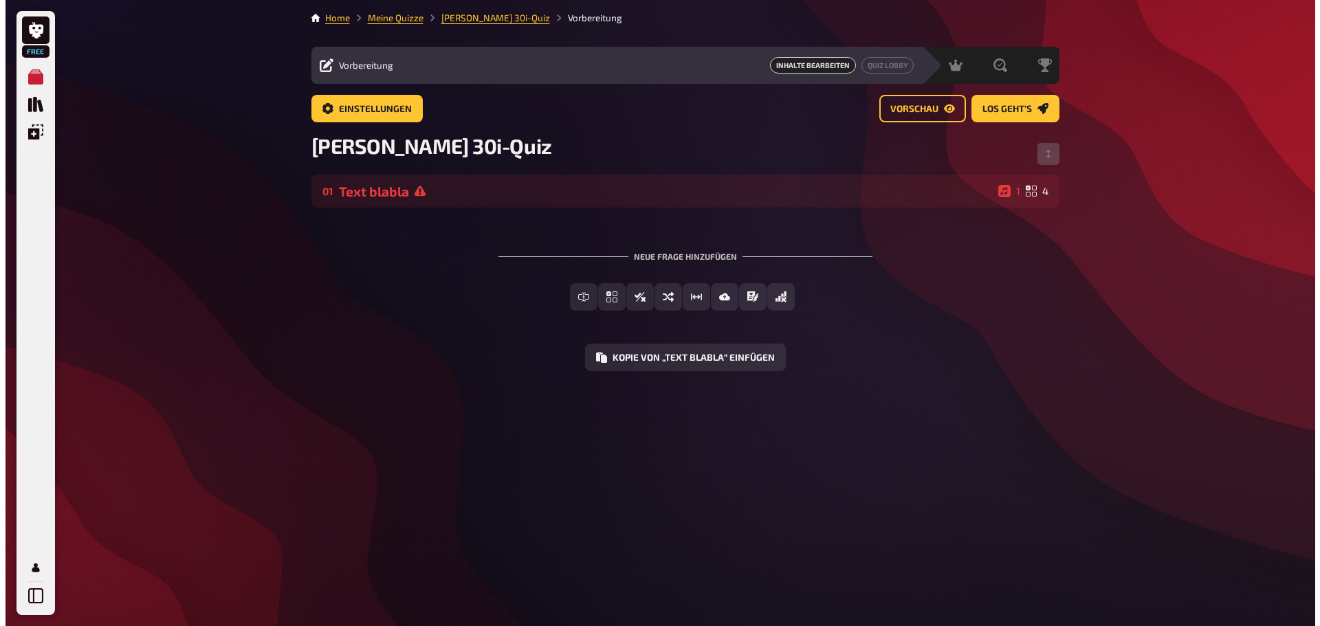
scroll to position [0, 0]
